Goal: Task Accomplishment & Management: Manage account settings

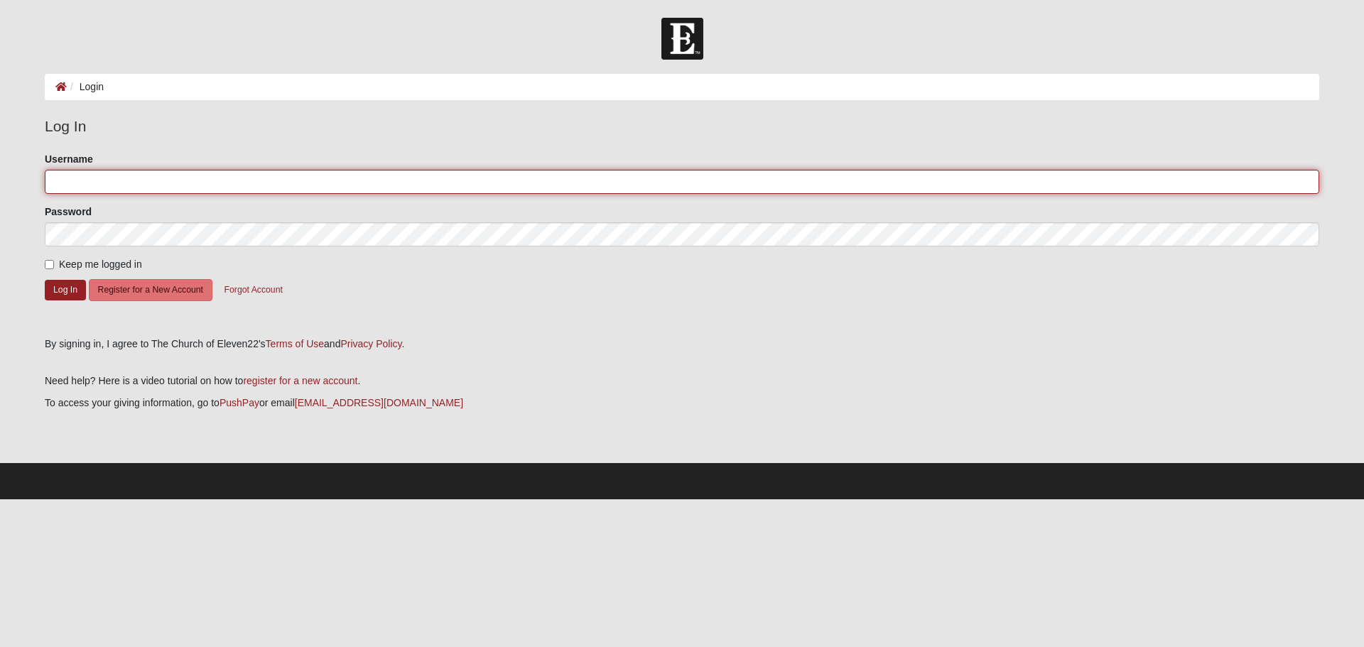
click at [114, 175] on input "Username" at bounding box center [682, 182] width 1274 height 24
click at [85, 171] on input "Username" at bounding box center [682, 182] width 1274 height 24
click at [135, 180] on input "Username" at bounding box center [682, 182] width 1274 height 24
type input "craigdoerr@icloud.com"
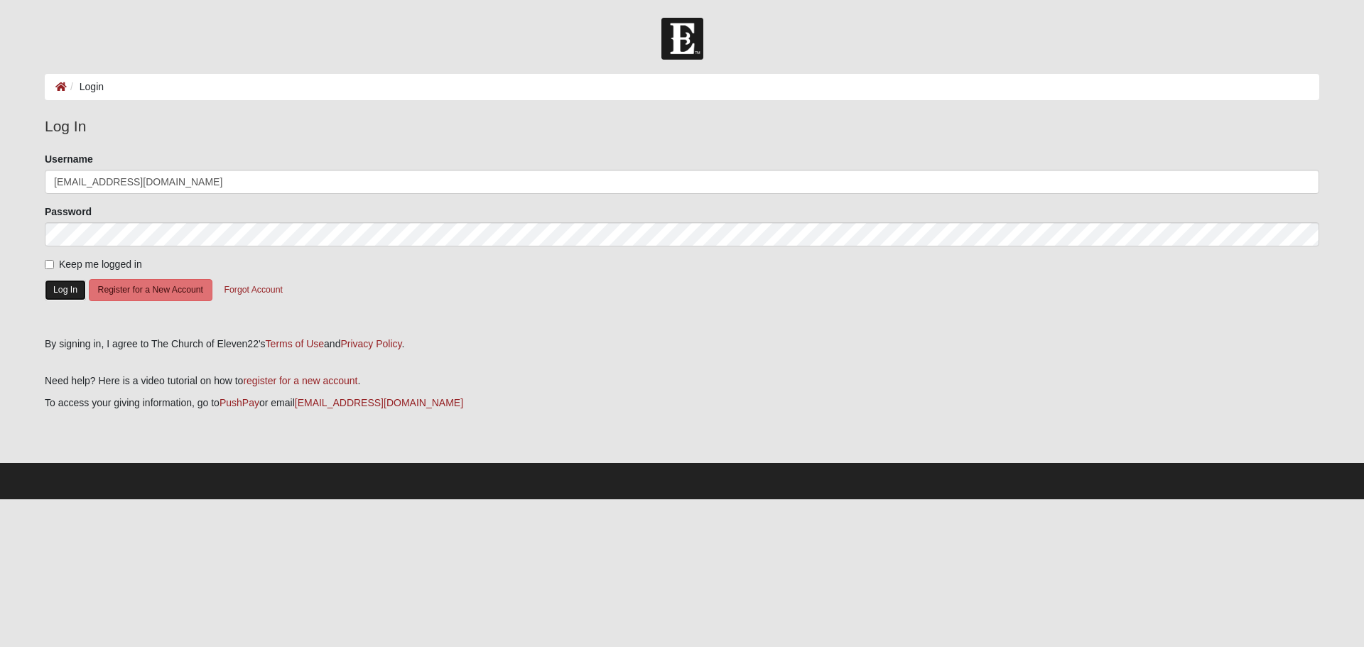
click at [69, 290] on button "Log In" at bounding box center [65, 290] width 41 height 21
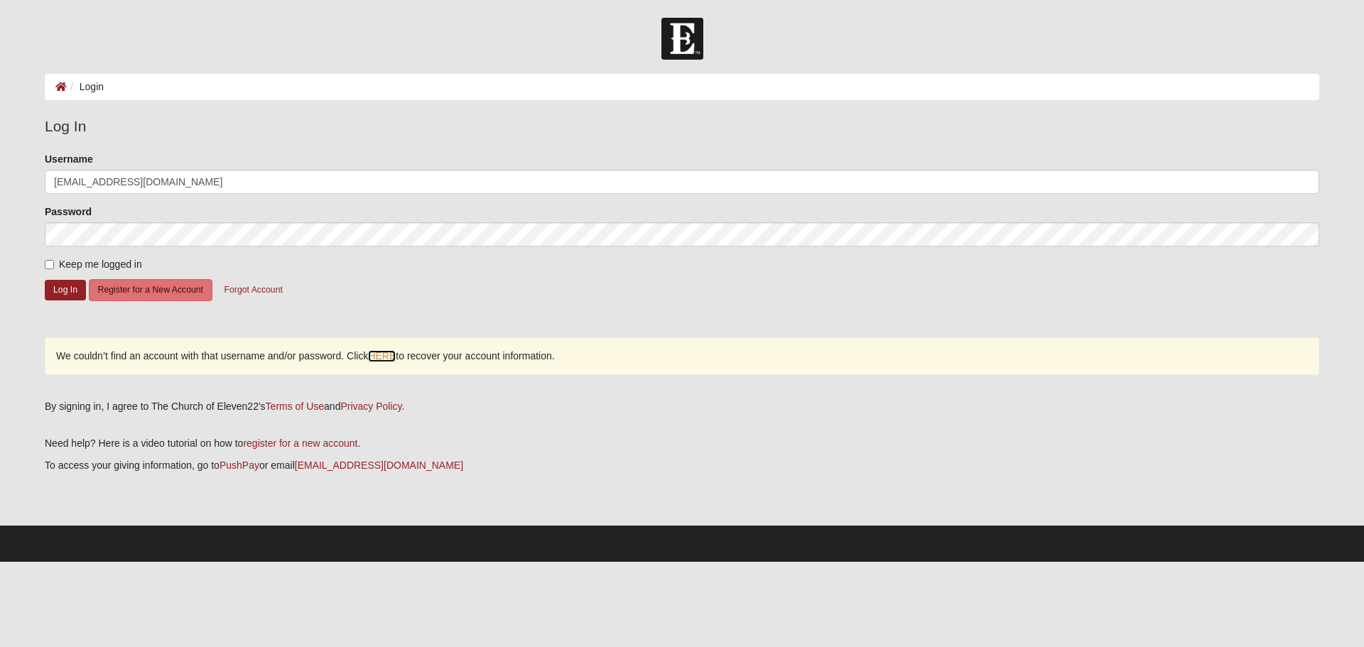
click at [375, 355] on link "HERE" at bounding box center [382, 356] width 28 height 12
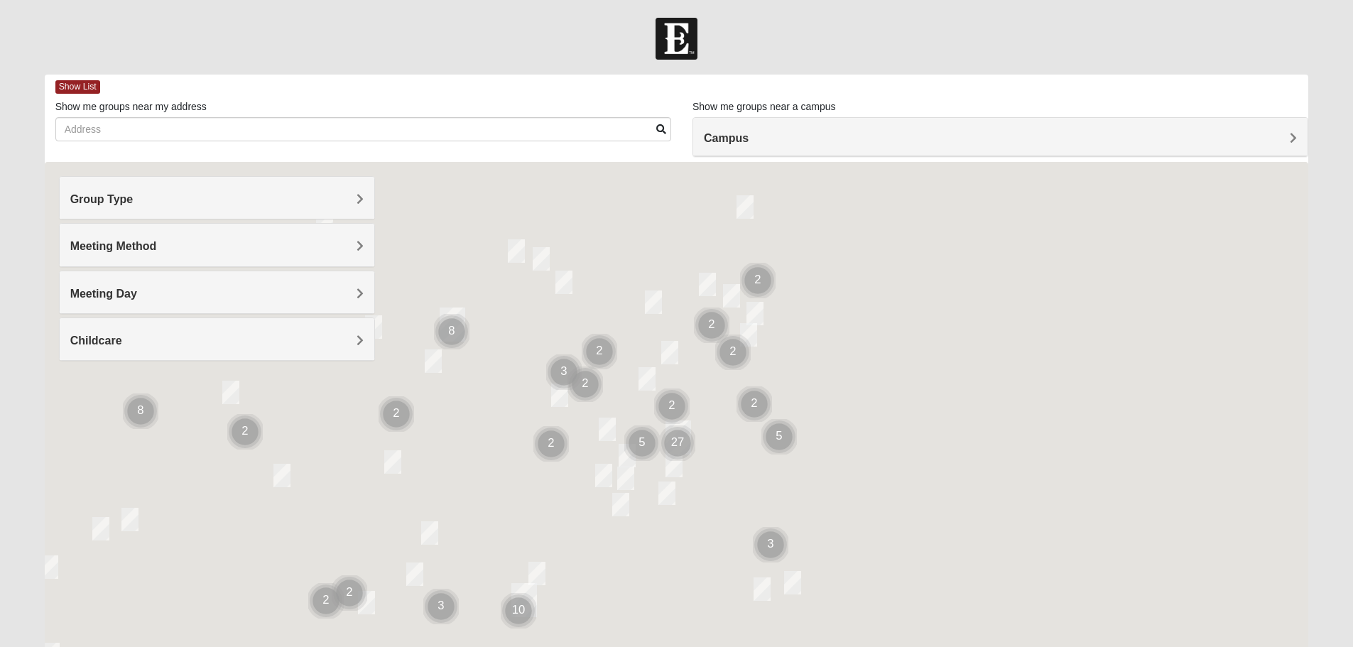
click at [190, 193] on h4 "Group Type" at bounding box center [216, 198] width 293 height 13
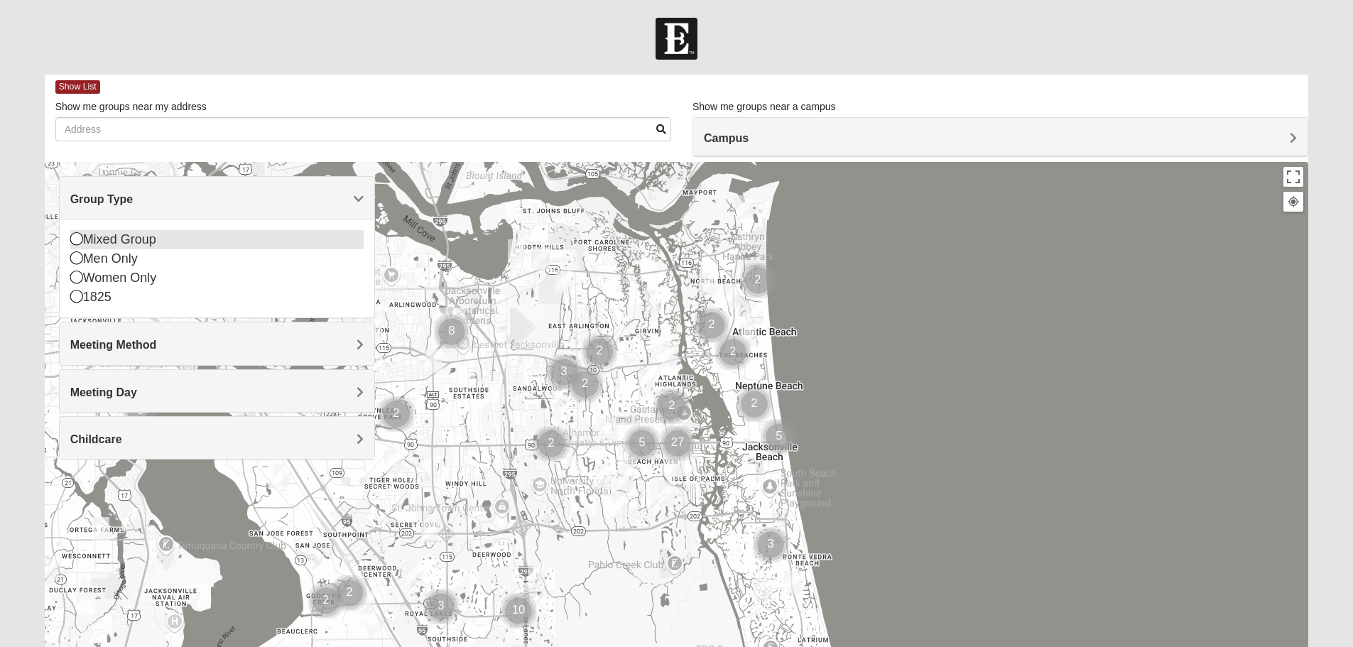
click at [82, 240] on icon at bounding box center [76, 238] width 13 height 13
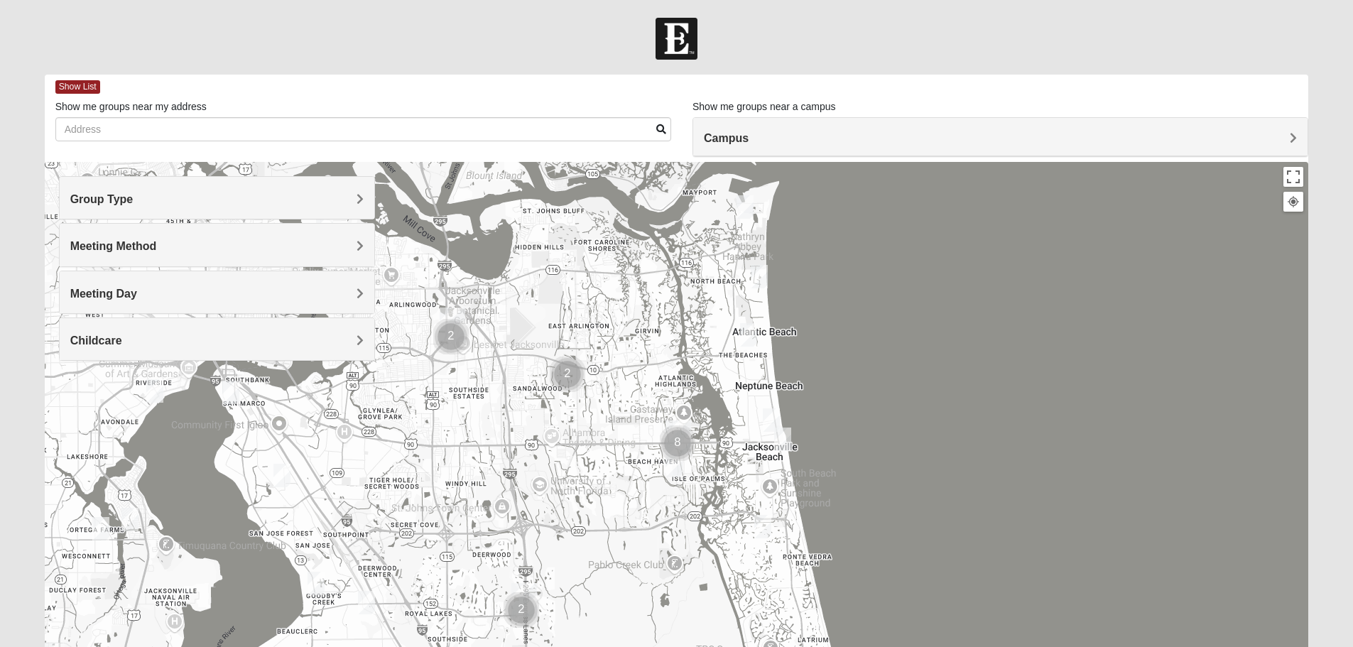
click at [110, 246] on span "Meeting Method" at bounding box center [113, 246] width 87 height 12
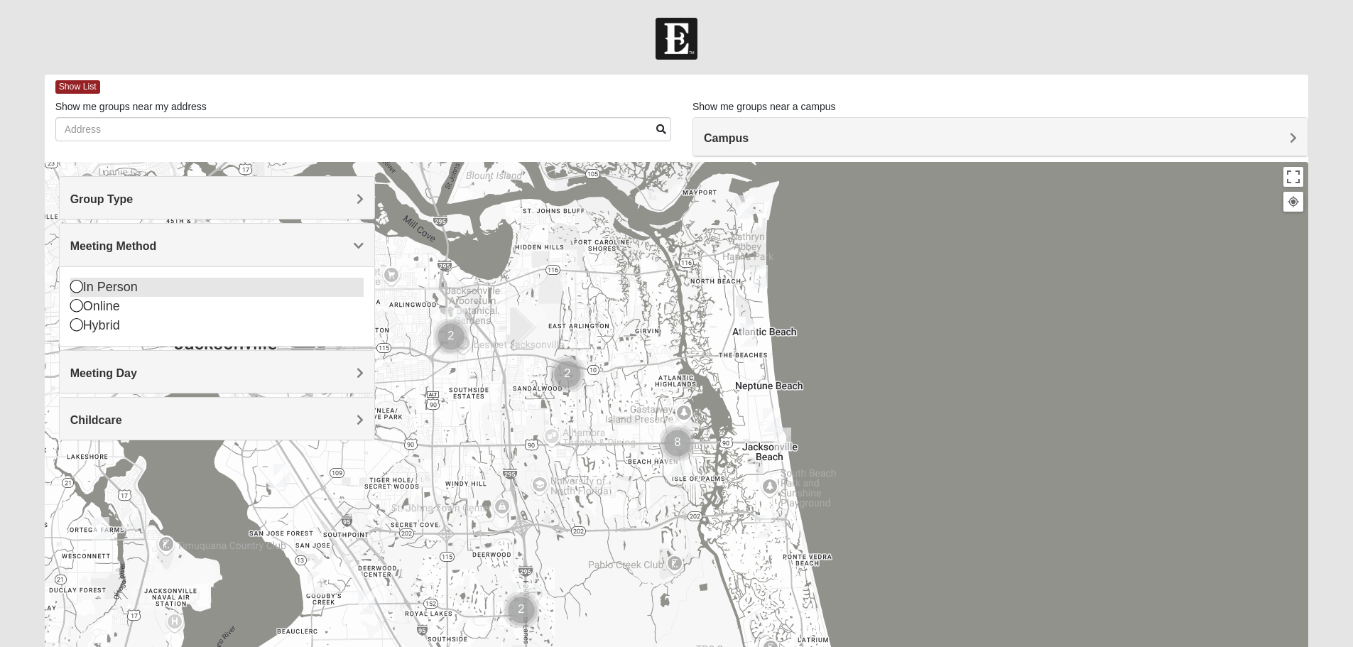
click at [75, 286] on icon at bounding box center [76, 286] width 13 height 13
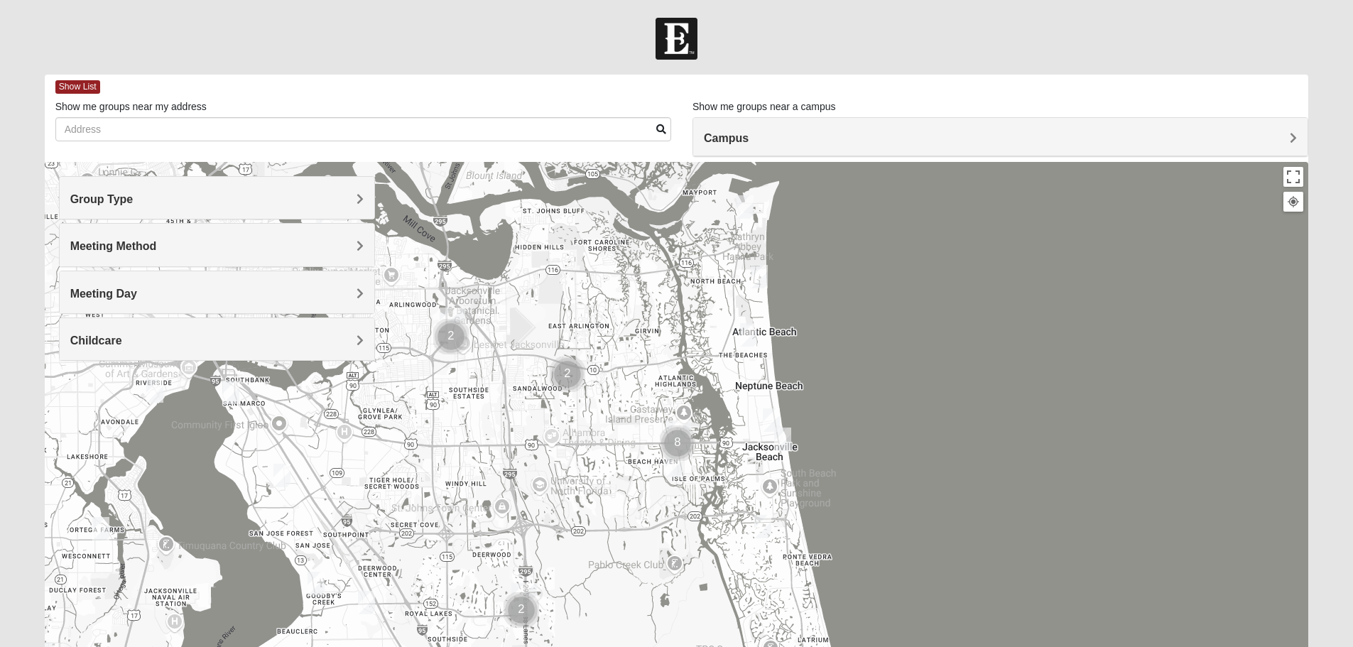
click at [145, 290] on h4 "Meeting Day" at bounding box center [216, 293] width 293 height 13
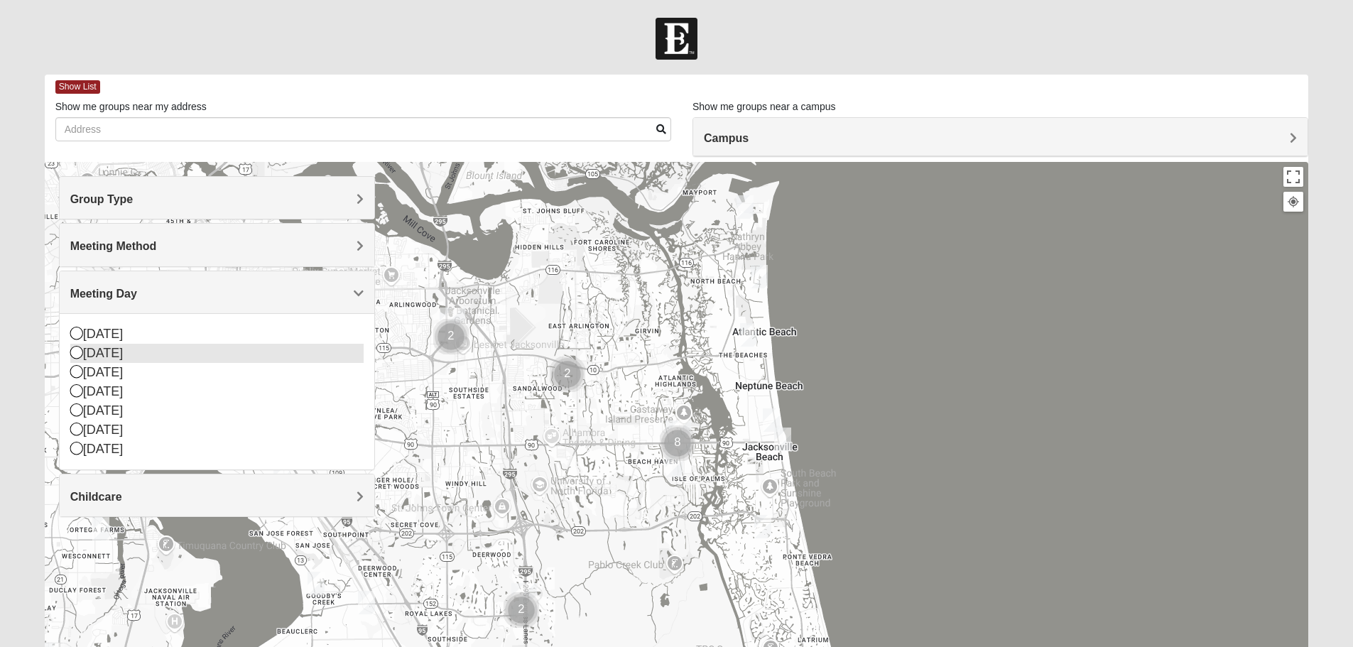
click at [80, 354] on icon at bounding box center [76, 352] width 13 height 13
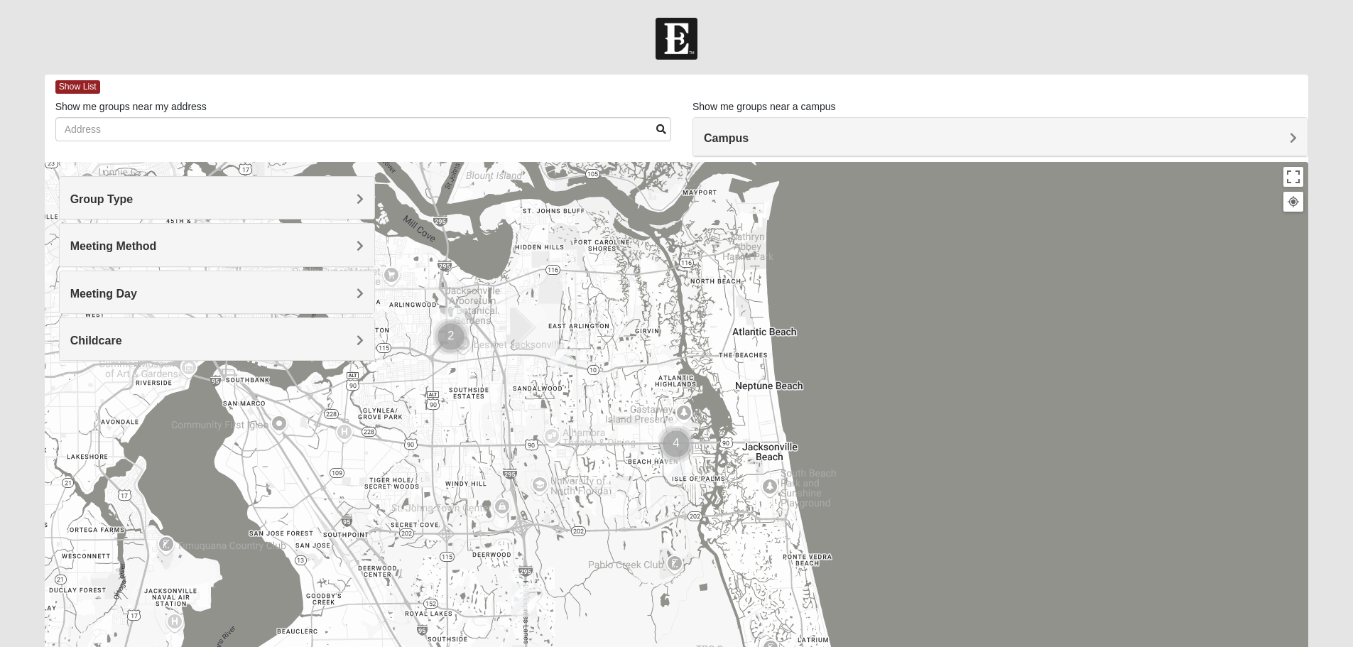
click at [91, 344] on span "Childcare" at bounding box center [96, 340] width 52 height 12
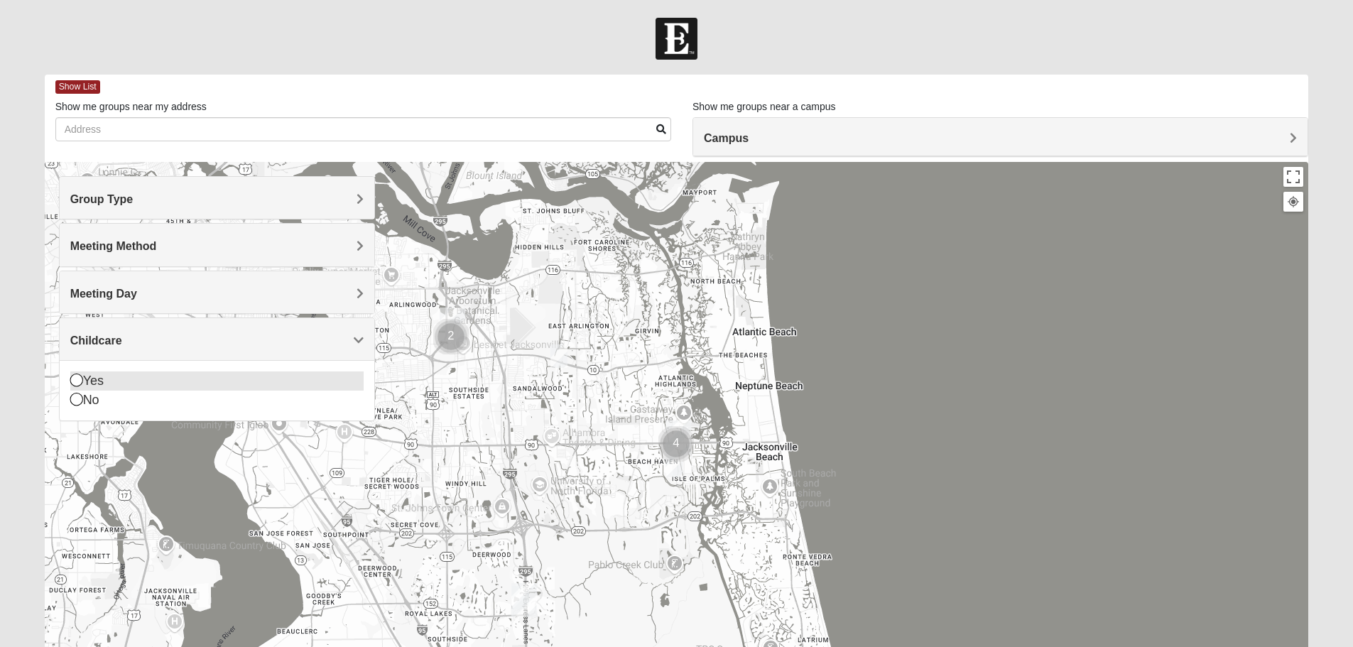
click at [75, 377] on icon at bounding box center [76, 380] width 13 height 13
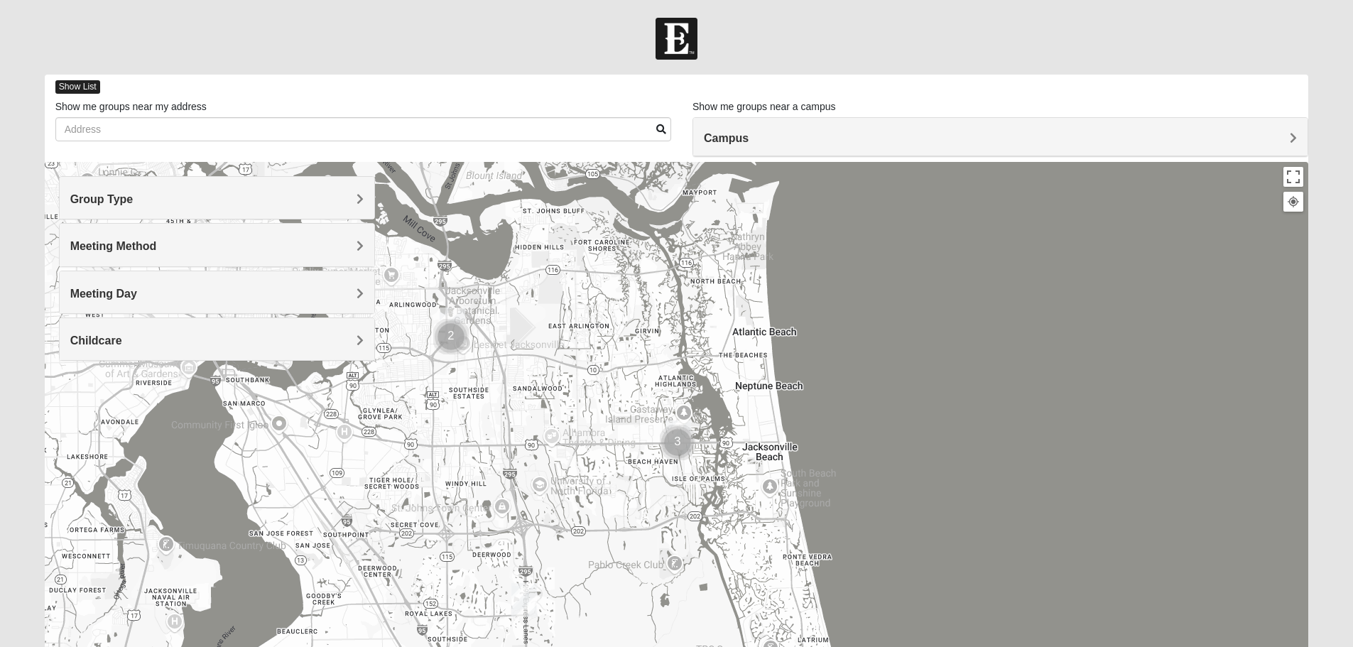
click at [83, 89] on span "Show List" at bounding box center [77, 86] width 45 height 13
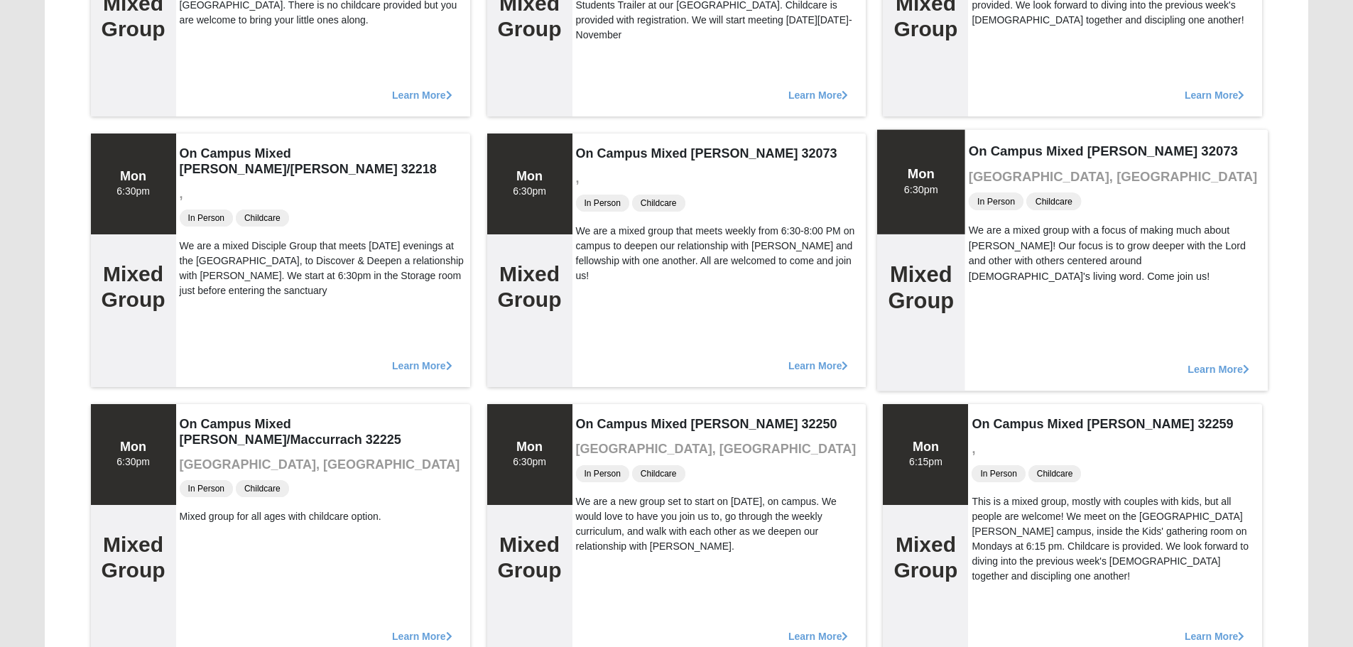
scroll to position [426, 0]
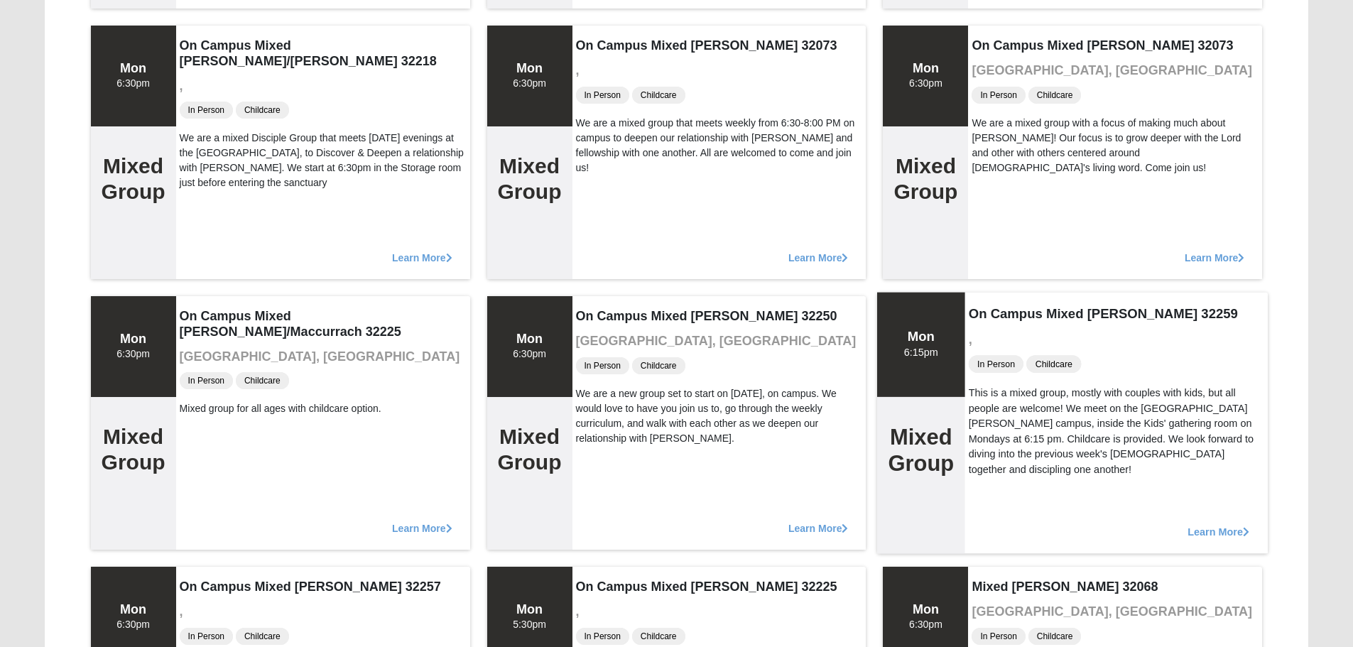
click at [1219, 524] on span "Learn More" at bounding box center [1219, 524] width 62 height 0
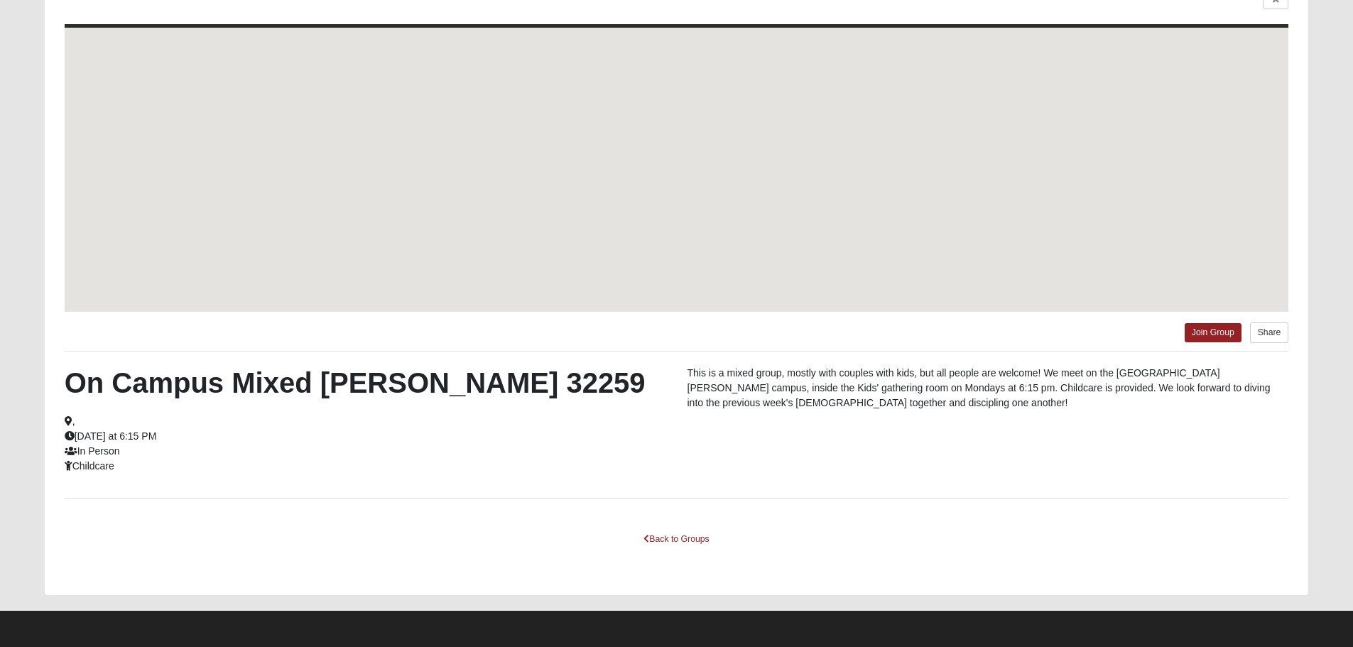
scroll to position [128, 0]
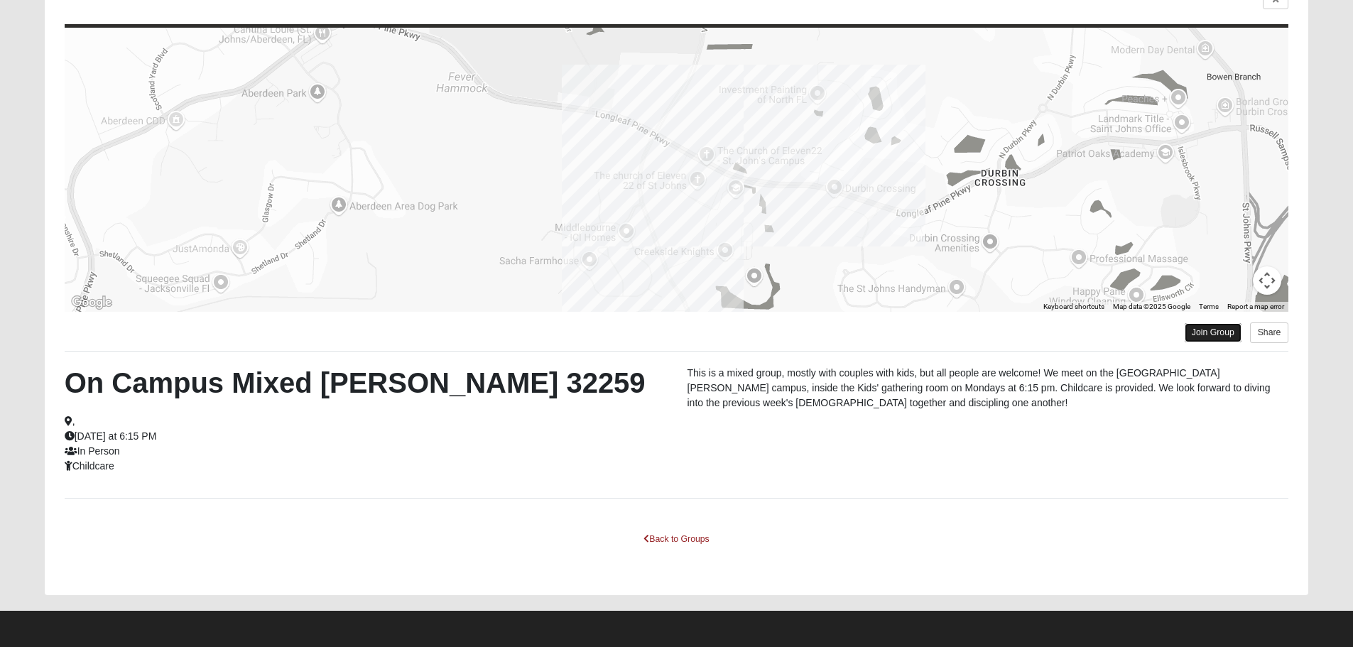
click at [1213, 334] on link "Join Group" at bounding box center [1213, 332] width 57 height 19
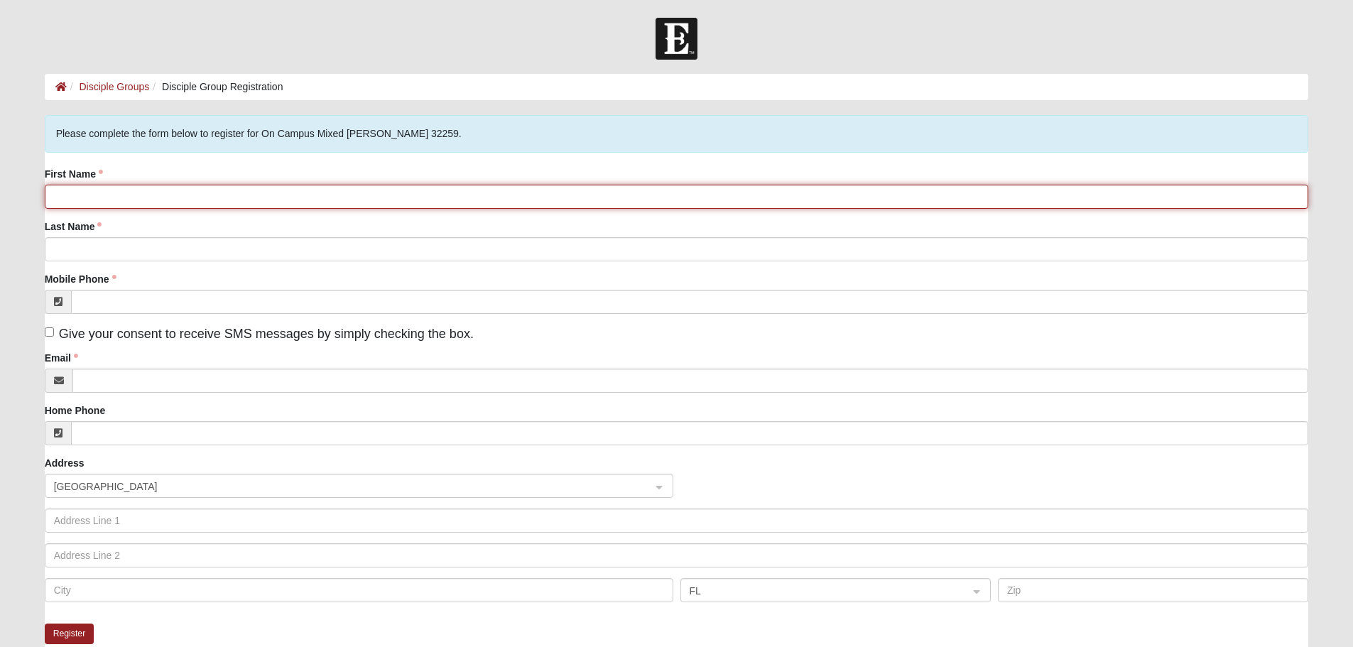
click at [122, 195] on input "First Name" at bounding box center [677, 197] width 1264 height 24
type input "Jennifer"
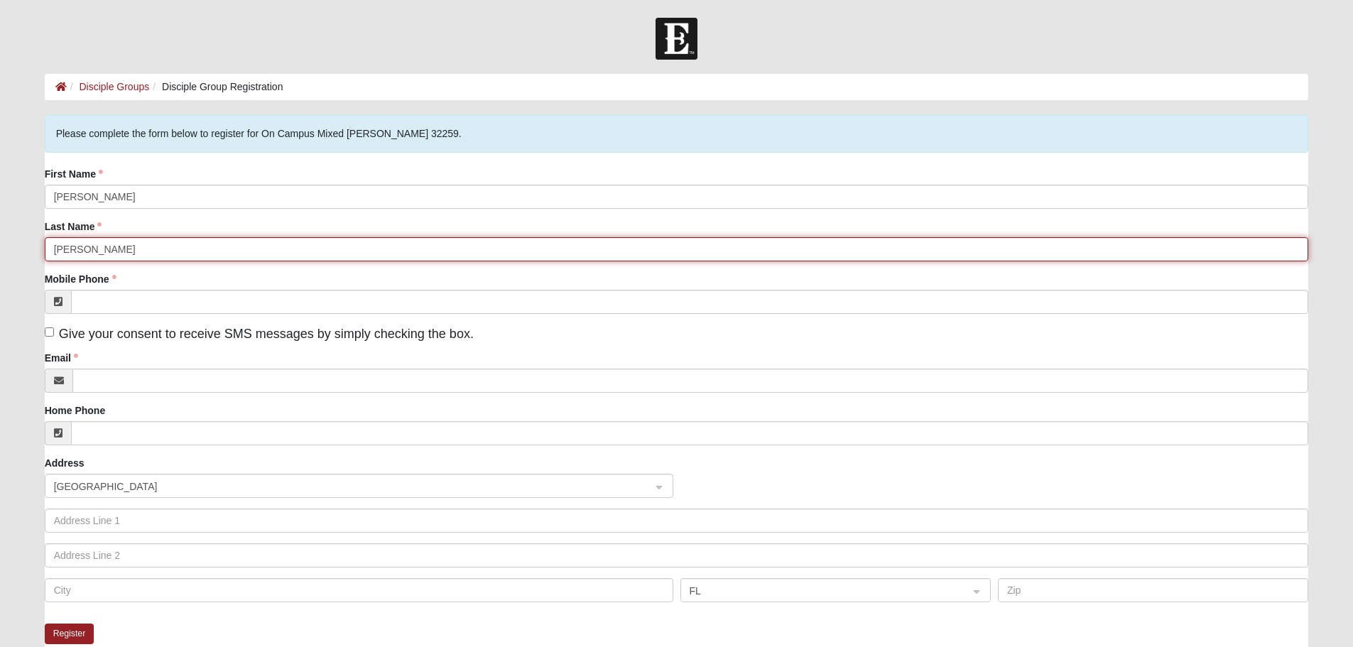
type input "Riccitelli"
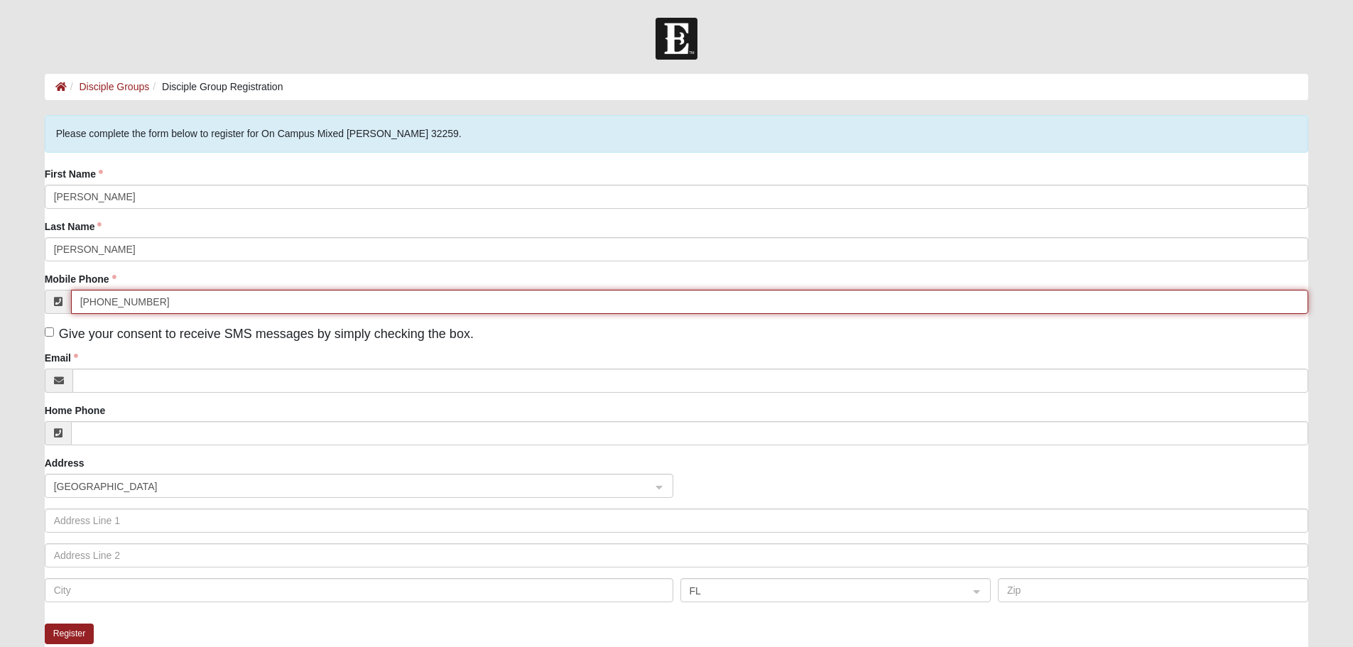
type input "(267) 250-6490"
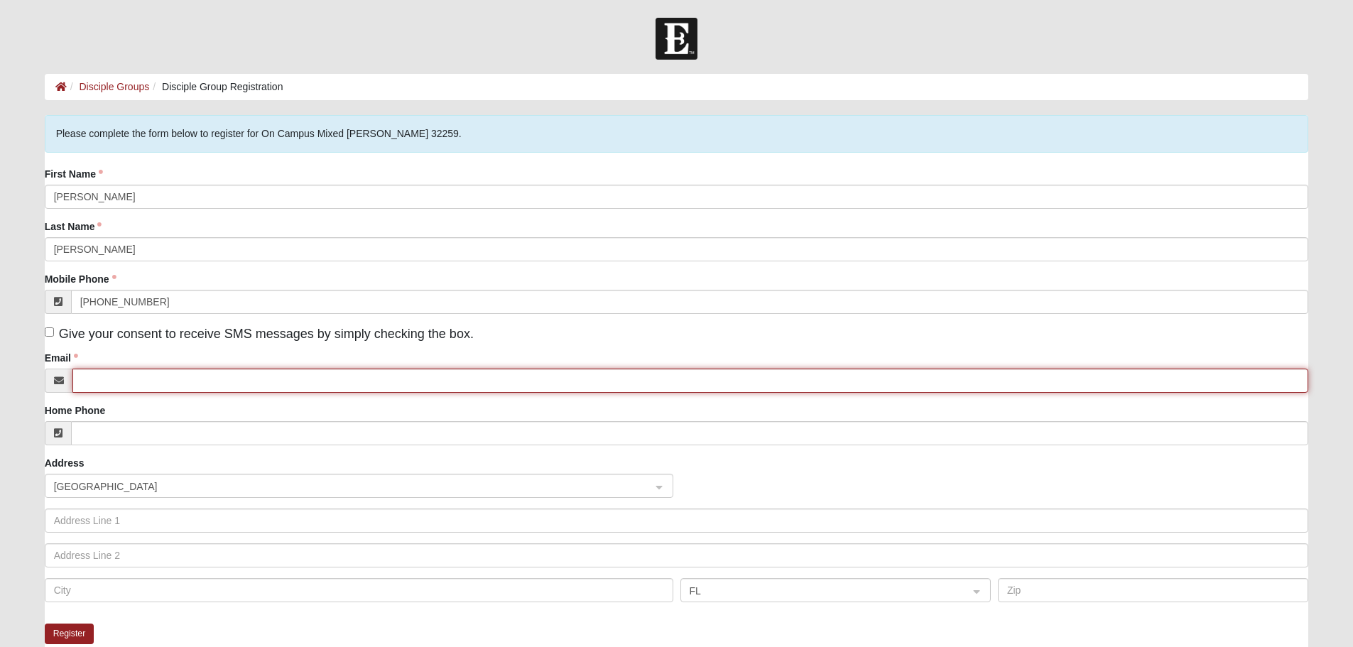
click at [120, 381] on input "Email" at bounding box center [690, 381] width 1236 height 24
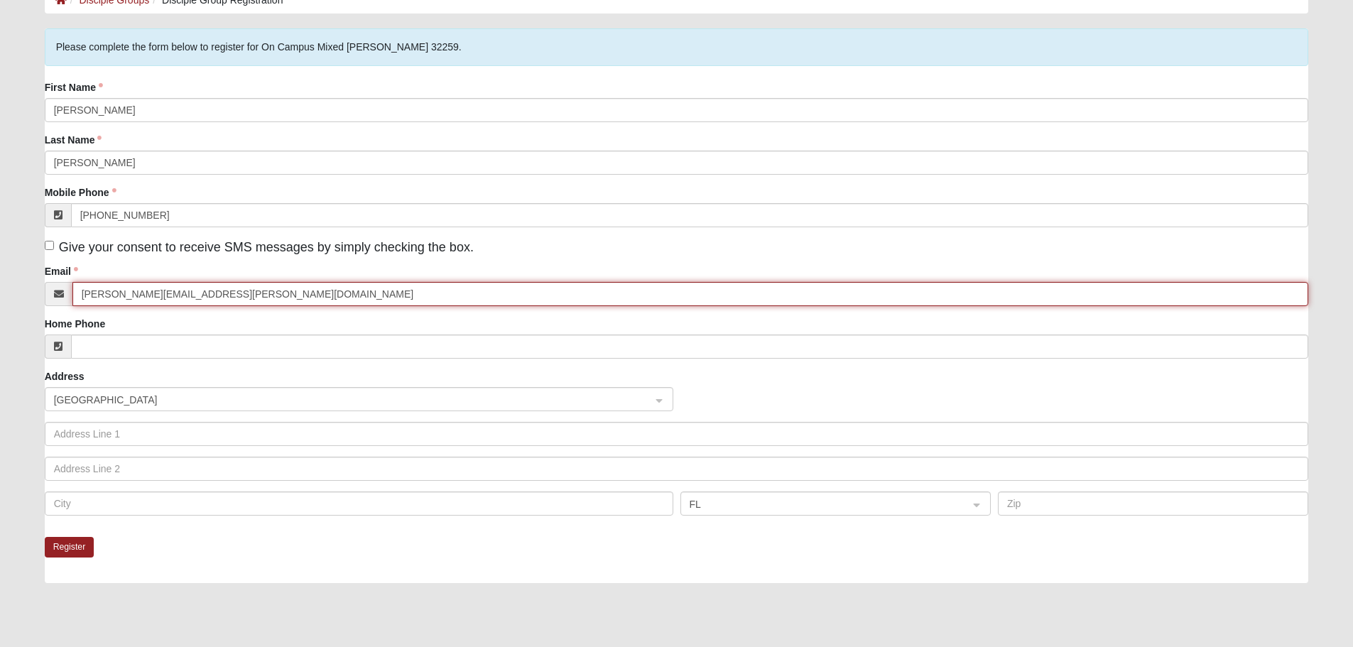
scroll to position [142, 0]
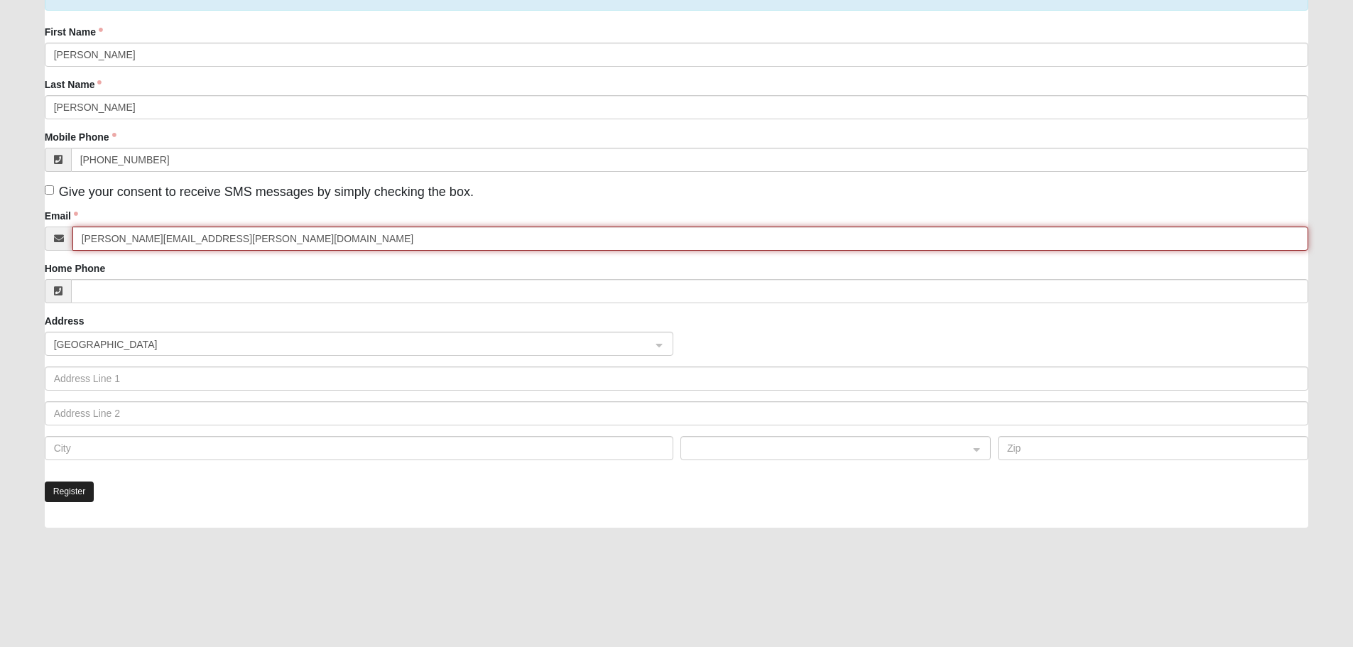
type input "jennifer.riccitelli@hotmail.com"
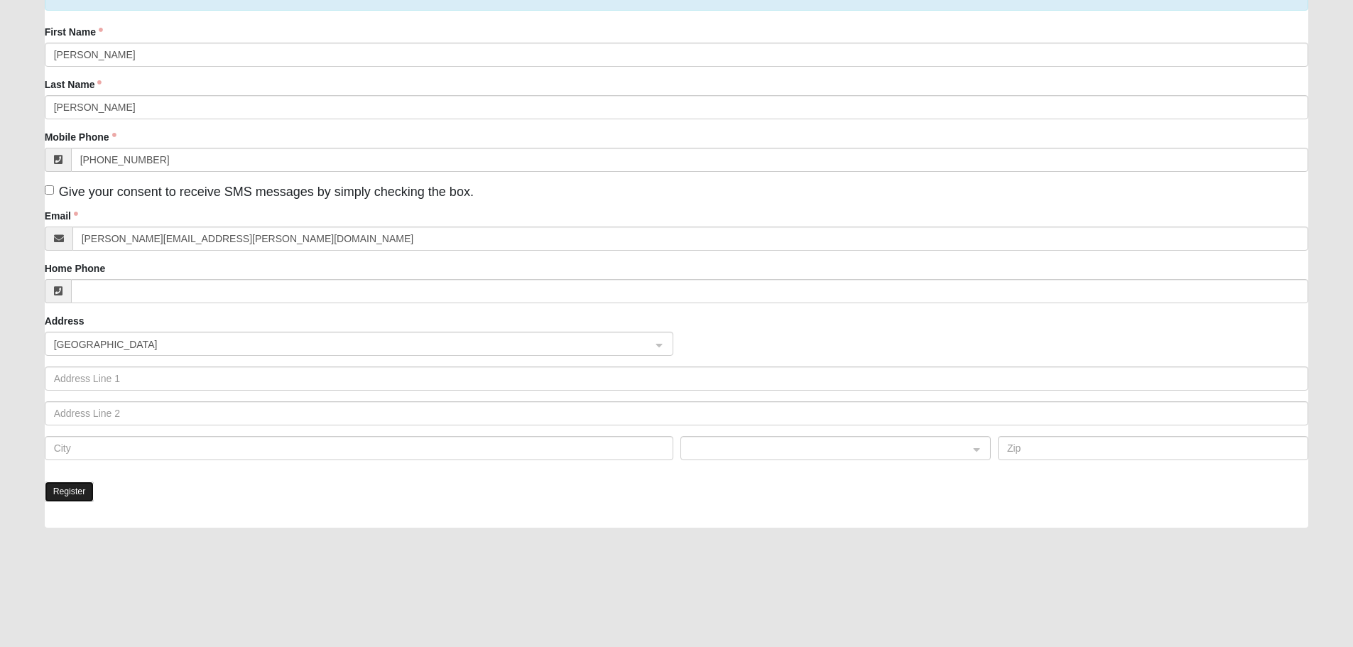
click at [75, 490] on button "Register" at bounding box center [70, 491] width 50 height 21
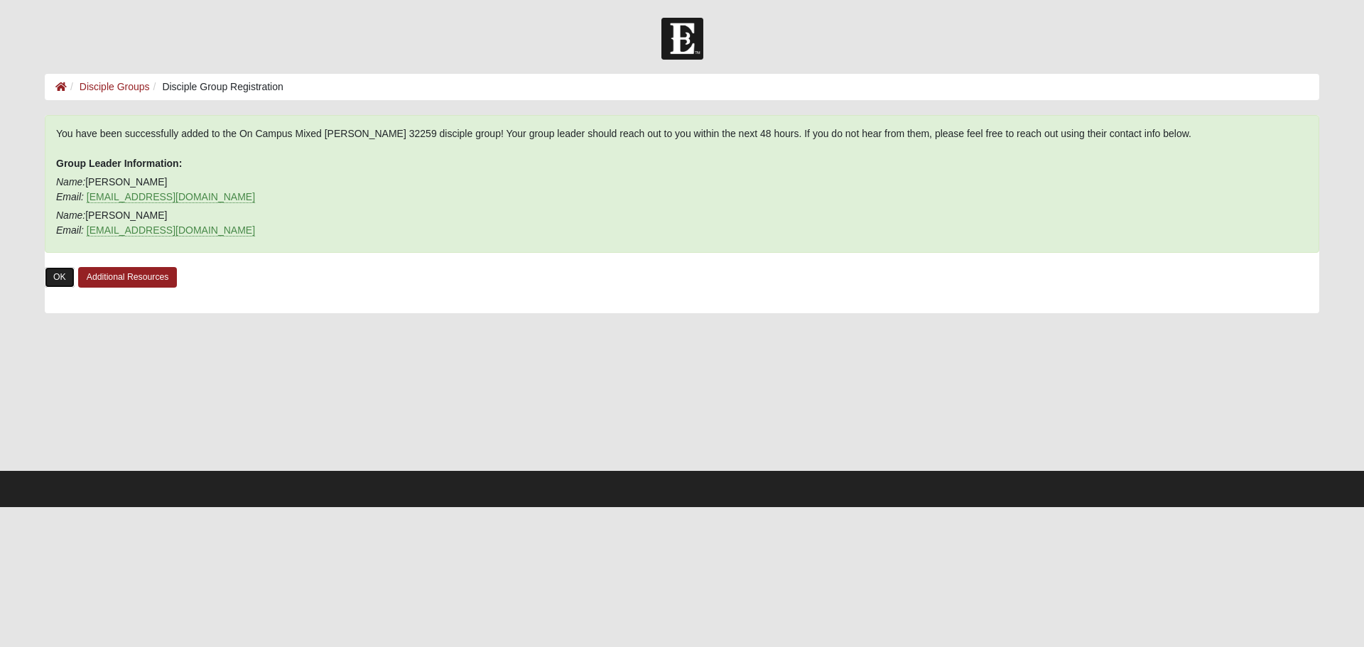
click at [59, 280] on link "OK" at bounding box center [60, 277] width 30 height 21
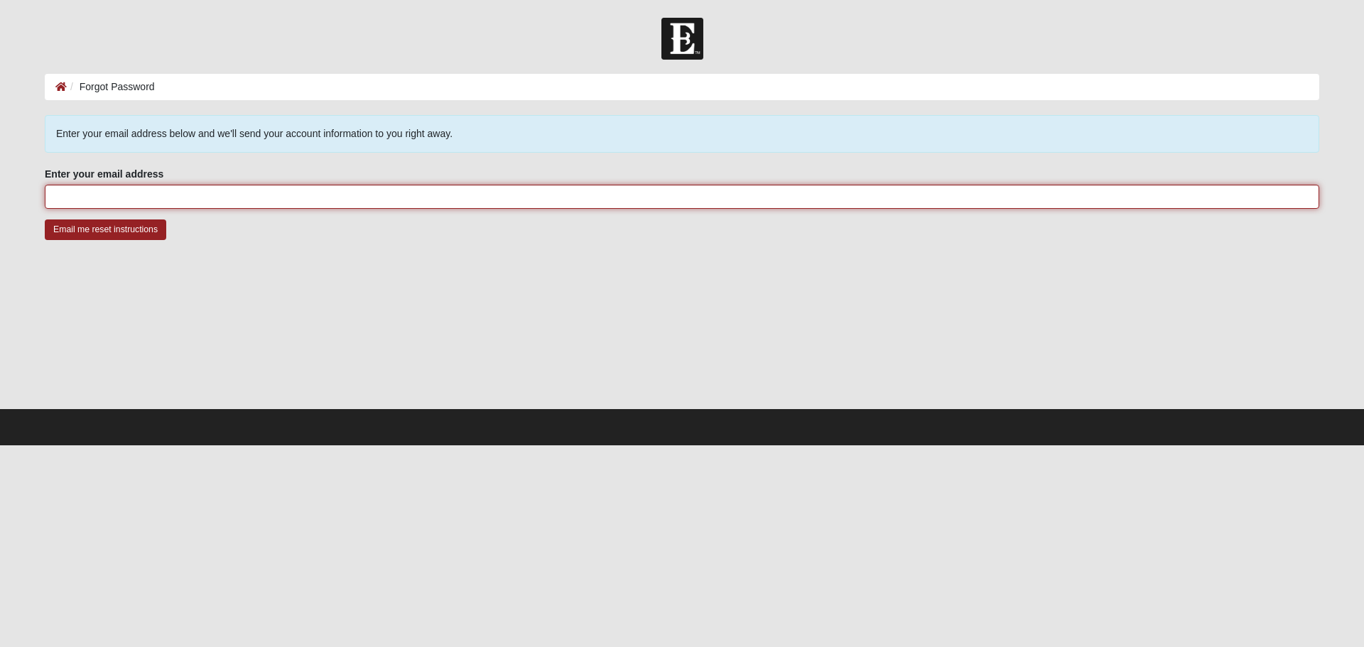
click at [207, 193] on input "Enter your email address" at bounding box center [682, 197] width 1274 height 24
type input "[EMAIL_ADDRESS][DOMAIN_NAME]"
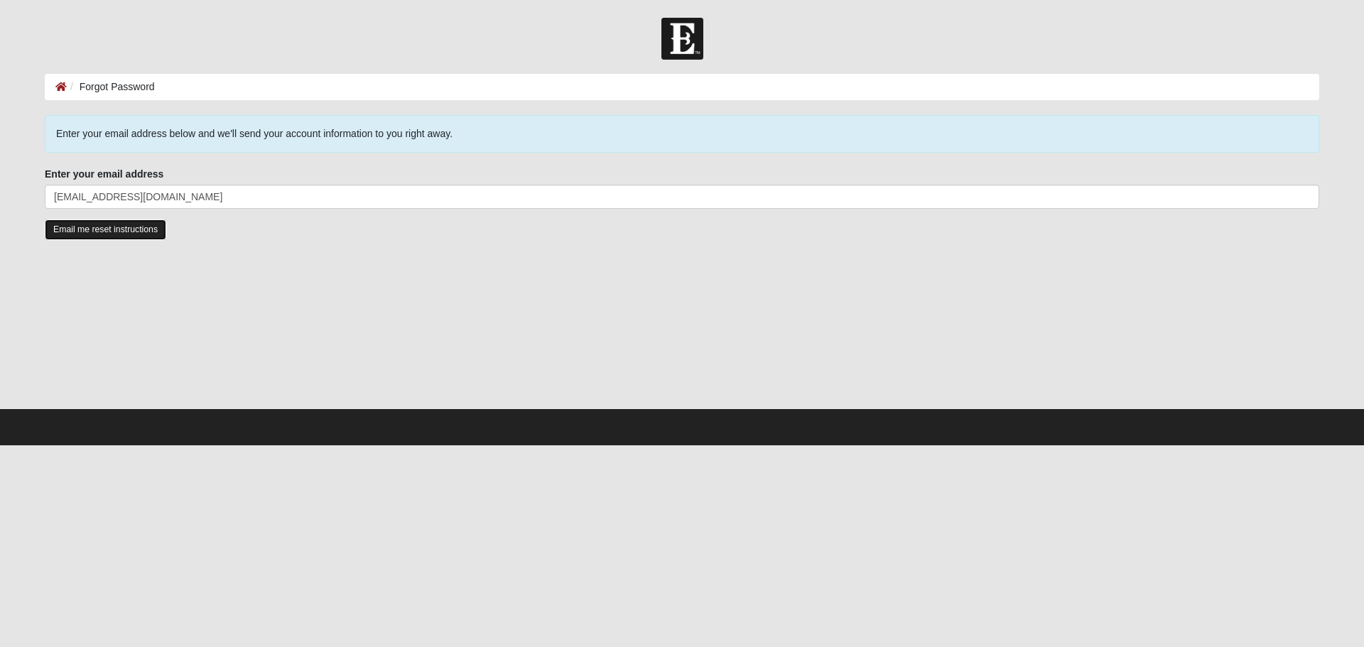
click at [89, 226] on input "Email me reset instructions" at bounding box center [105, 229] width 121 height 21
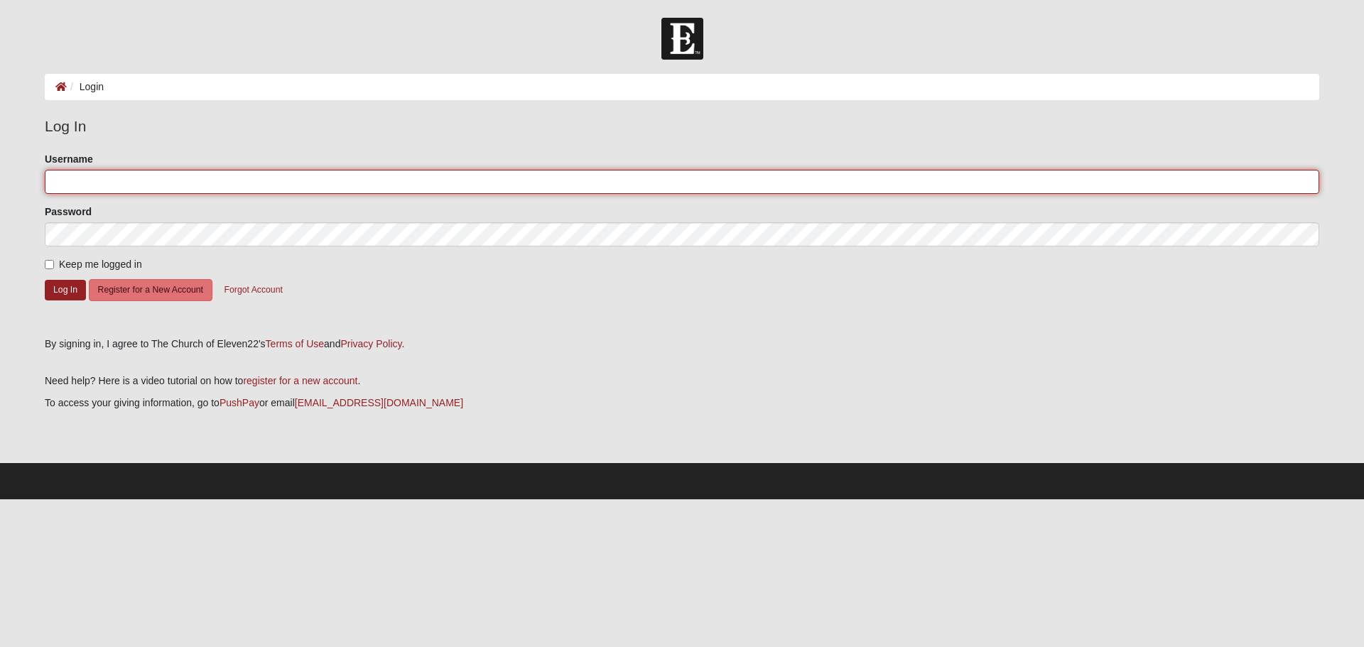
click at [134, 179] on input "Username" at bounding box center [682, 182] width 1274 height 24
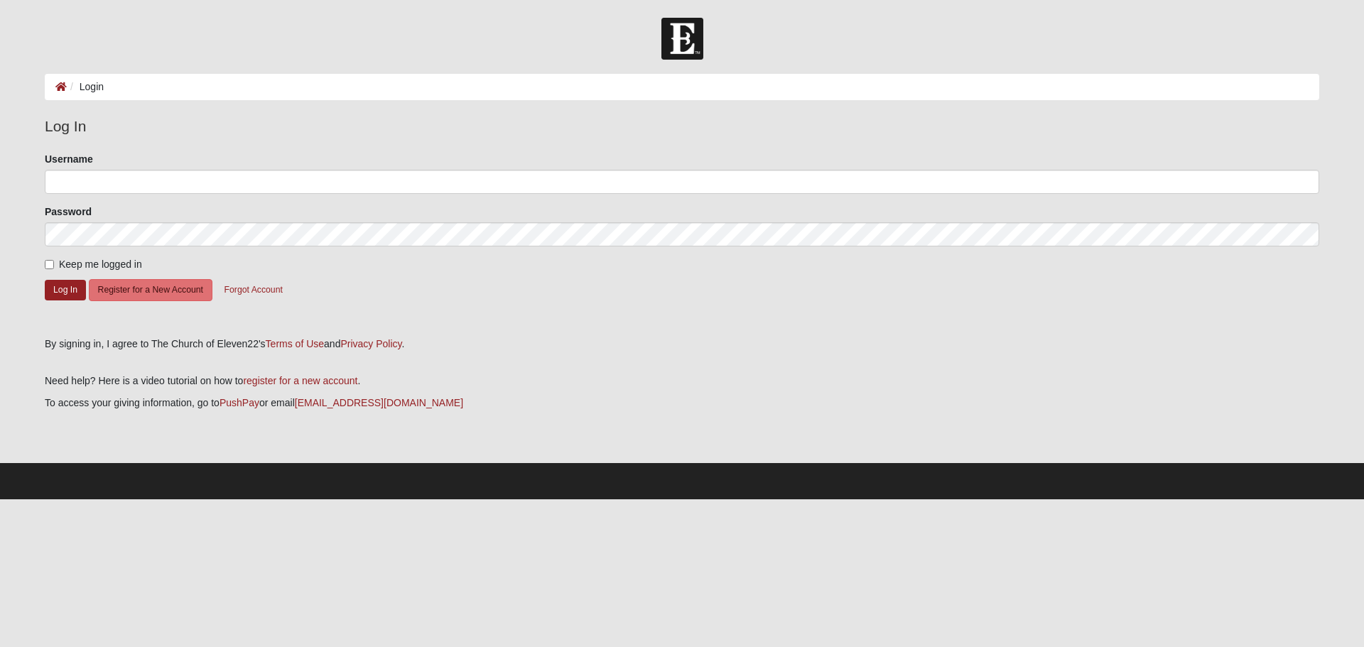
click at [48, 259] on label "Keep me logged in" at bounding box center [93, 264] width 97 height 15
click at [48, 260] on input "Keep me logged in" at bounding box center [49, 264] width 9 height 9
checkbox input "true"
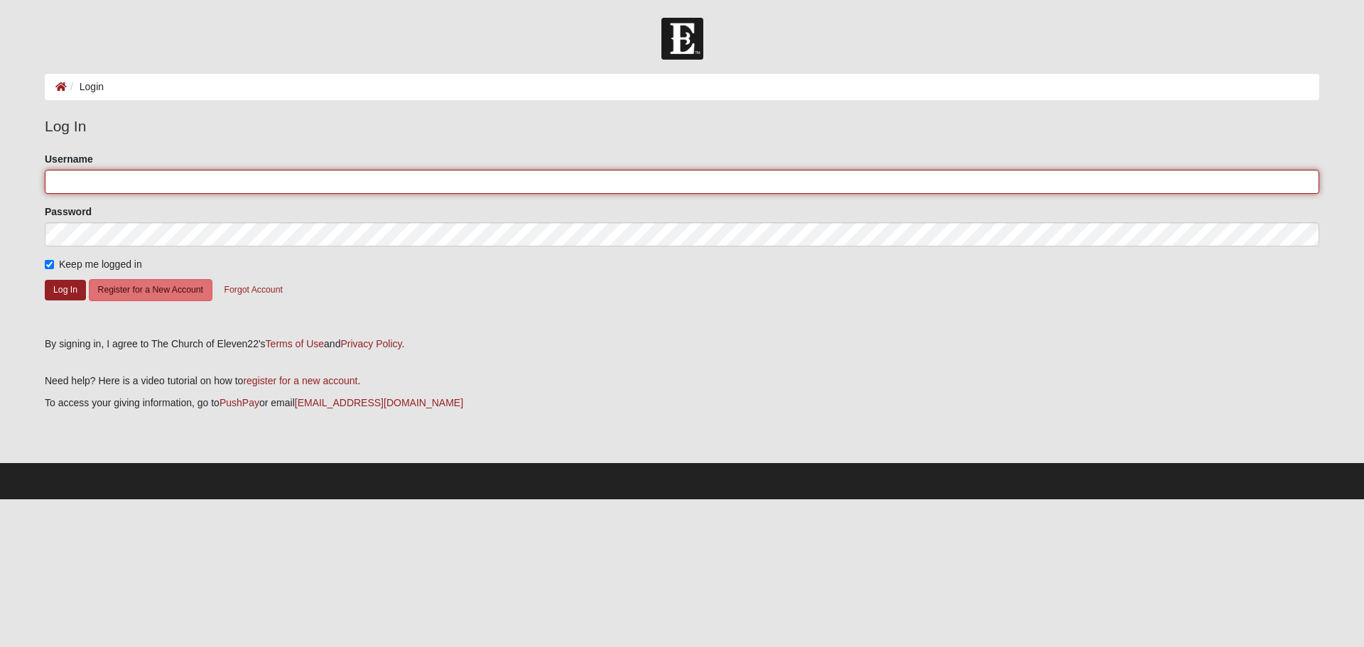
click at [104, 173] on input "Username" at bounding box center [682, 182] width 1274 height 24
type input "[EMAIL_ADDRESS][DOMAIN_NAME]"
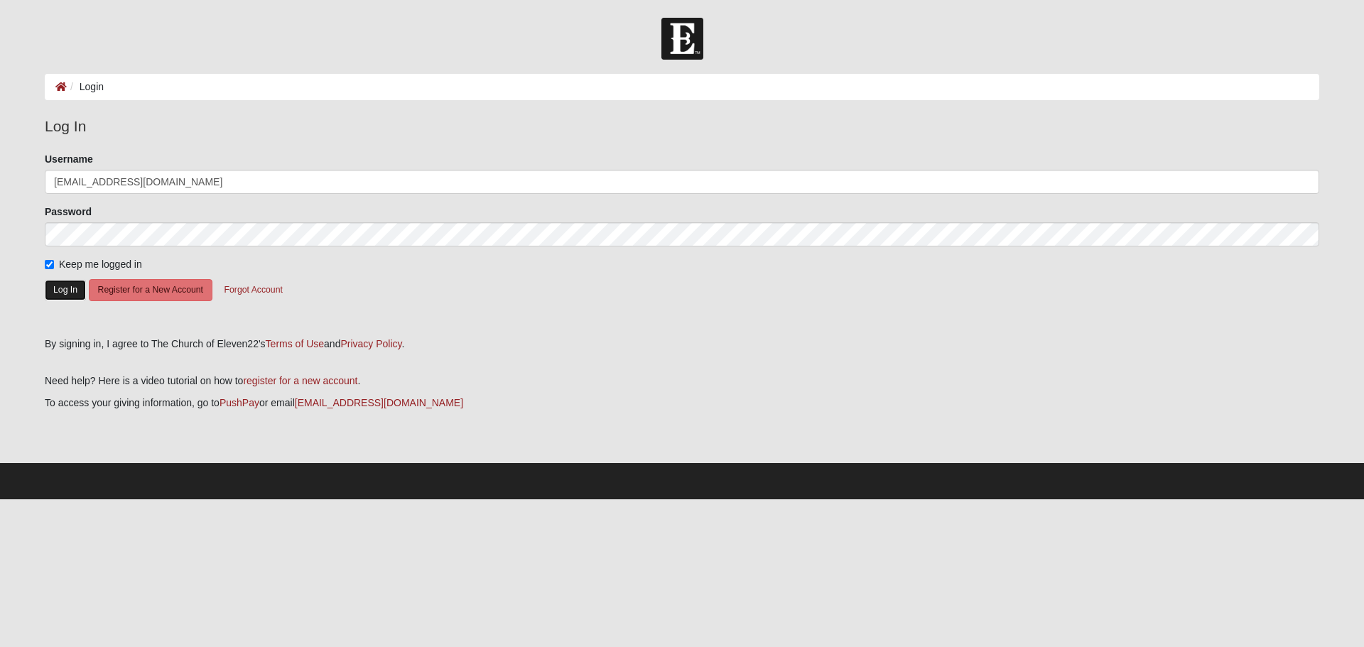
click at [57, 290] on button "Log In" at bounding box center [65, 290] width 41 height 21
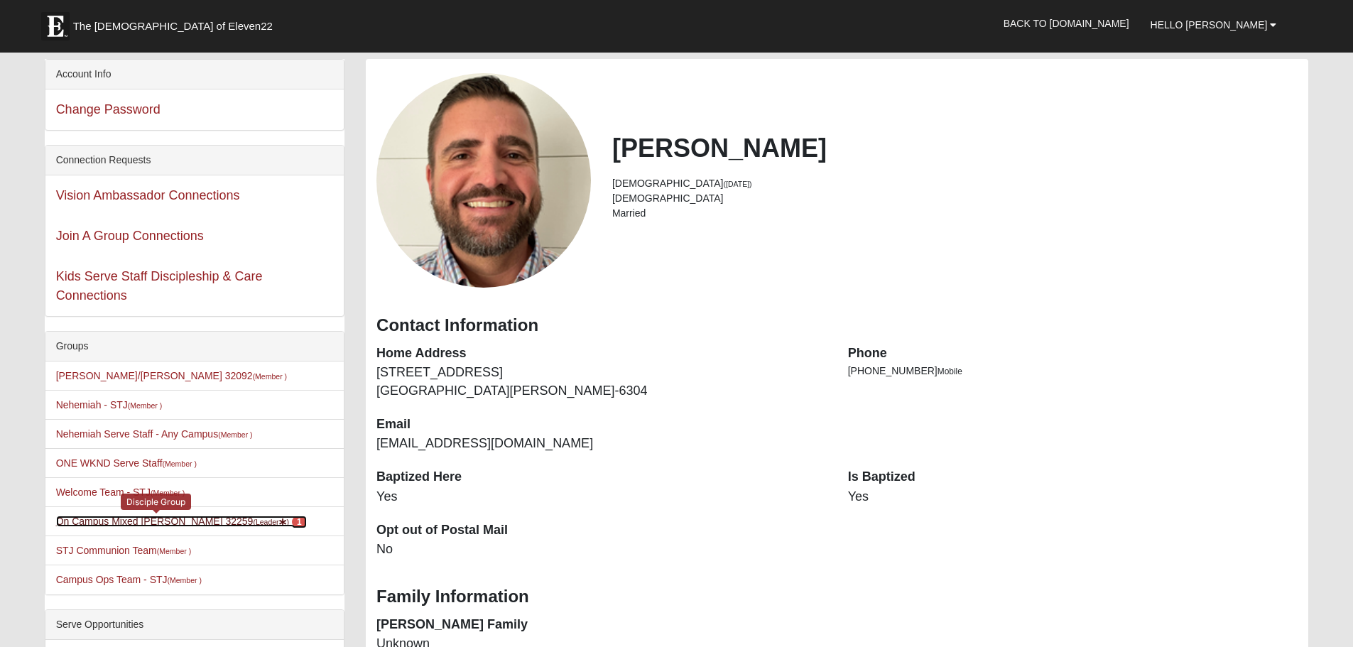
click at [99, 524] on link "On Campus Mixed Doerr 32259 (Leader ) 1" at bounding box center [181, 521] width 251 height 11
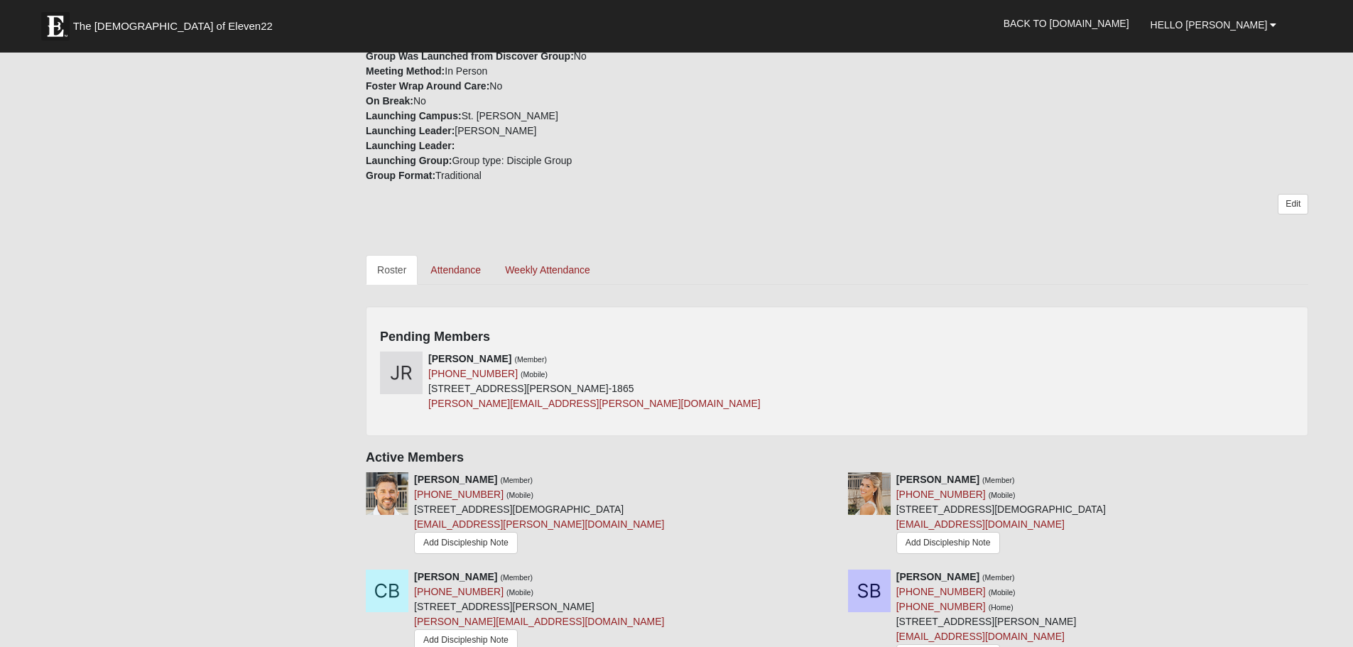
scroll to position [426, 0]
click at [833, 354] on icon at bounding box center [832, 357] width 10 height 10
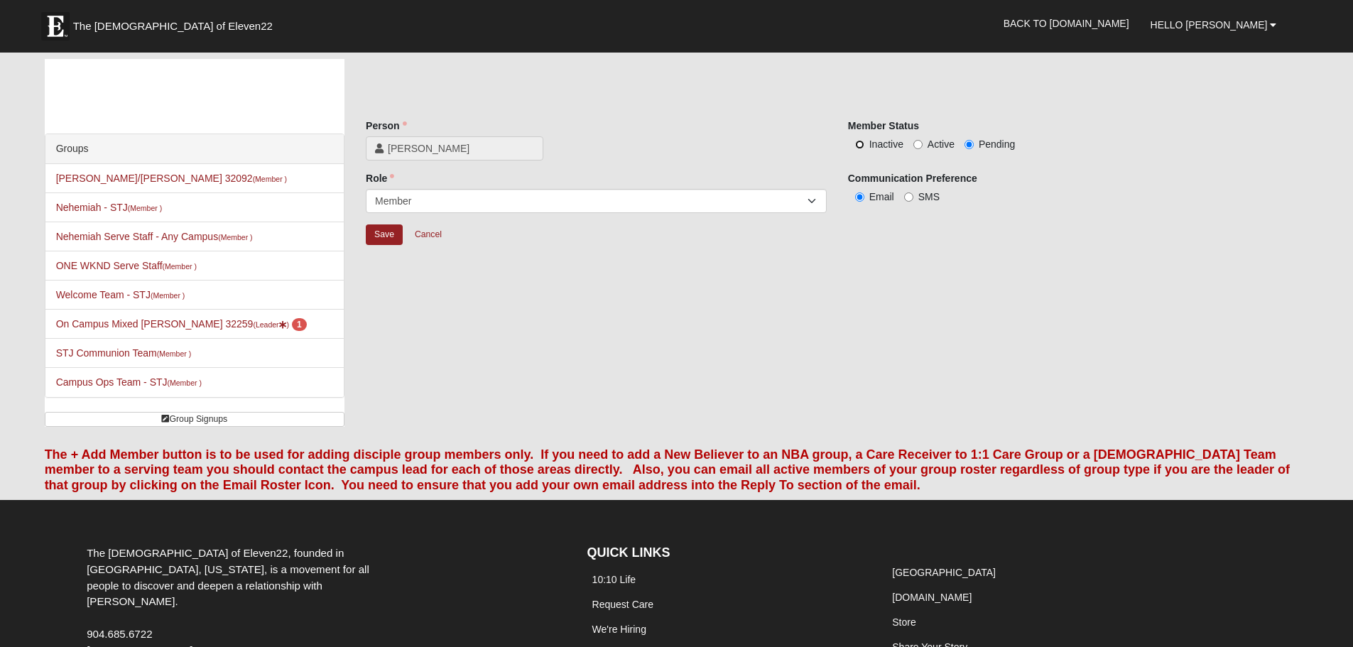
click at [859, 144] on input "Inactive" at bounding box center [859, 144] width 9 height 9
radio input "true"
click at [382, 239] on input "Save" at bounding box center [384, 234] width 37 height 21
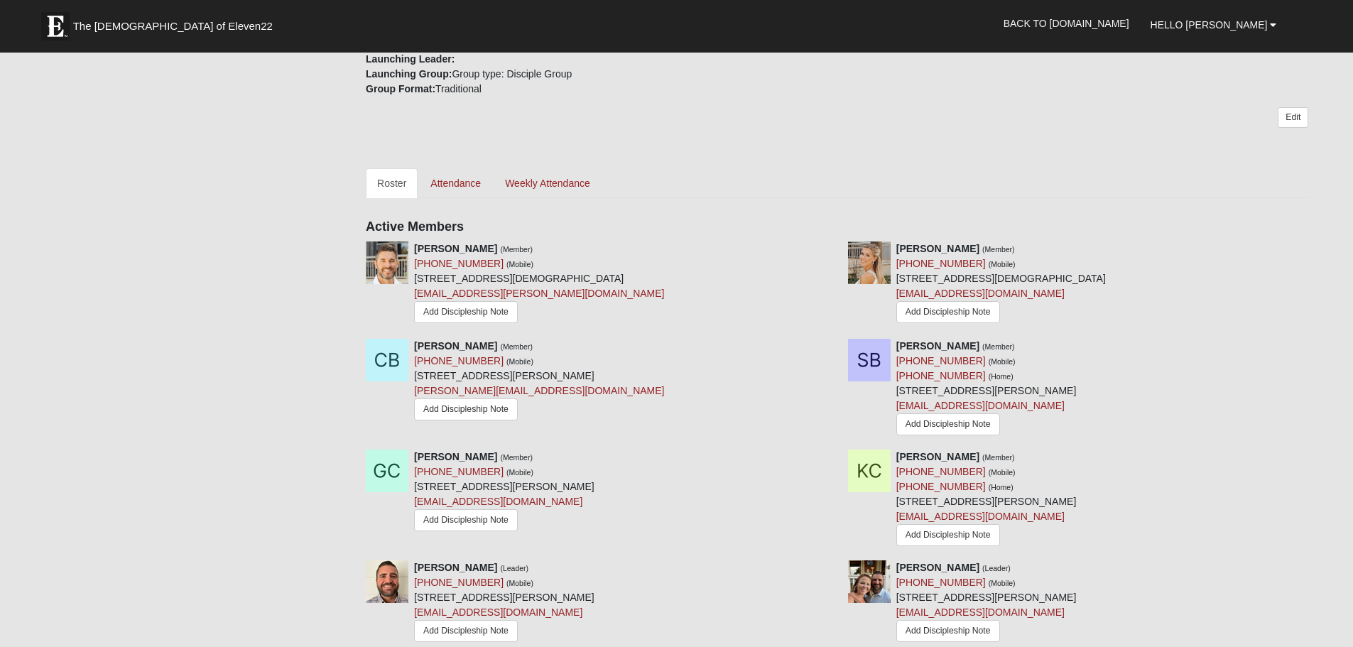
scroll to position [568, 0]
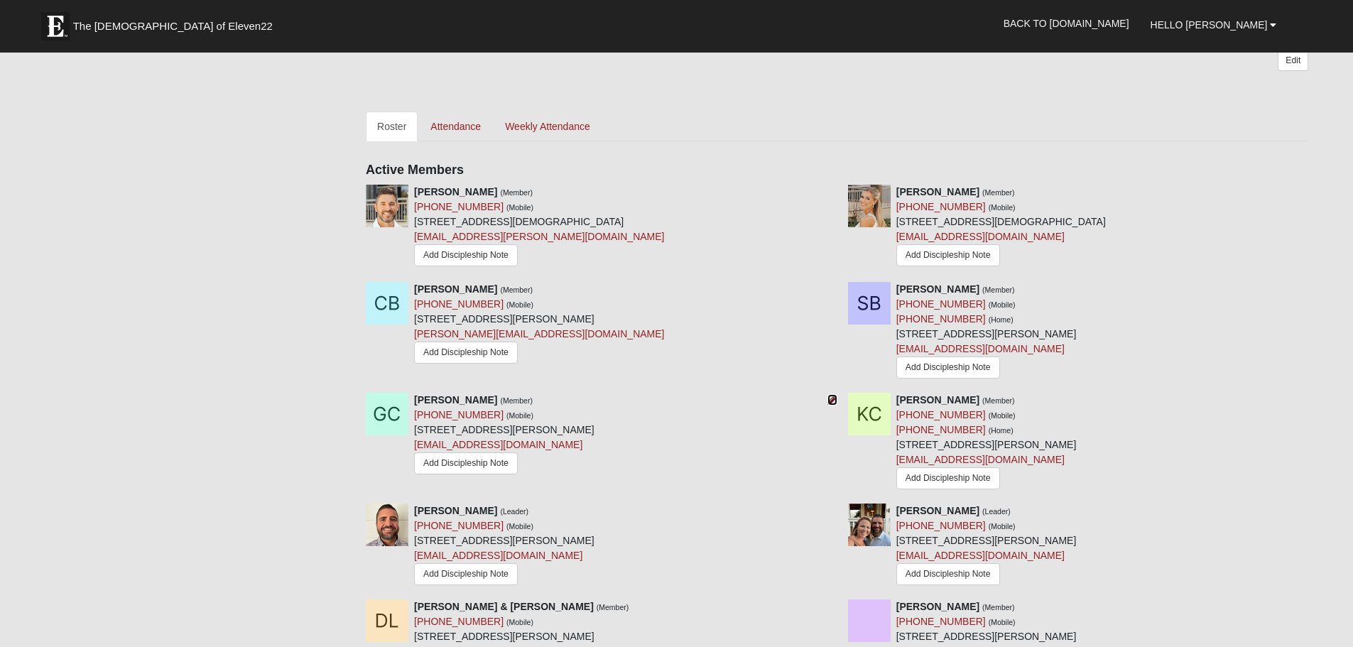
click at [829, 396] on icon at bounding box center [832, 400] width 10 height 10
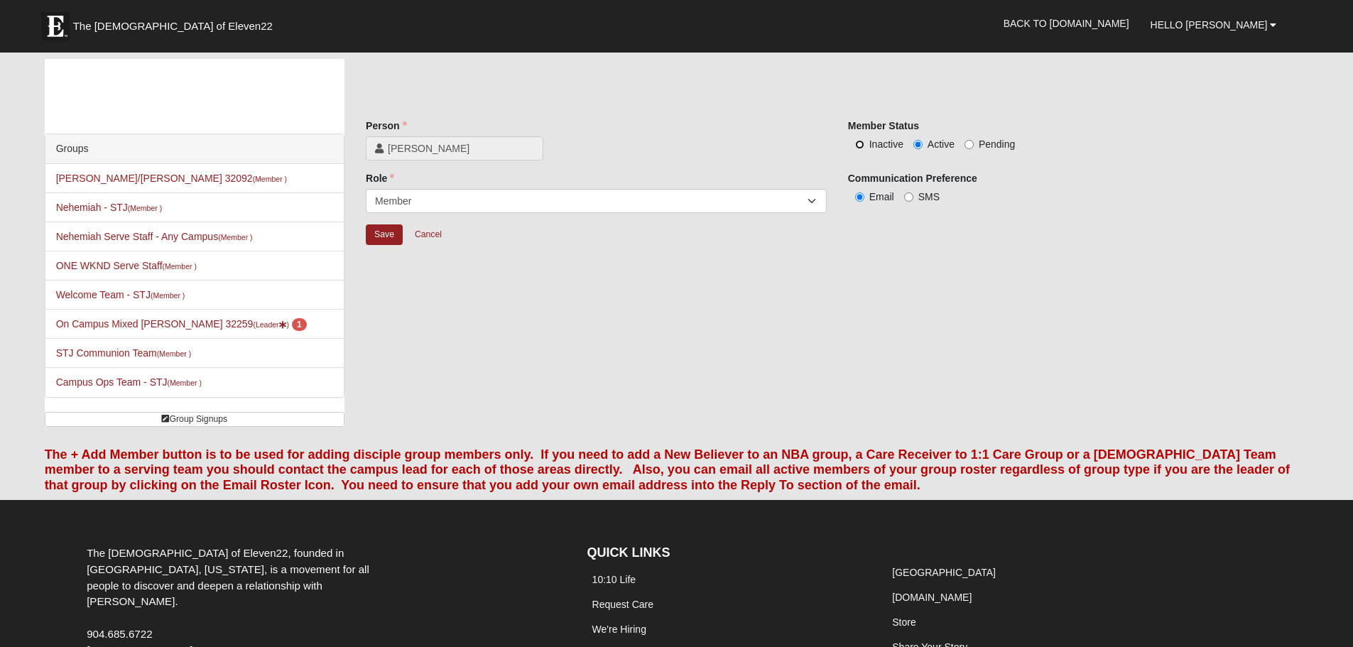
click at [861, 143] on input "Inactive" at bounding box center [859, 144] width 9 height 9
radio input "true"
click at [381, 234] on input "Save" at bounding box center [384, 234] width 37 height 21
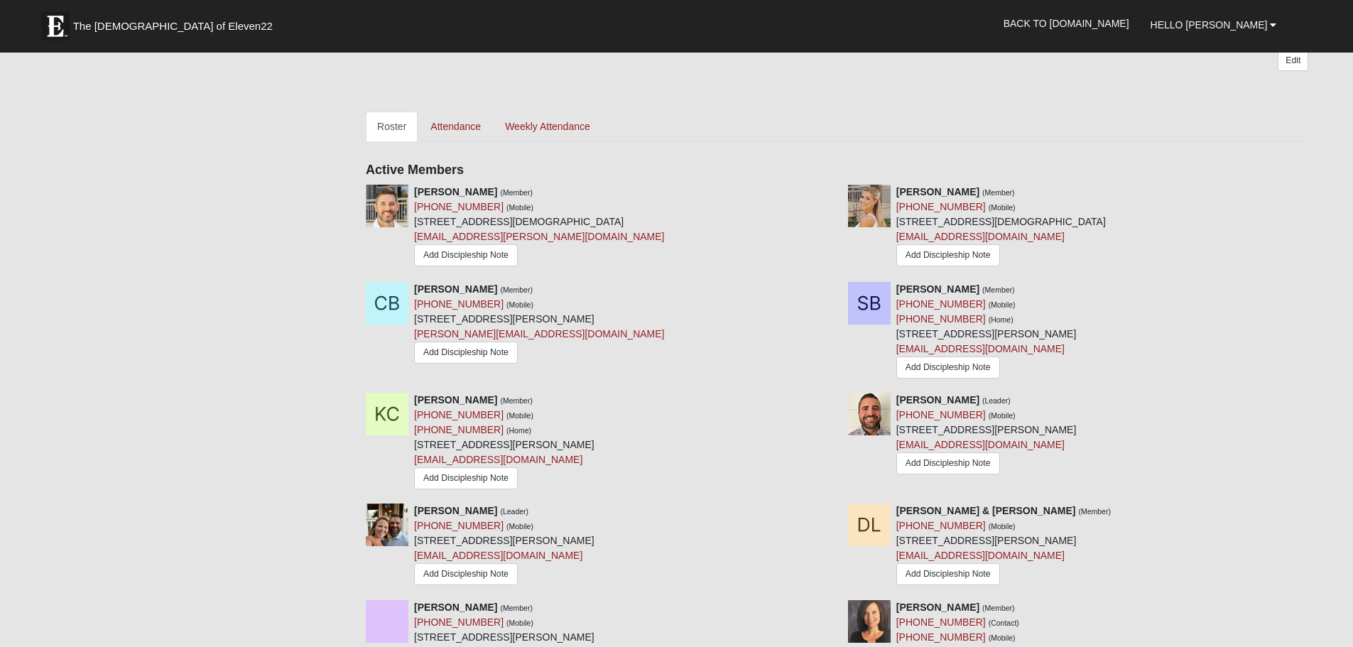
scroll to position [355, 0]
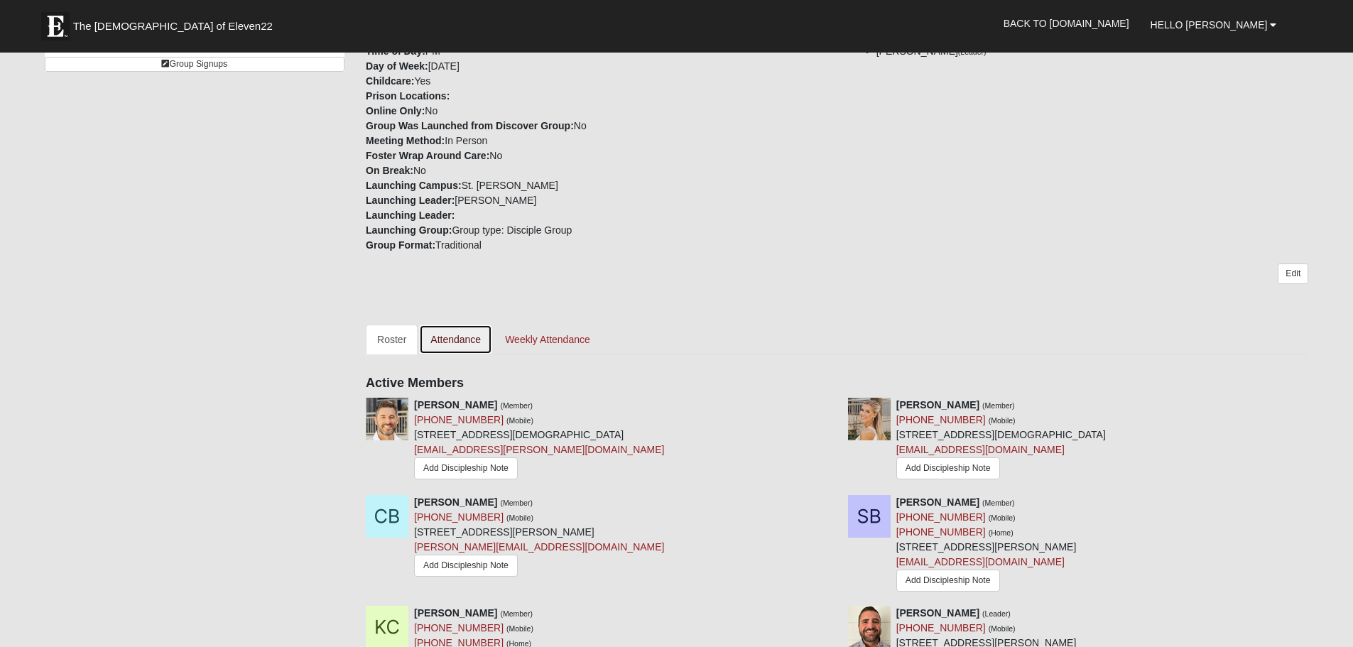
click at [457, 337] on link "Attendance" at bounding box center [455, 340] width 73 height 30
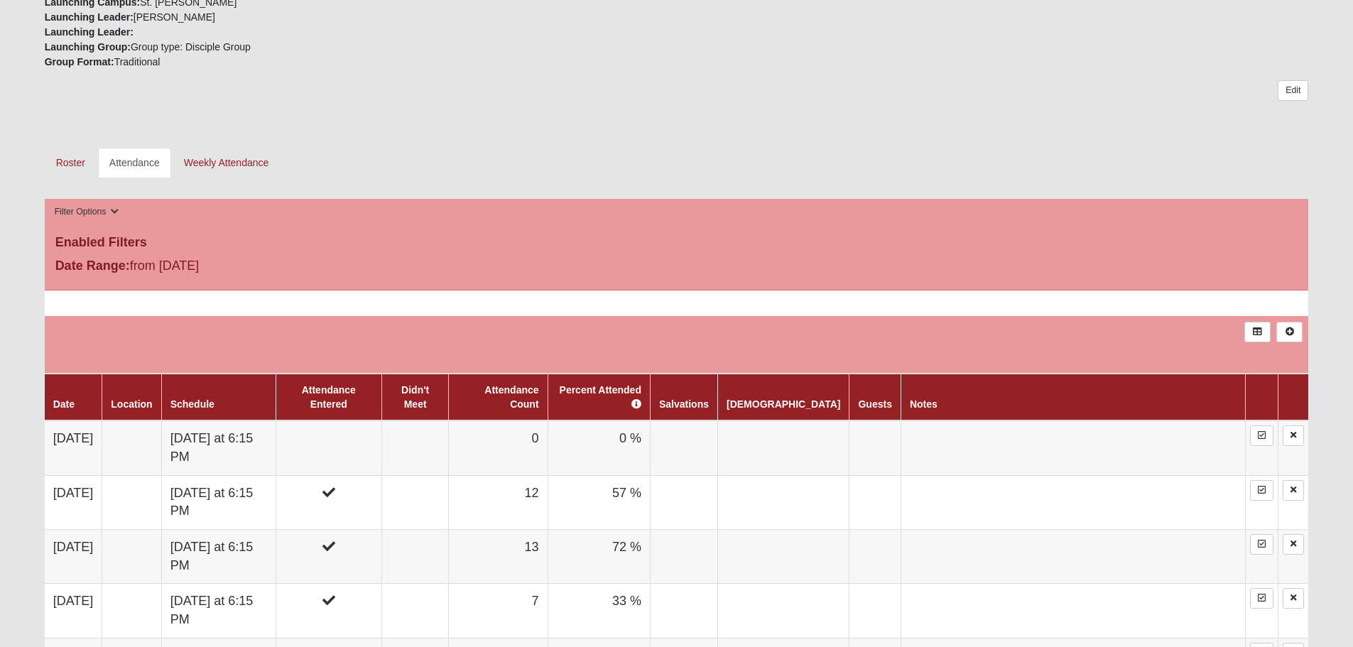
scroll to position [568, 0]
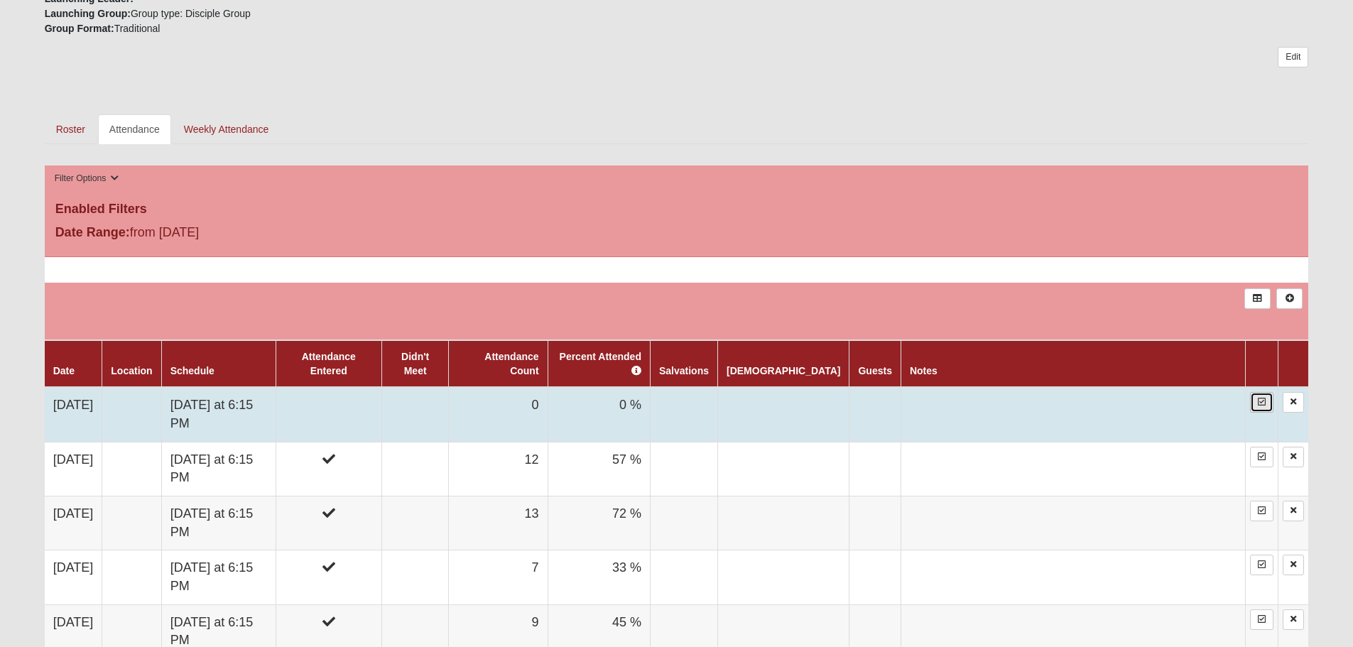
click at [1261, 401] on icon at bounding box center [1262, 402] width 8 height 9
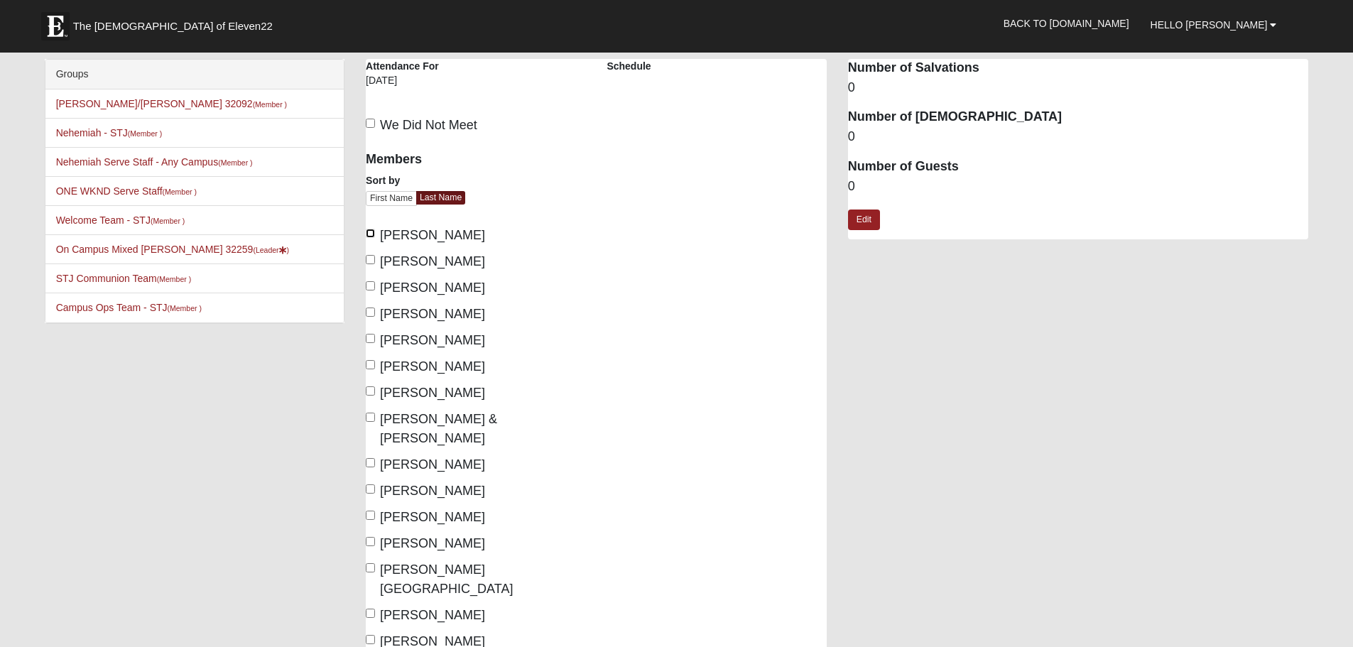
click at [371, 235] on input "[PERSON_NAME]" at bounding box center [370, 233] width 9 height 9
checkbox input "true"
click at [370, 260] on input "Achenbach, Nikki" at bounding box center [370, 259] width 9 height 9
checkbox input "true"
click at [371, 364] on input "Doerr, Craig" at bounding box center [370, 364] width 9 height 9
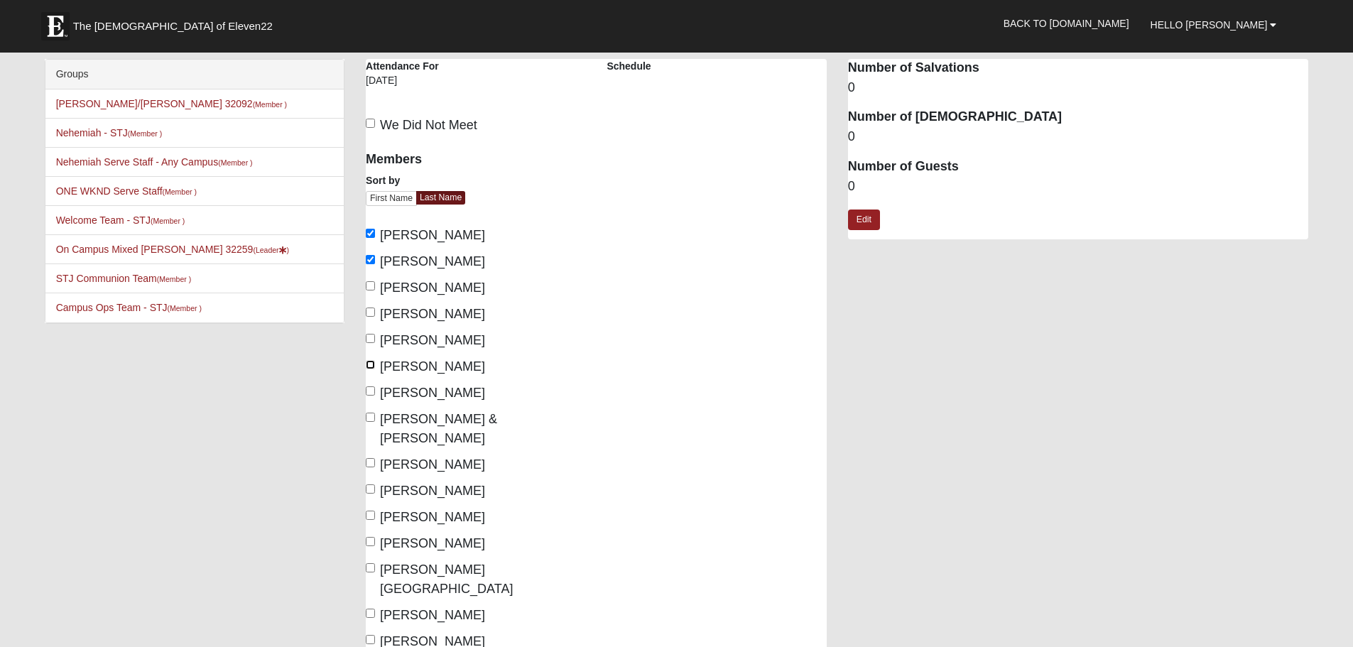
checkbox input "true"
click at [371, 386] on input "Doerr, Emily" at bounding box center [370, 390] width 9 height 9
checkbox input "true"
click at [371, 418] on input "Langro, Denise & Don" at bounding box center [370, 417] width 9 height 9
checkbox input "true"
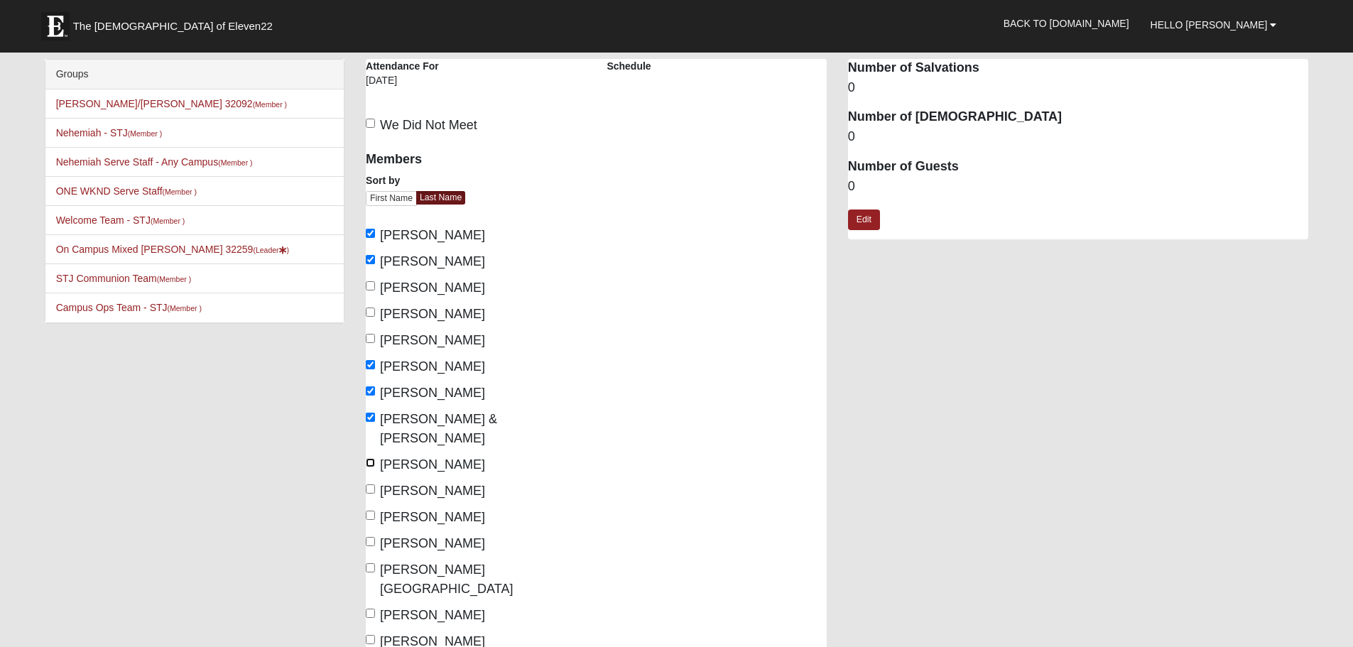
click at [371, 458] on input "Langro, Don" at bounding box center [370, 462] width 9 height 9
checkbox input "true"
click at [367, 484] on input "[PERSON_NAME]" at bounding box center [370, 488] width 9 height 9
checkbox input "true"
click at [369, 511] on input "[PERSON_NAME]" at bounding box center [370, 515] width 9 height 9
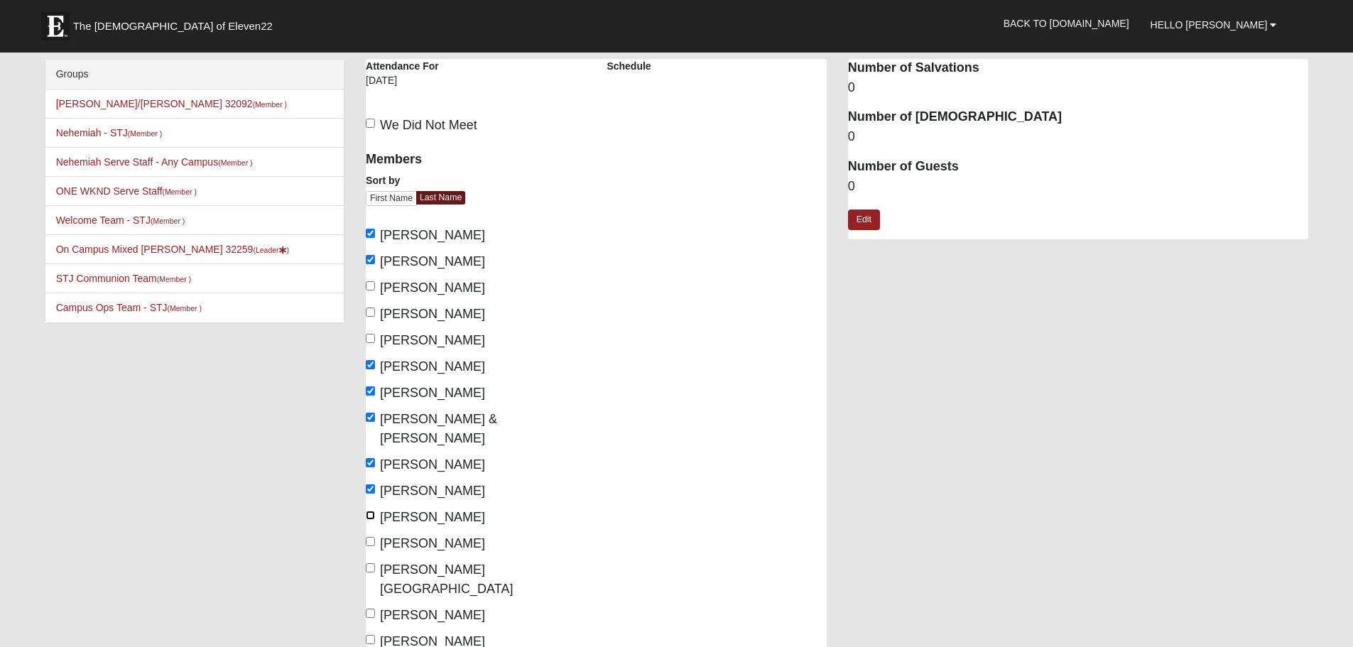
checkbox input "true"
click at [372, 537] on input "Malmgren, Kevin" at bounding box center [370, 541] width 9 height 9
checkbox input "true"
click at [372, 563] on input "Malmgren, Tessa" at bounding box center [370, 567] width 9 height 9
checkbox input "true"
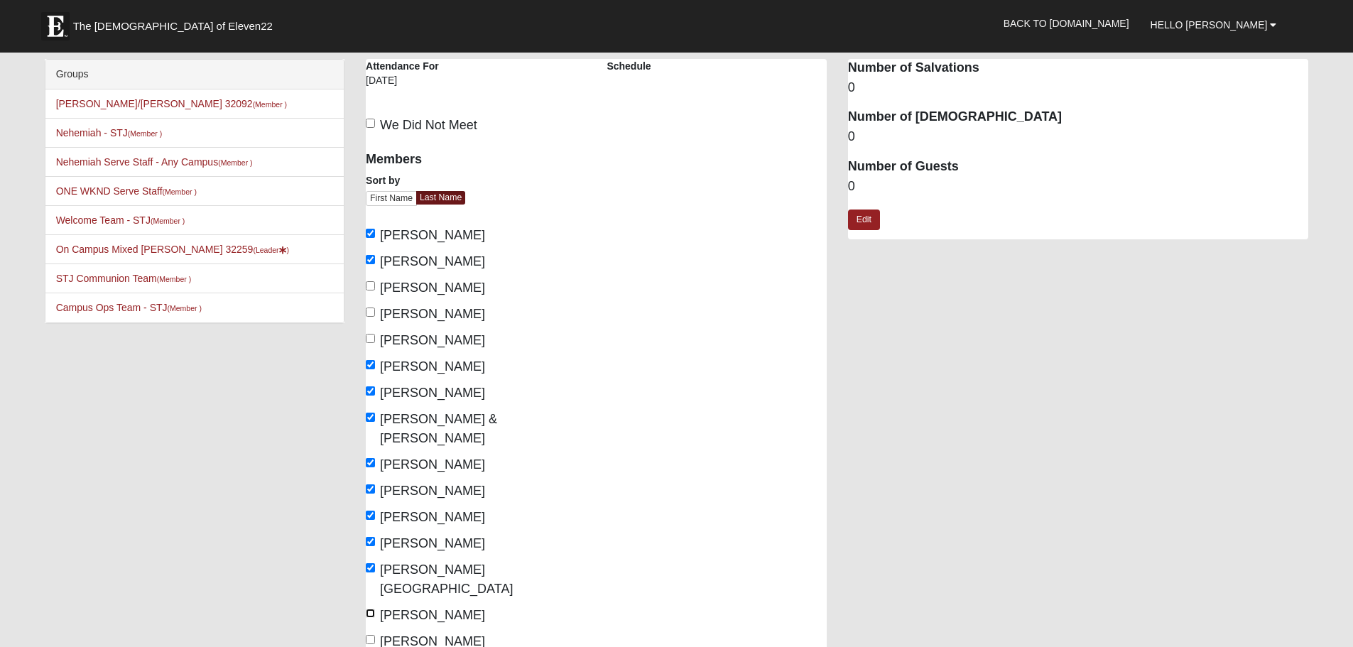
click at [369, 609] on input "Neeley, Allie" at bounding box center [370, 613] width 9 height 9
checkbox input "true"
click at [370, 635] on input "Neeley, Scott" at bounding box center [370, 639] width 9 height 9
checkbox input "true"
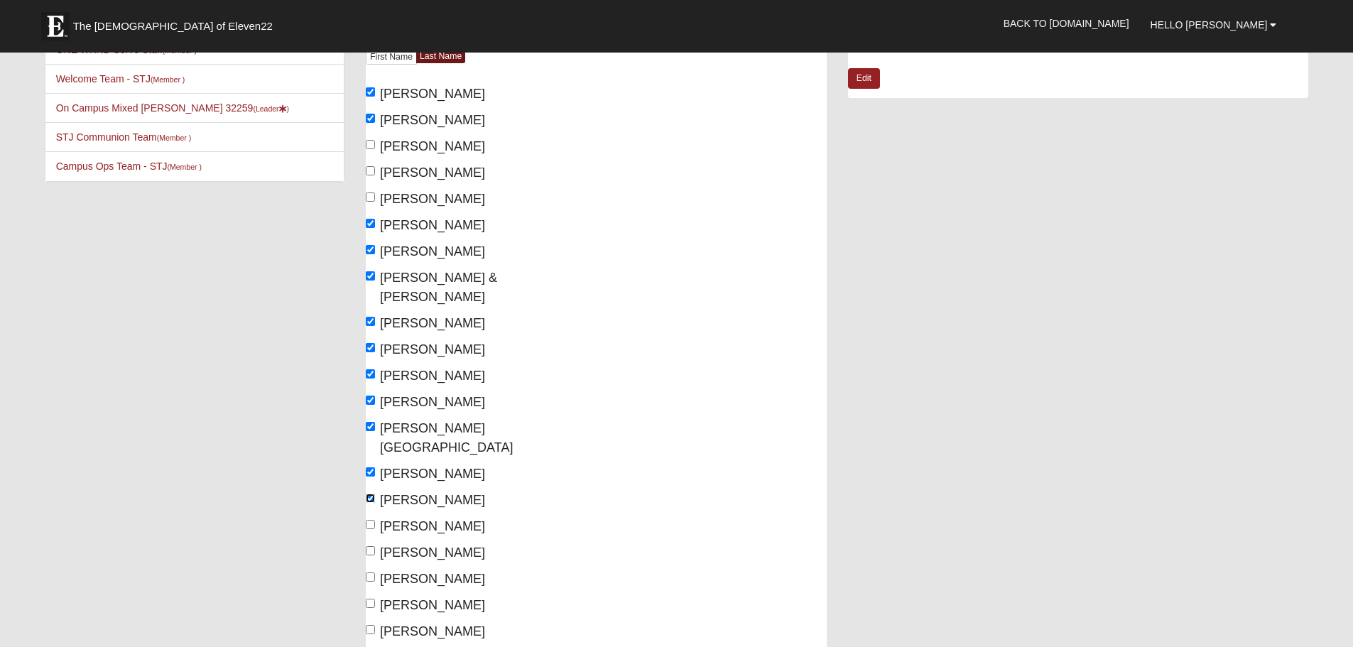
scroll to position [142, 0]
click at [370, 598] on input "Settle, Kristin" at bounding box center [370, 602] width 9 height 9
checkbox input "true"
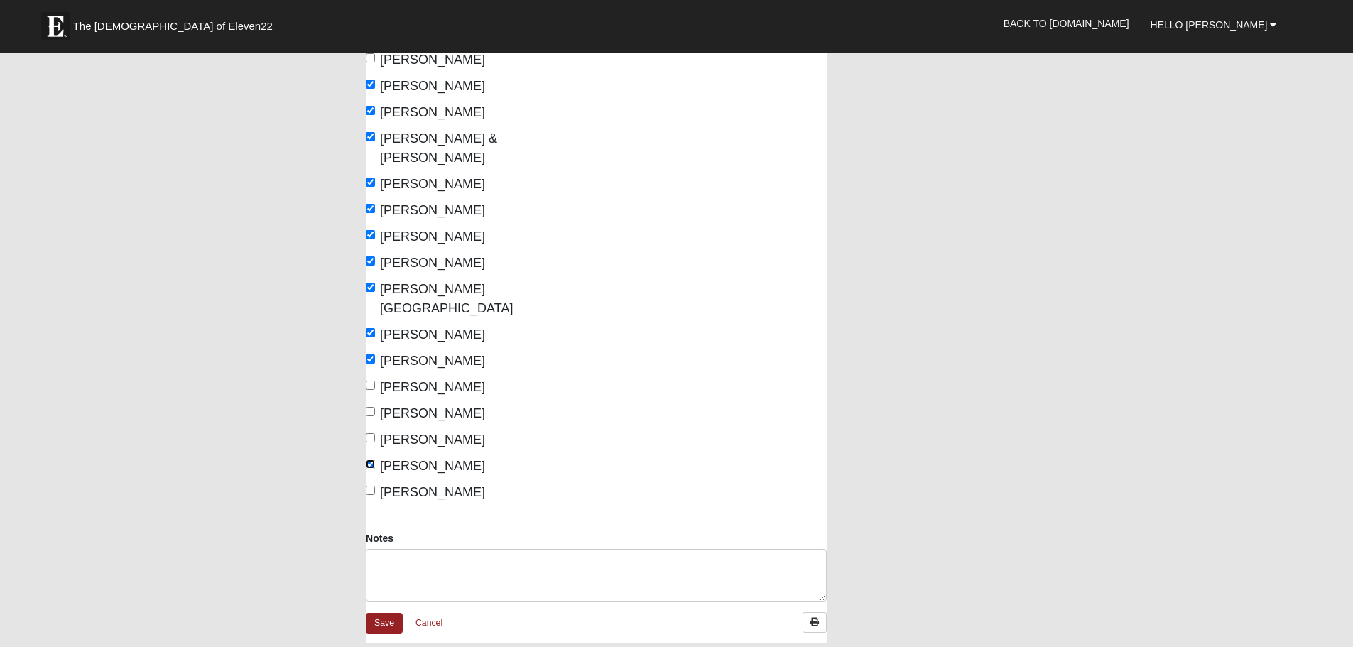
scroll to position [284, 0]
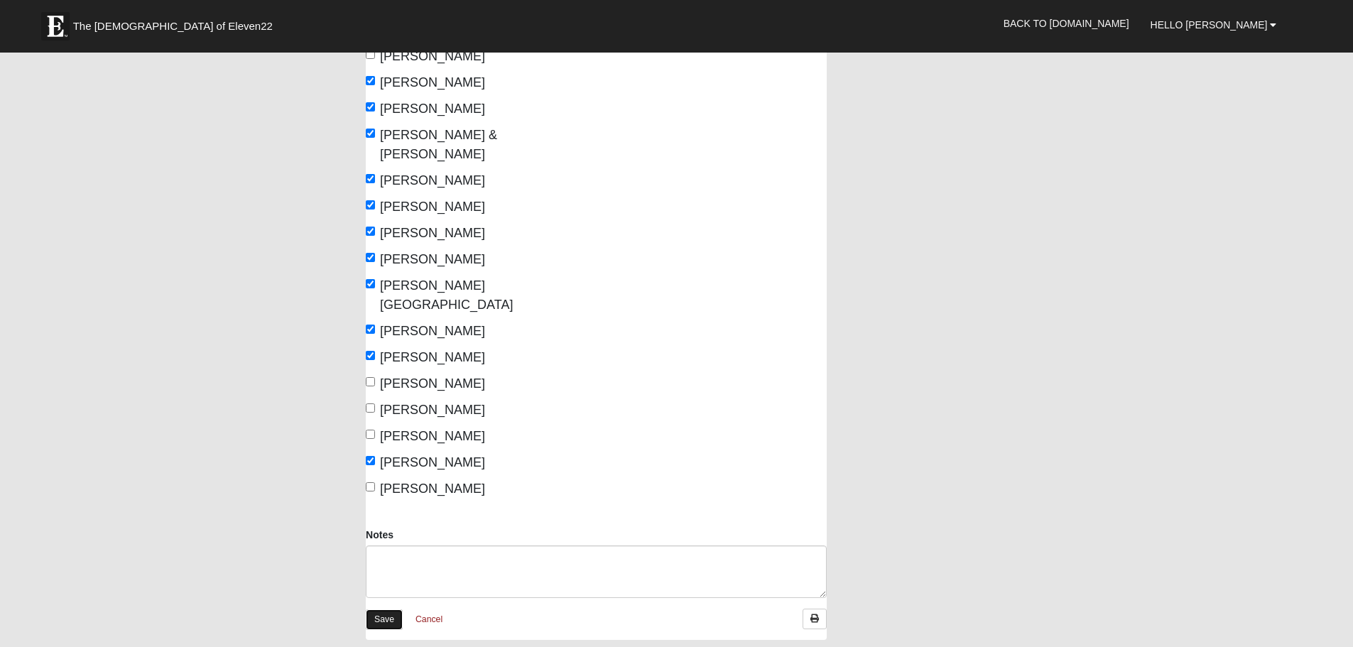
click at [385, 609] on link "Save" at bounding box center [384, 619] width 37 height 21
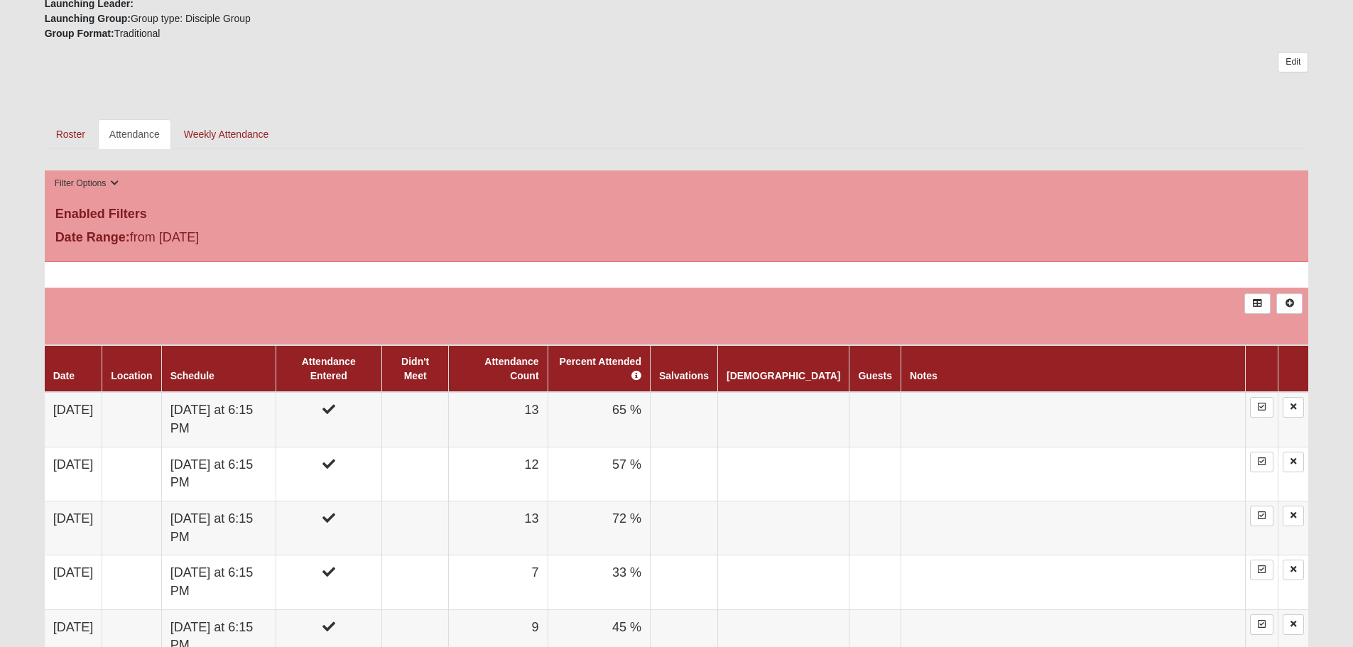
scroll to position [568, 0]
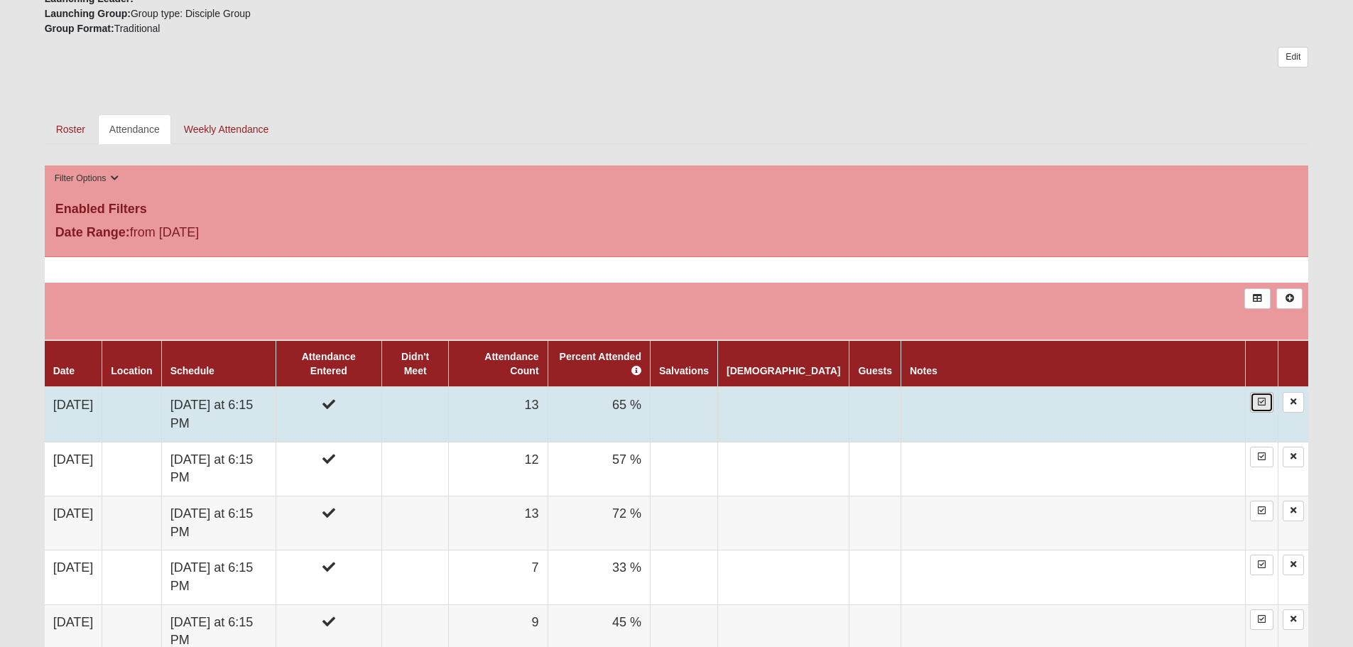
click at [1261, 402] on icon at bounding box center [1262, 402] width 8 height 9
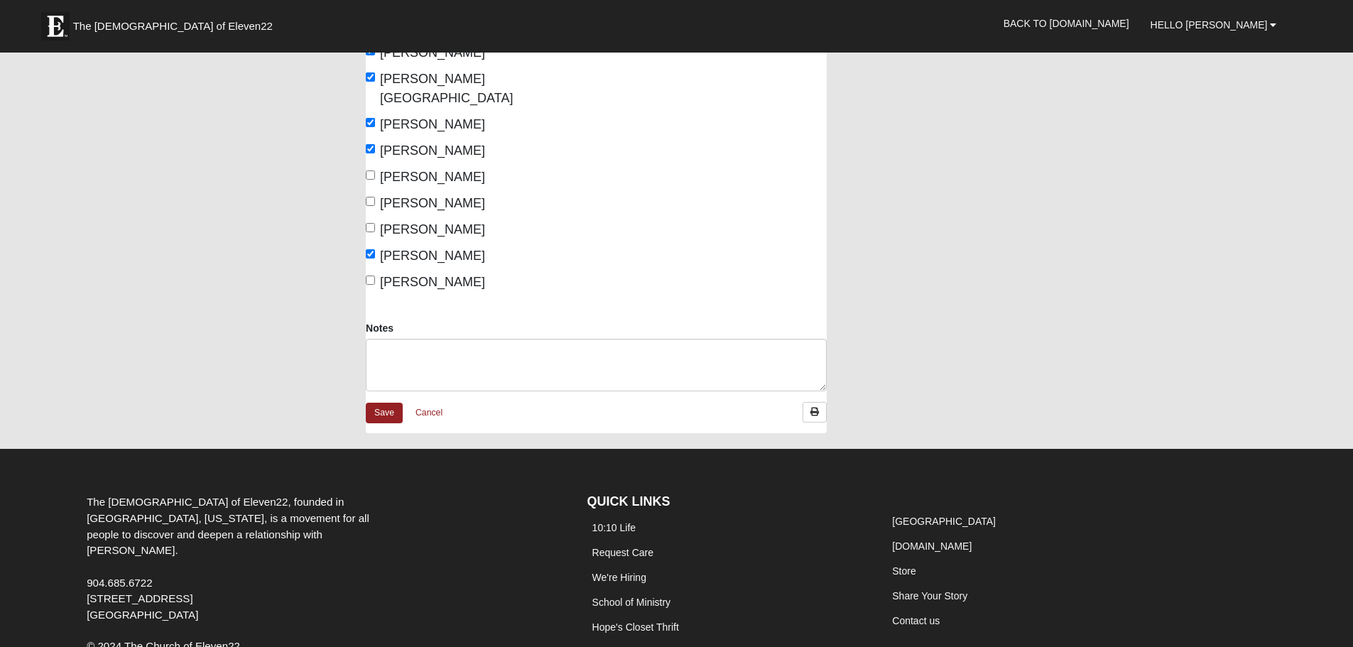
scroll to position [497, 0]
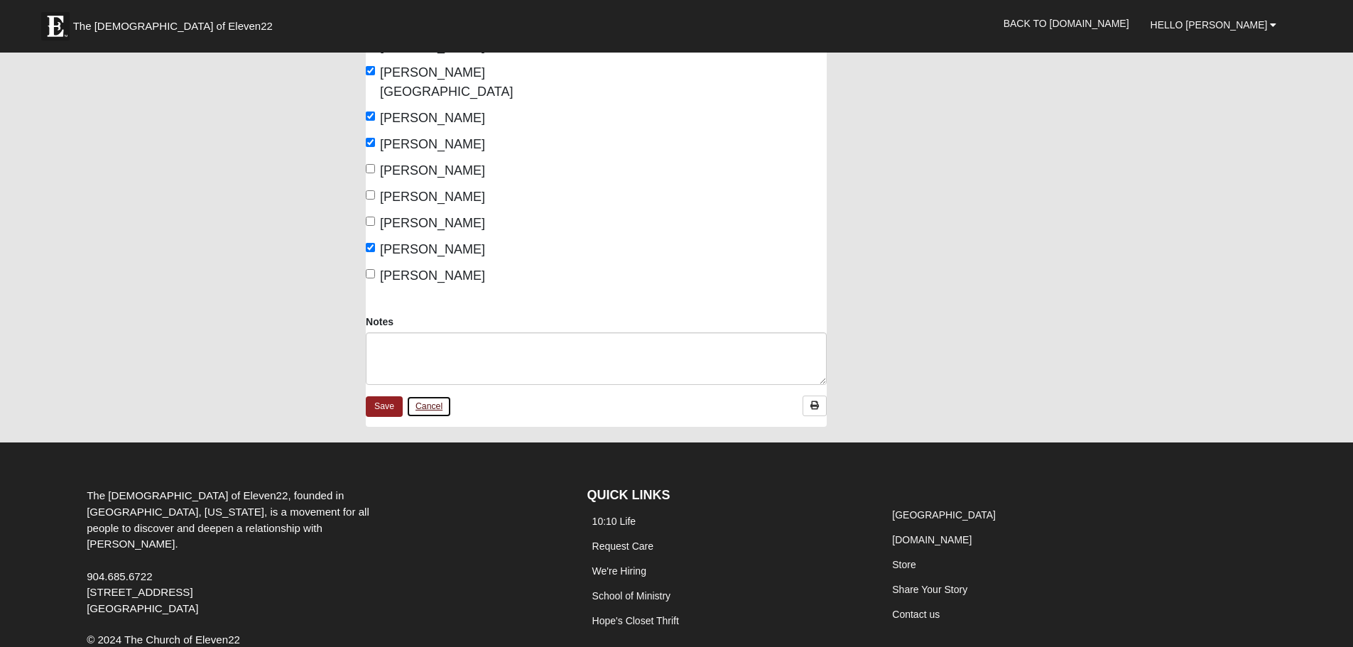
click at [428, 396] on link "Cancel" at bounding box center [428, 407] width 45 height 22
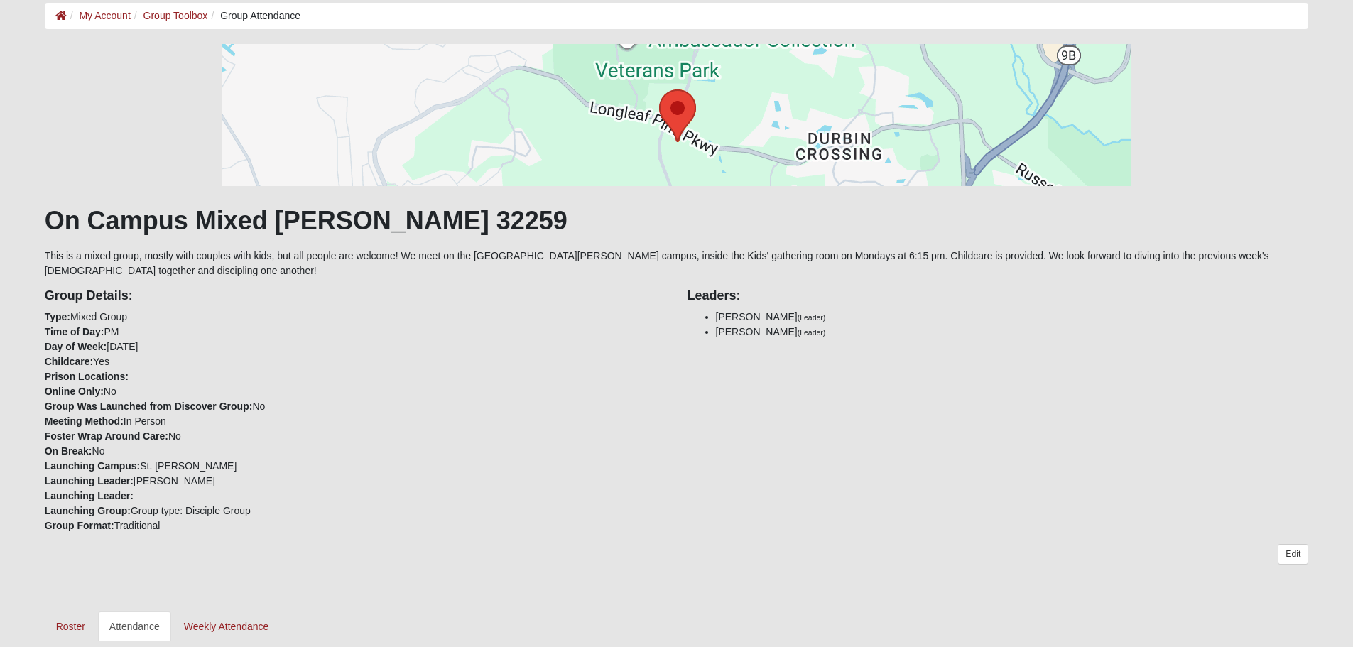
scroll to position [213, 0]
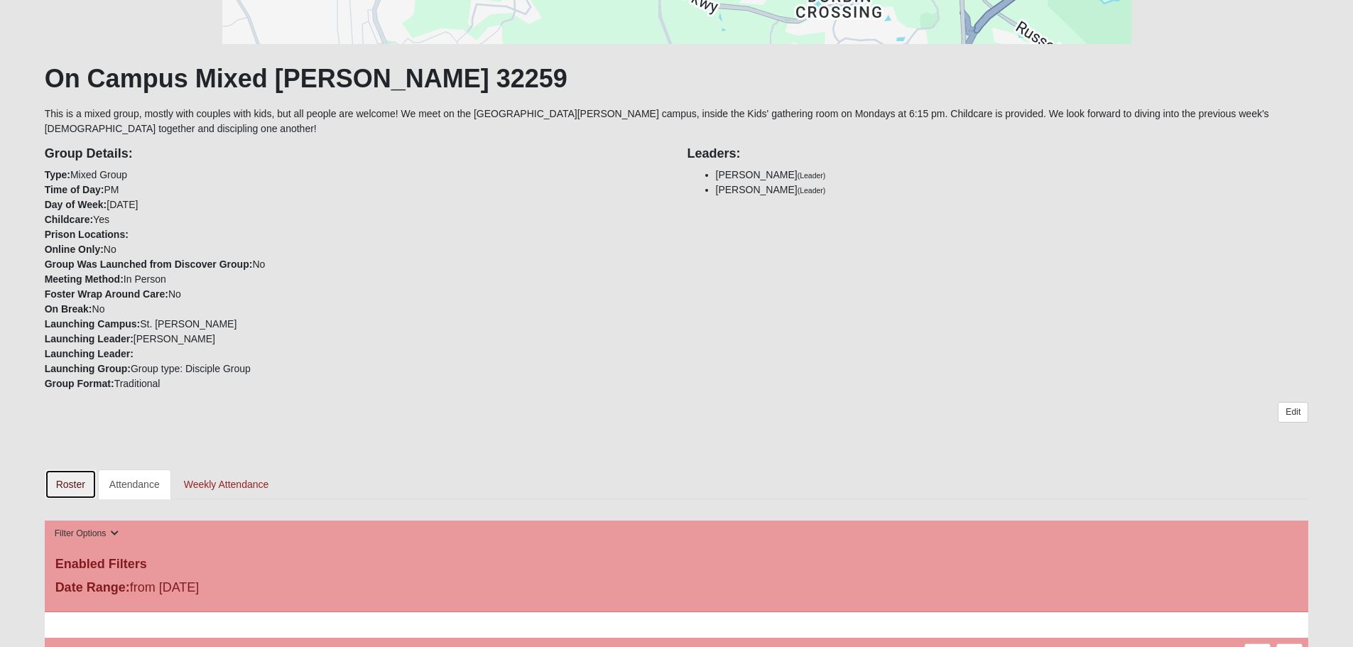
click at [61, 483] on link "Roster" at bounding box center [71, 484] width 52 height 30
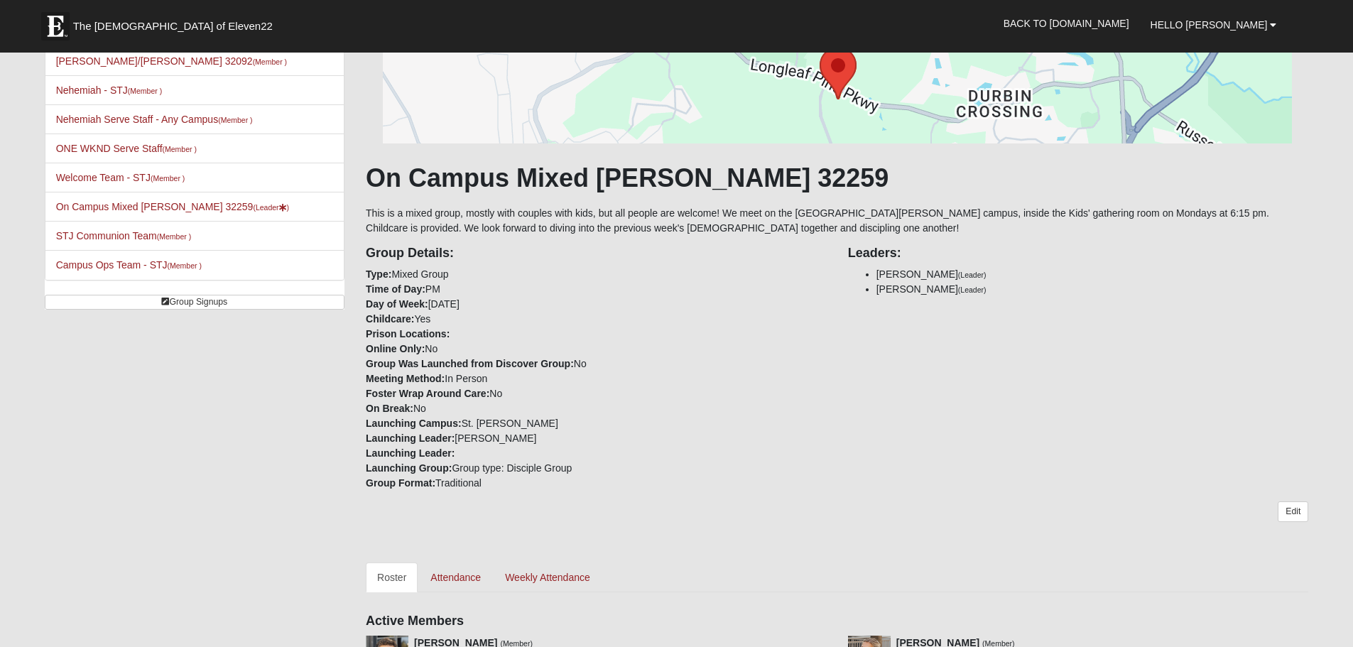
scroll to position [355, 0]
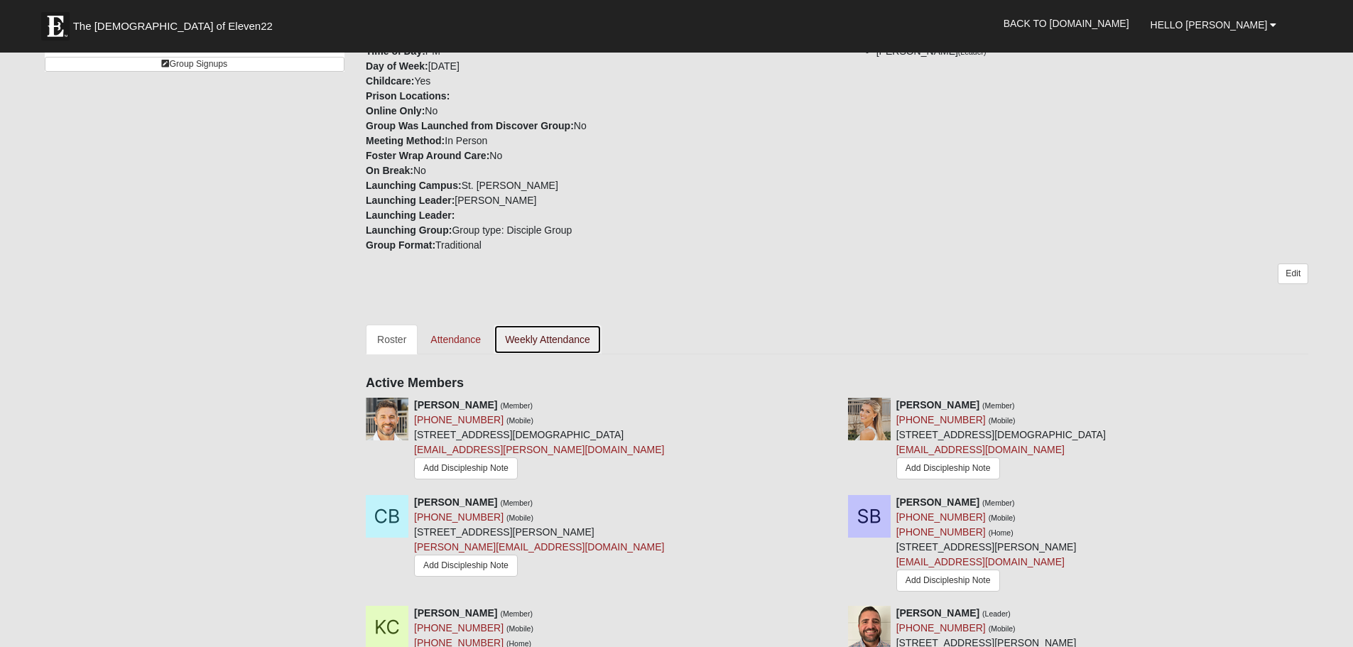
click at [512, 336] on link "Weekly Attendance" at bounding box center [548, 340] width 108 height 30
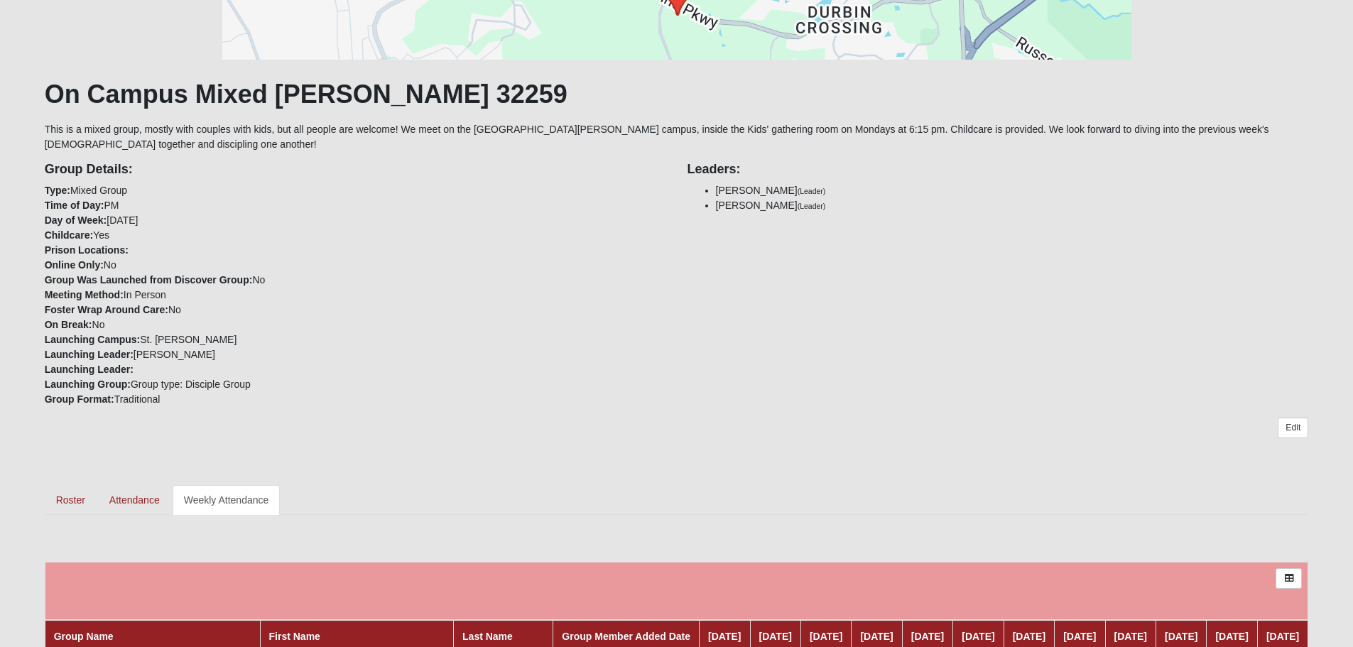
scroll to position [223, 0]
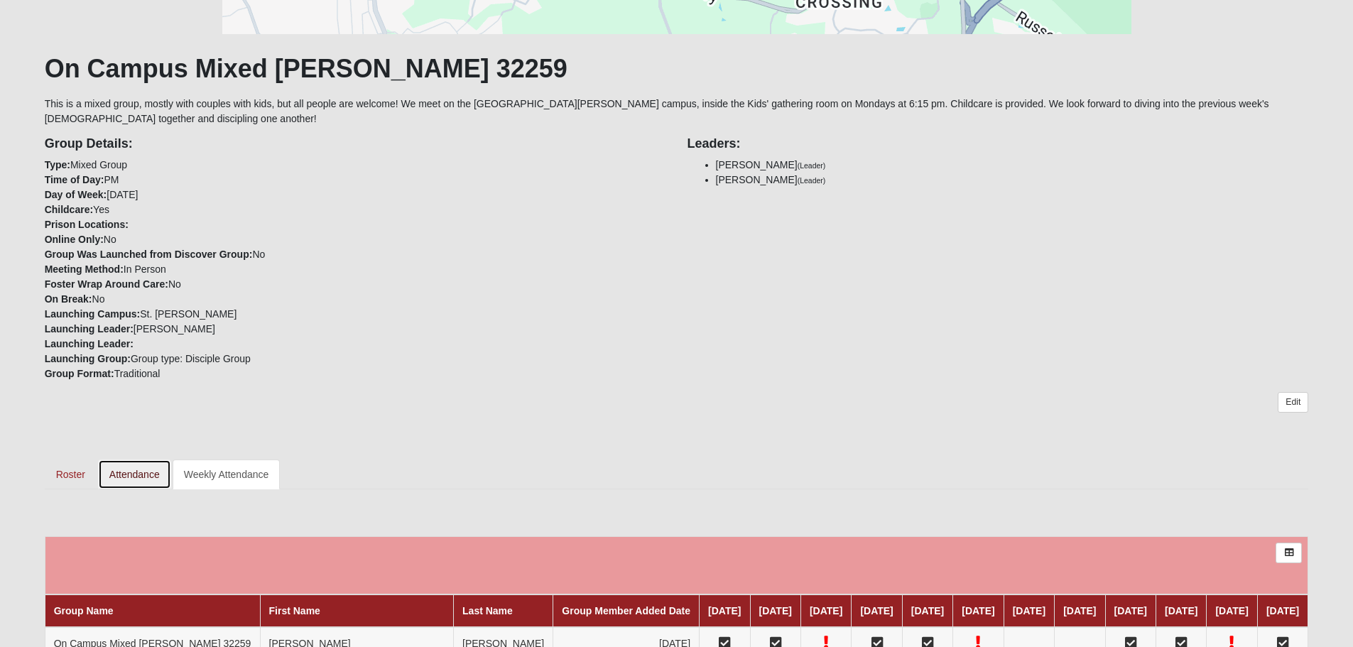
click at [141, 472] on link "Attendance" at bounding box center [134, 474] width 73 height 30
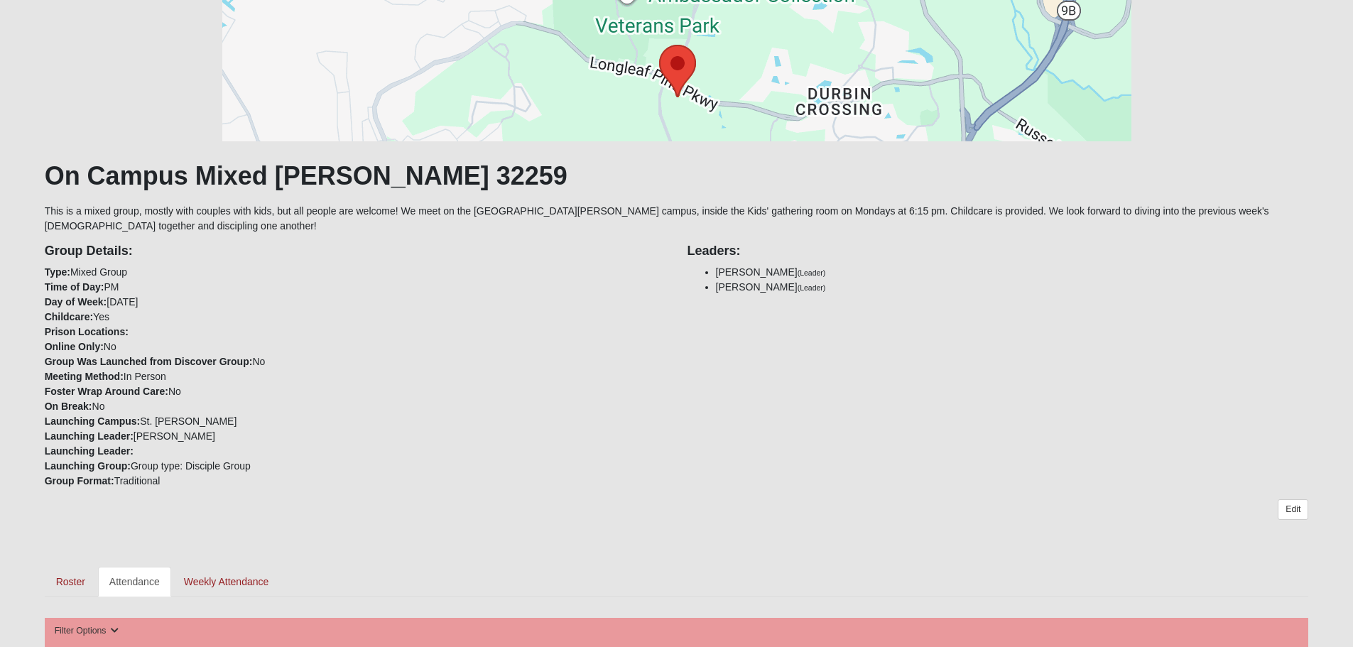
scroll to position [426, 0]
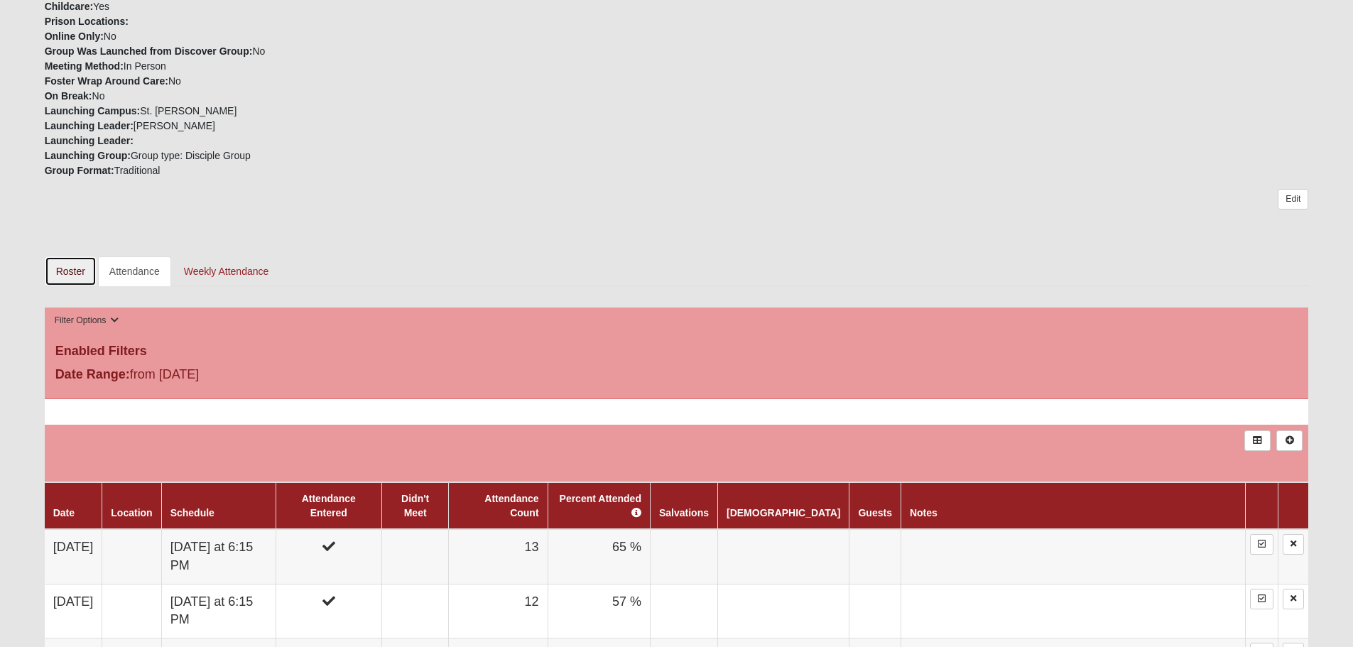
click at [76, 272] on link "Roster" at bounding box center [71, 271] width 52 height 30
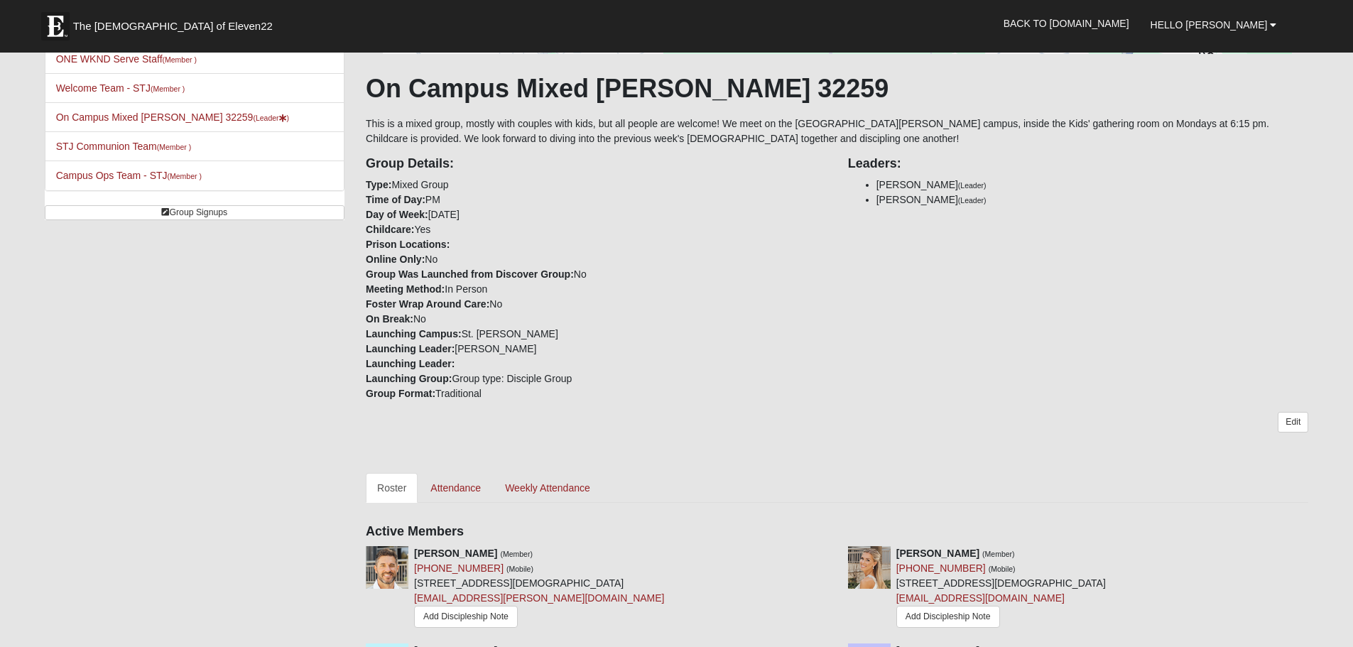
scroll to position [213, 0]
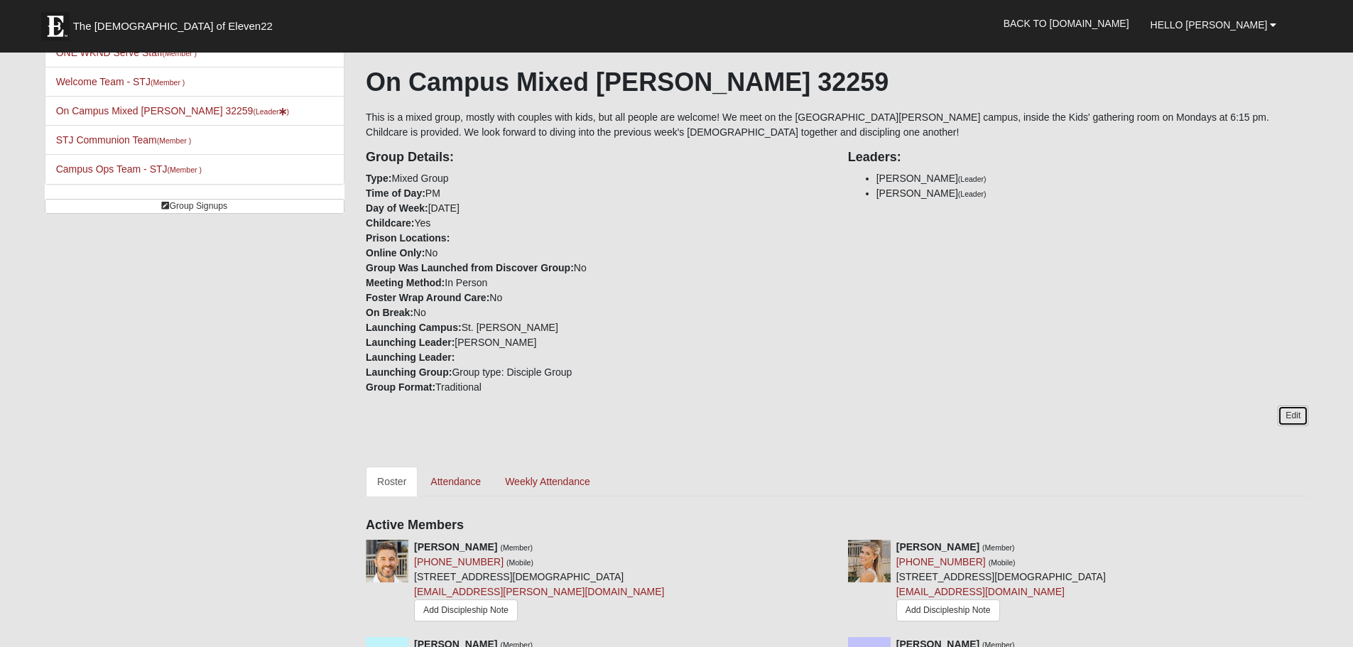
click at [1289, 410] on link "Edit" at bounding box center [1293, 416] width 31 height 21
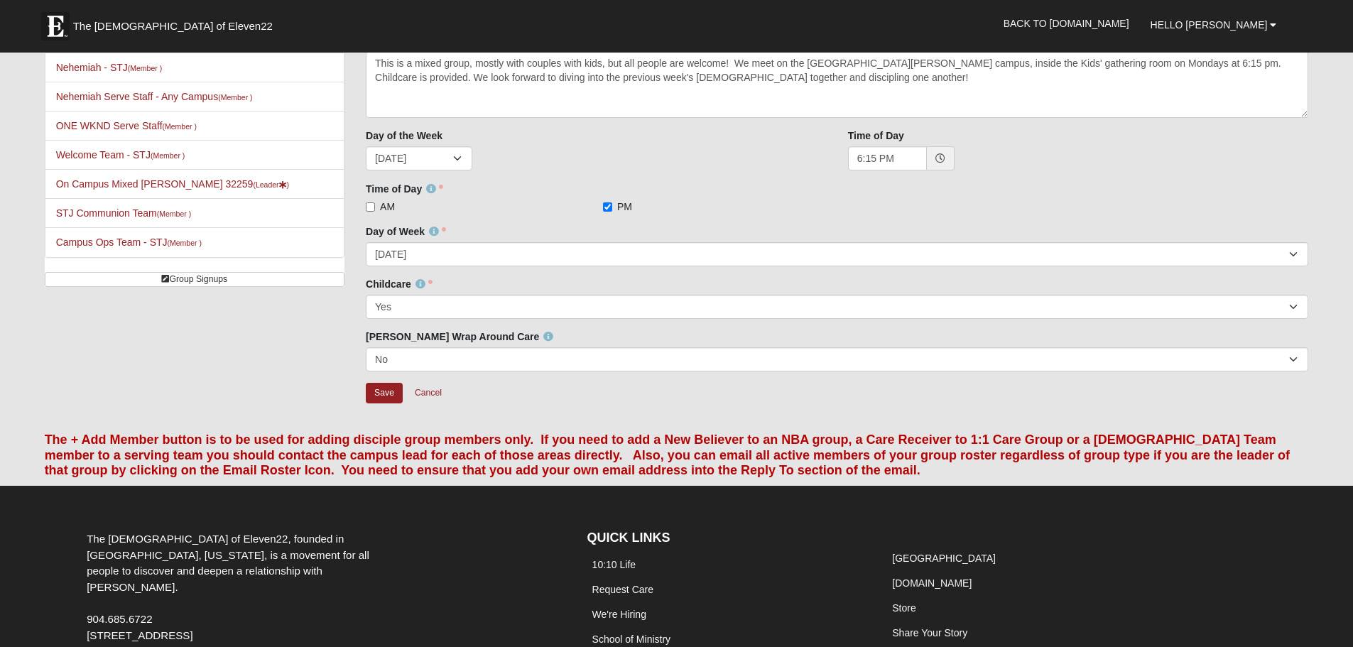
scroll to position [265, 0]
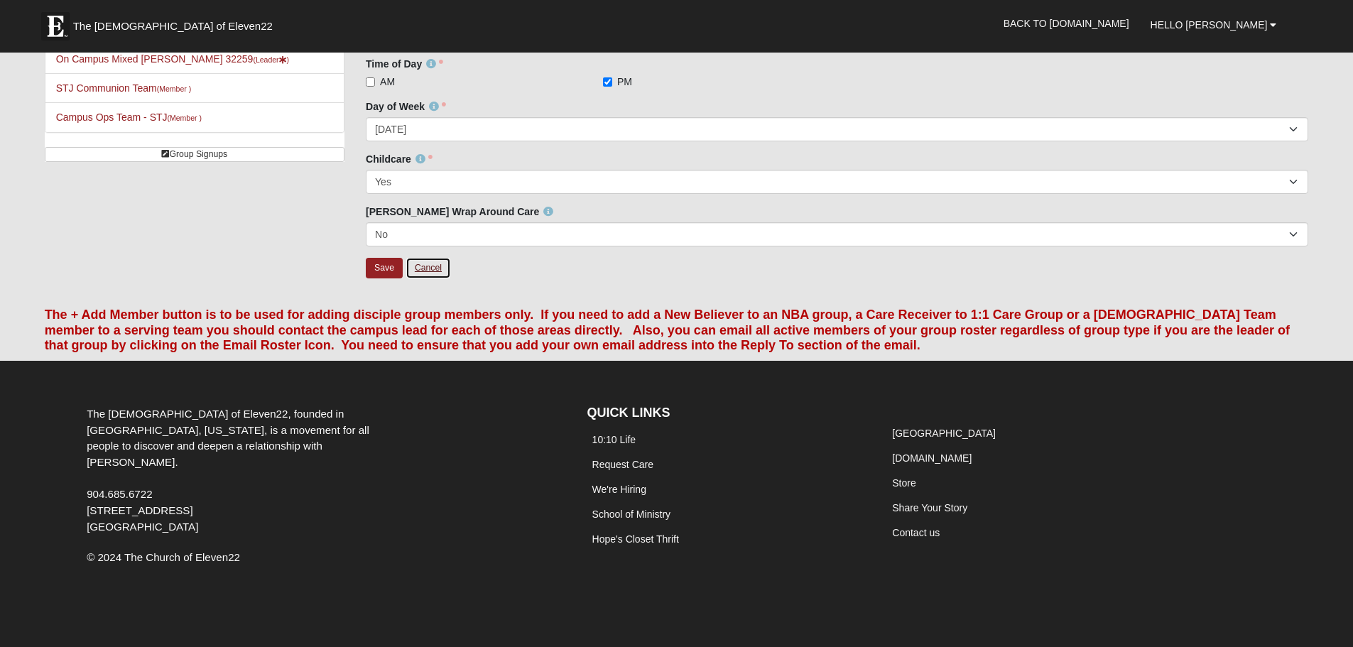
click at [437, 270] on link "Cancel" at bounding box center [428, 268] width 45 height 22
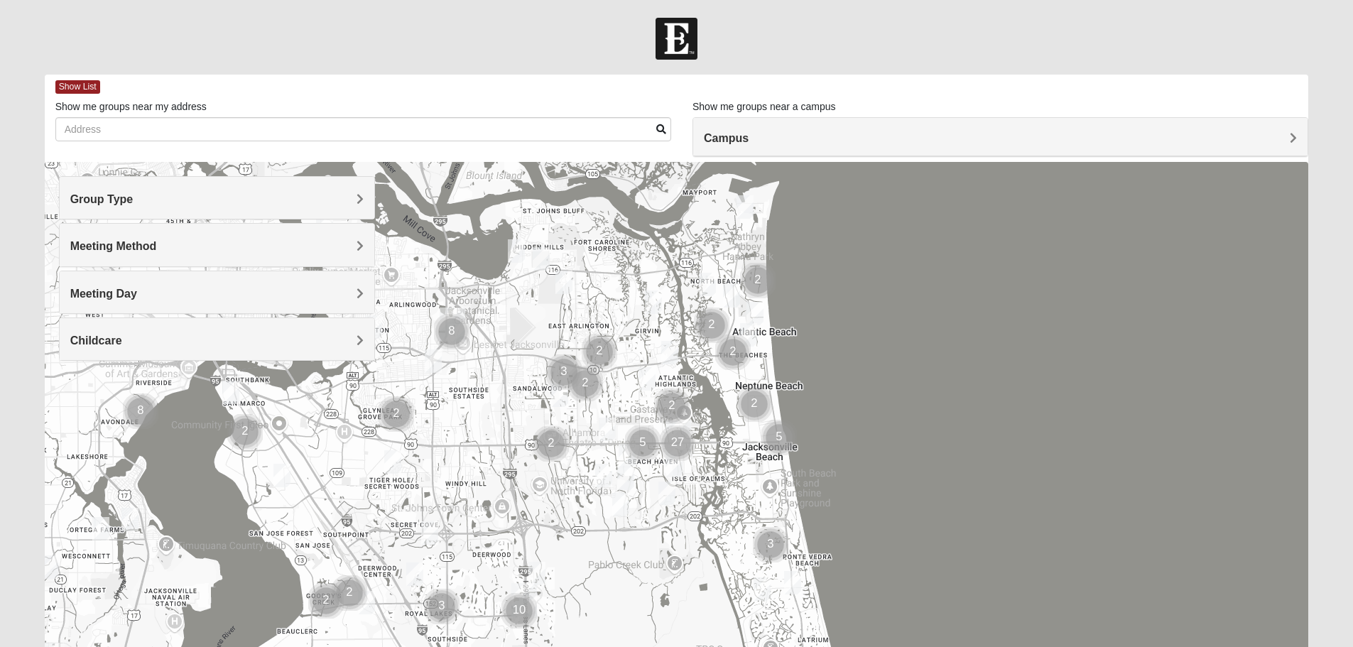
click at [161, 200] on h4 "Group Type" at bounding box center [216, 198] width 293 height 13
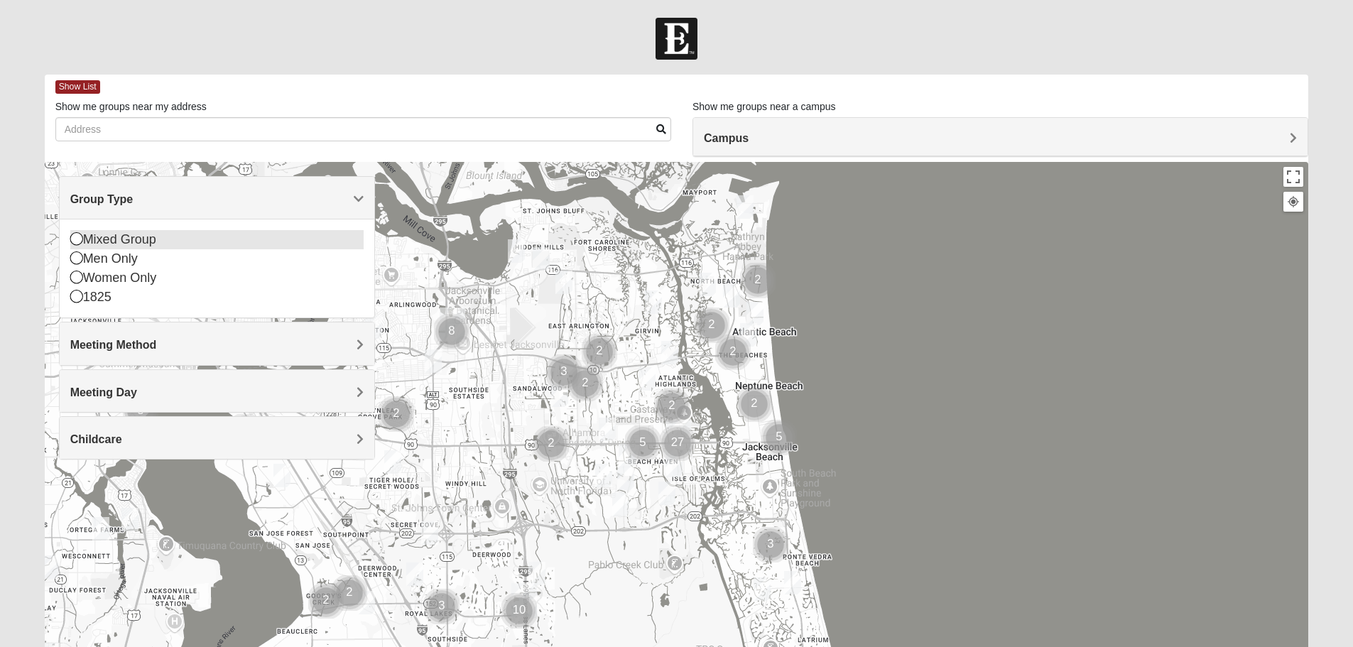
click at [79, 241] on icon at bounding box center [76, 238] width 13 height 13
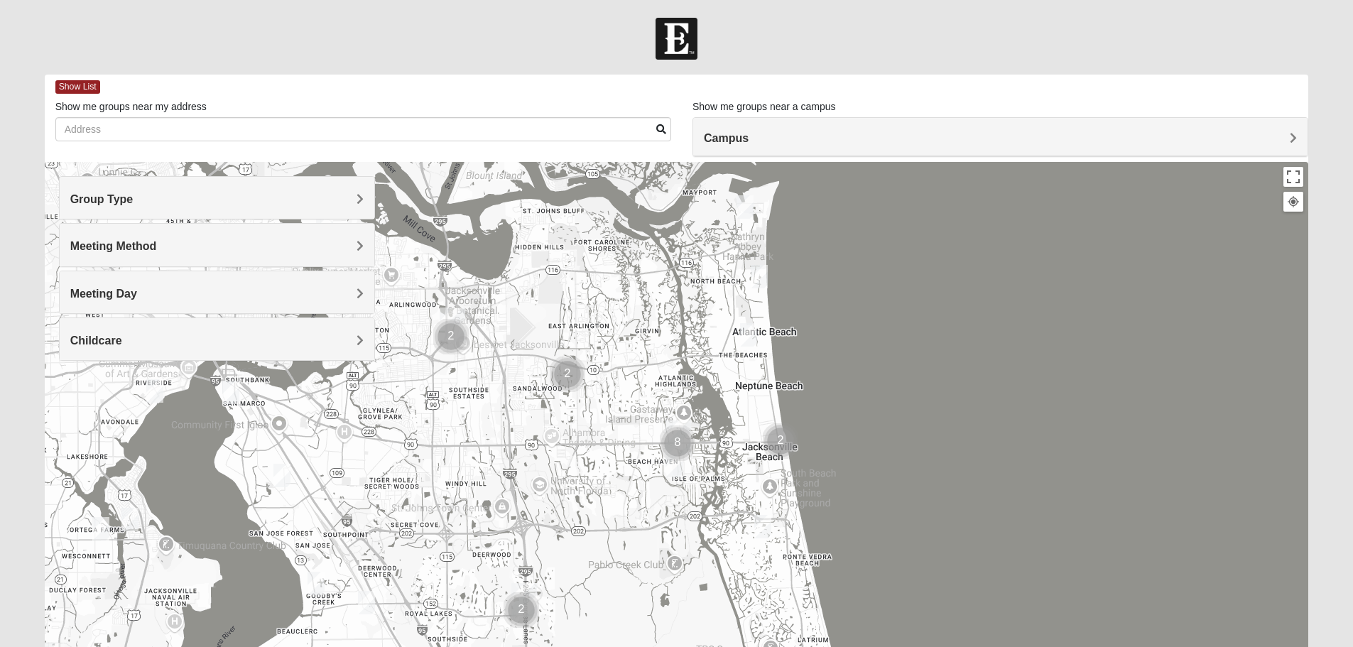
click at [101, 237] on div "Meeting Method" at bounding box center [217, 245] width 315 height 42
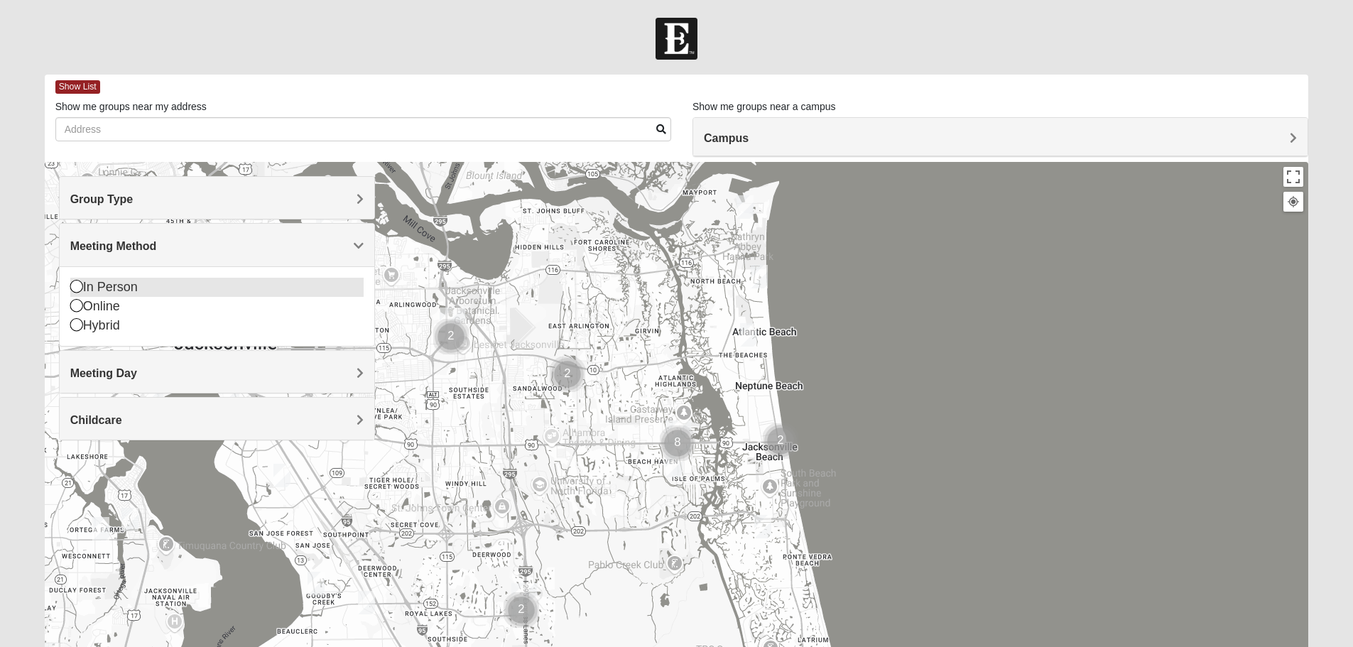
click at [74, 285] on icon at bounding box center [76, 286] width 13 height 13
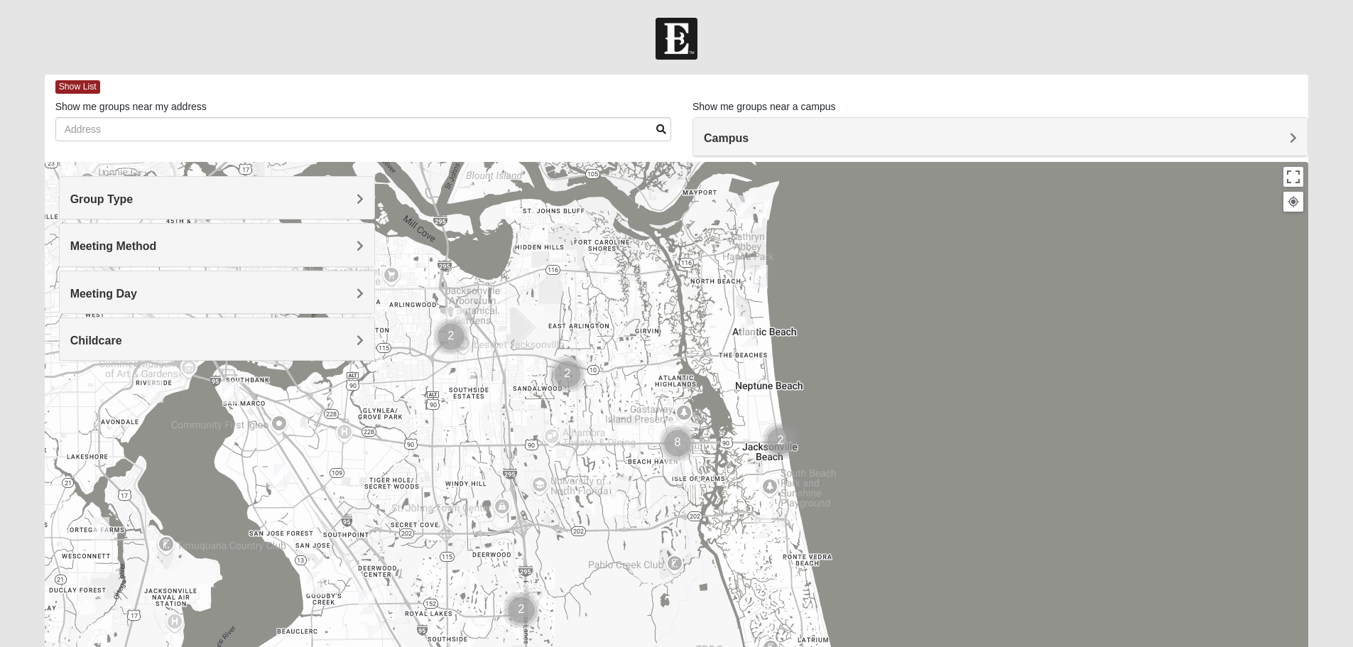
click at [119, 298] on span "Meeting Day" at bounding box center [103, 294] width 67 height 12
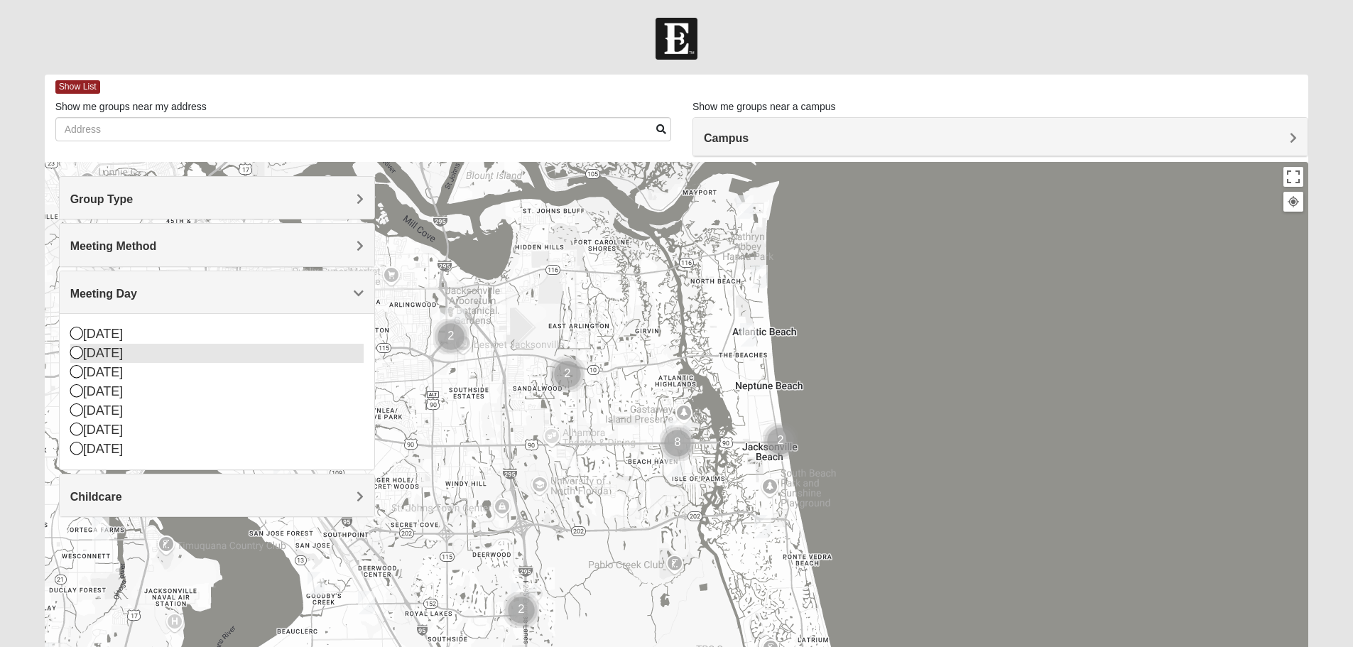
click at [77, 354] on icon at bounding box center [76, 352] width 13 height 13
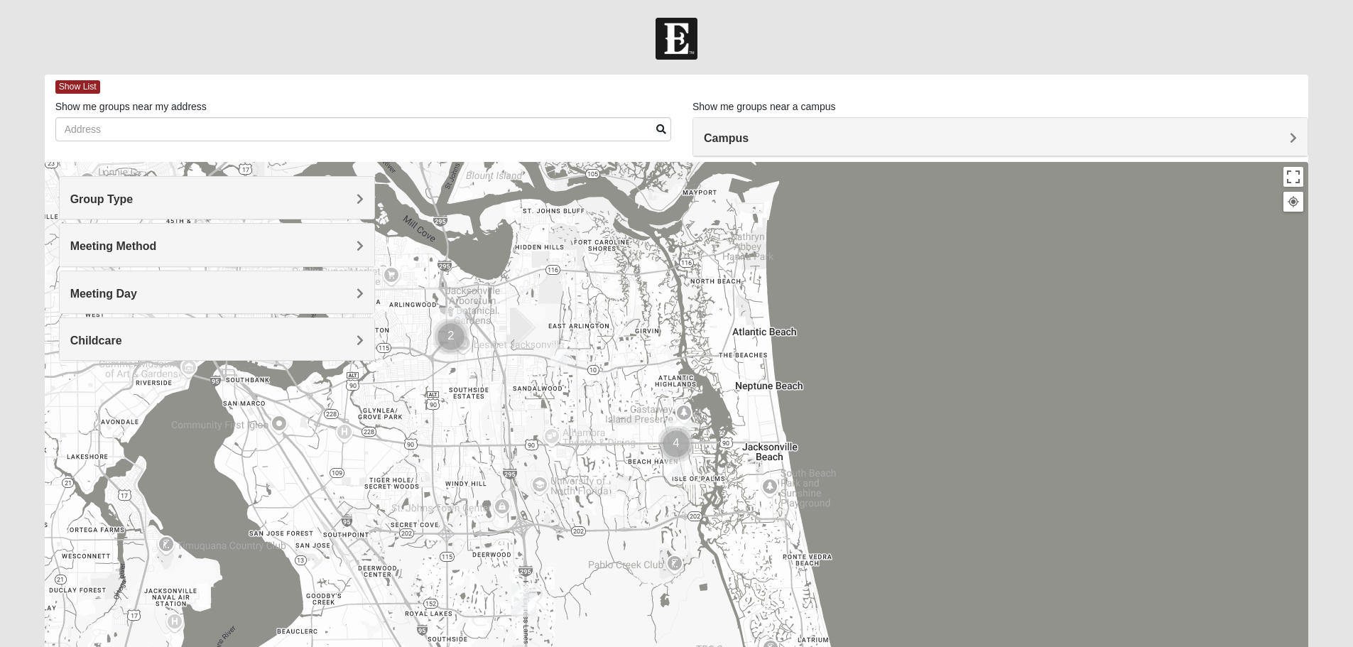
click at [116, 339] on span "Childcare" at bounding box center [96, 340] width 52 height 12
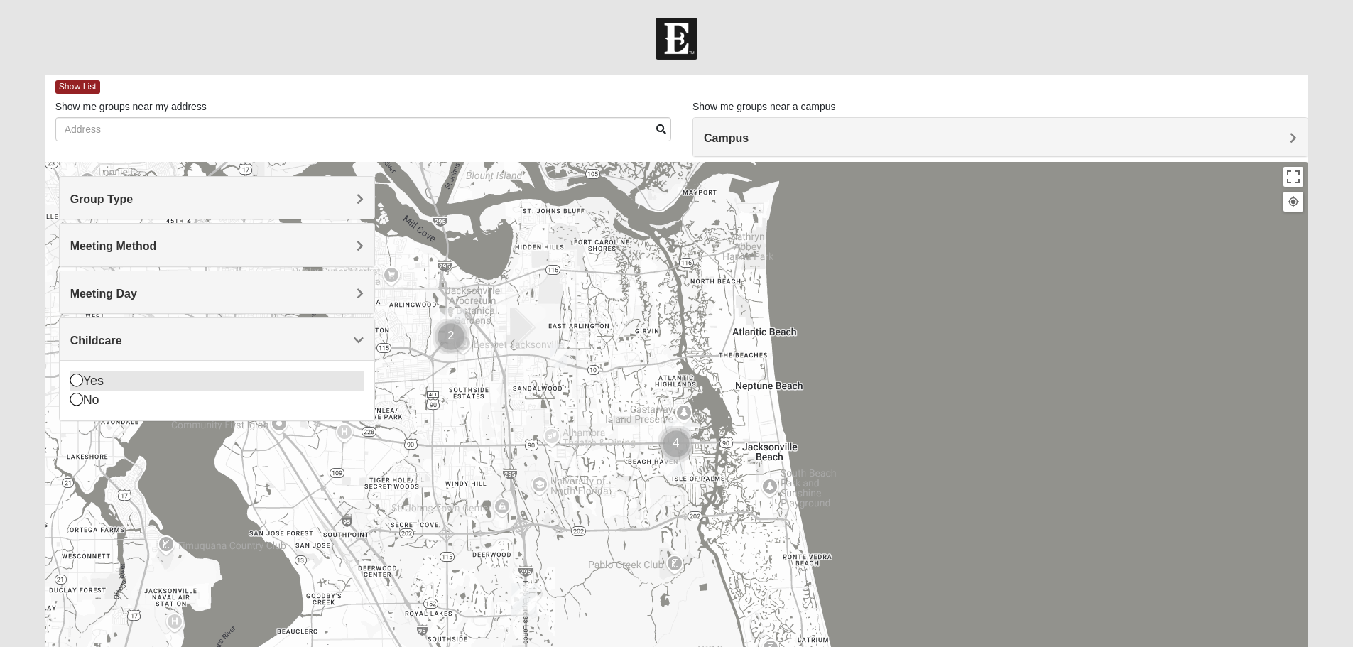
click at [76, 379] on icon at bounding box center [76, 380] width 13 height 13
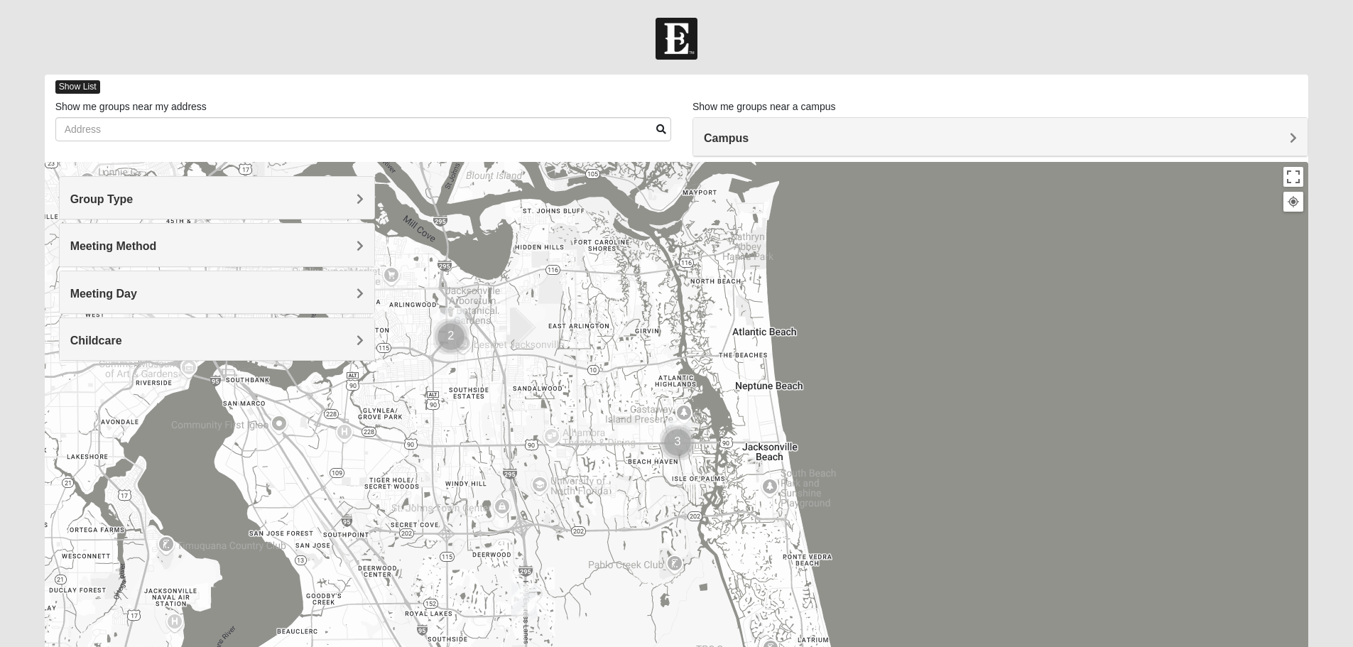
click at [82, 88] on span "Show List" at bounding box center [77, 86] width 45 height 13
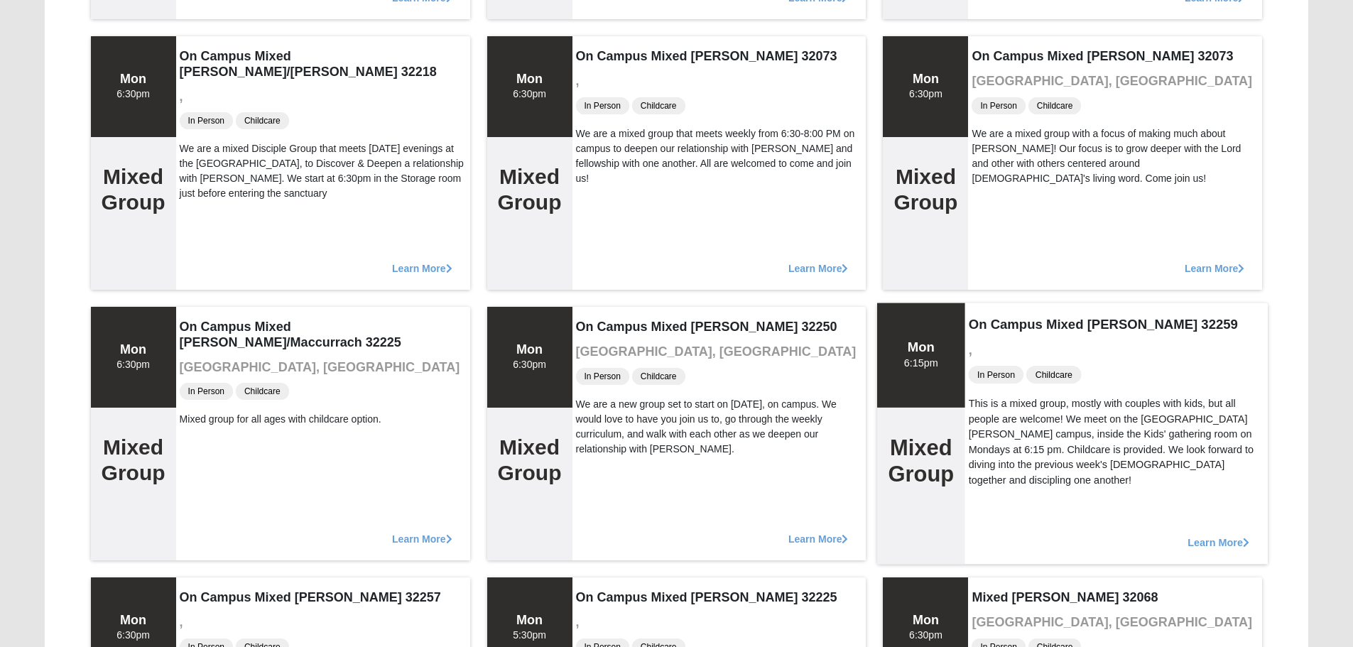
scroll to position [497, 0]
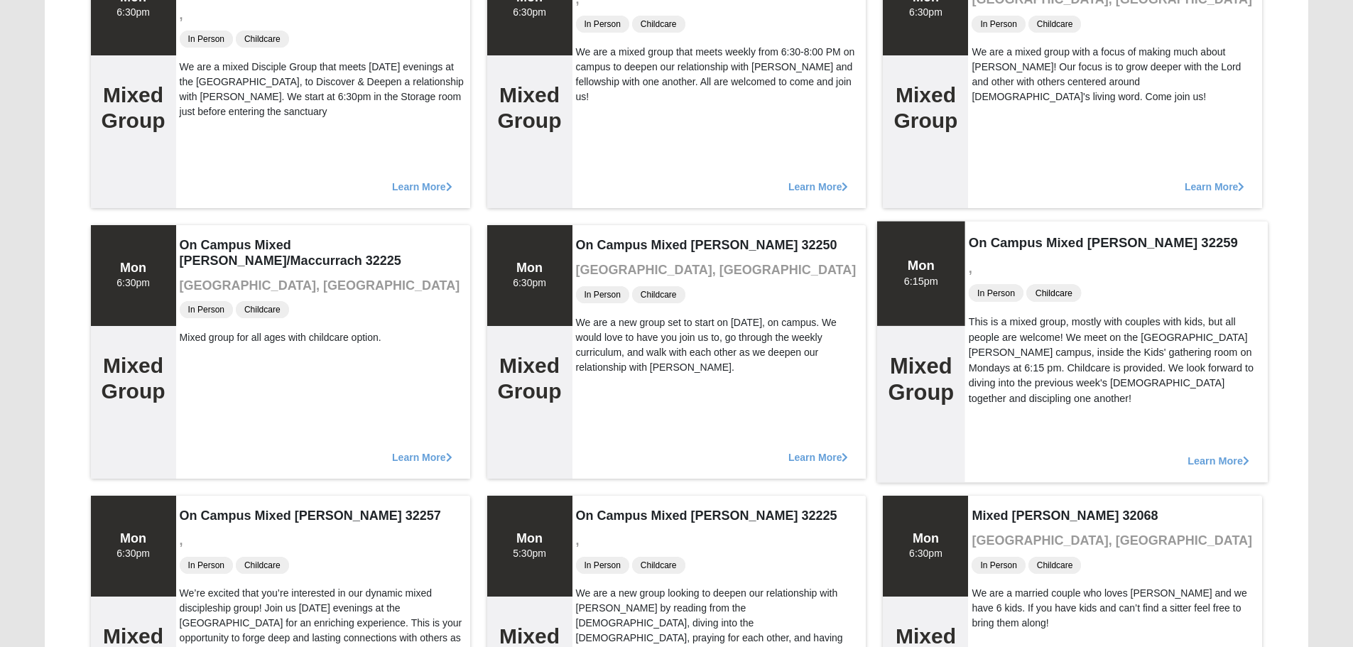
click at [1213, 453] on span "Learn More" at bounding box center [1219, 453] width 62 height 0
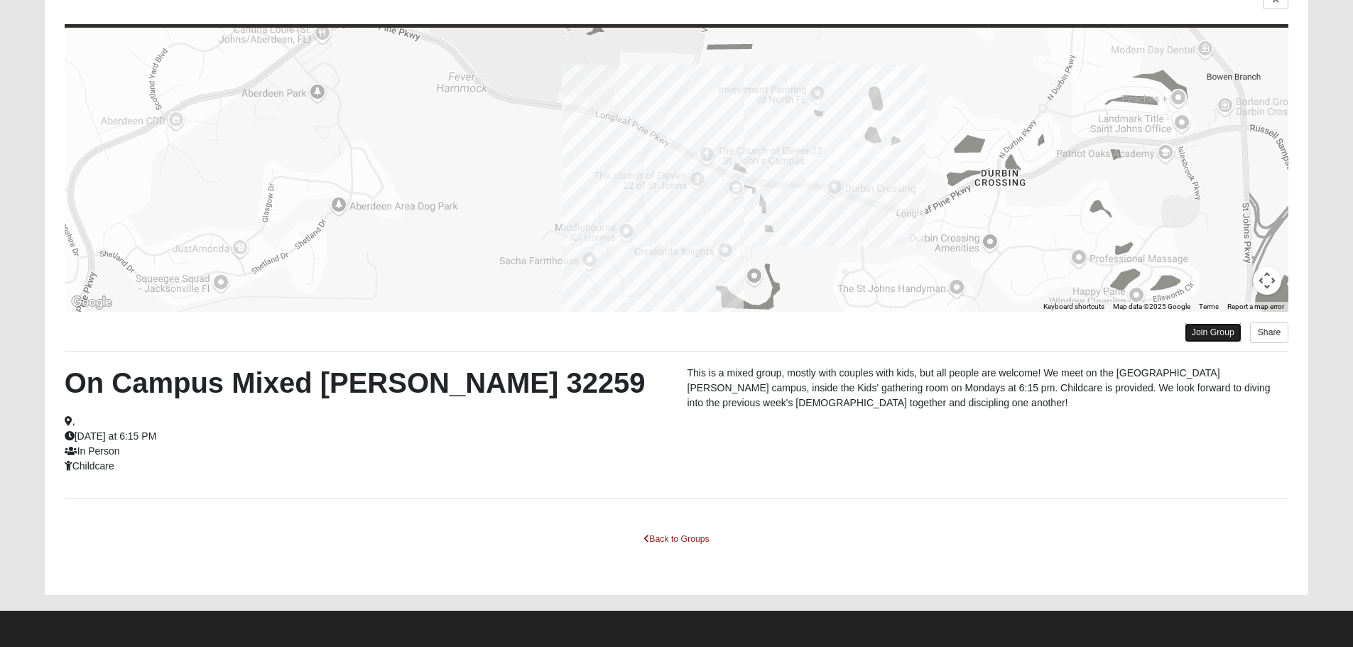
click at [1213, 334] on link "Join Group" at bounding box center [1213, 332] width 57 height 19
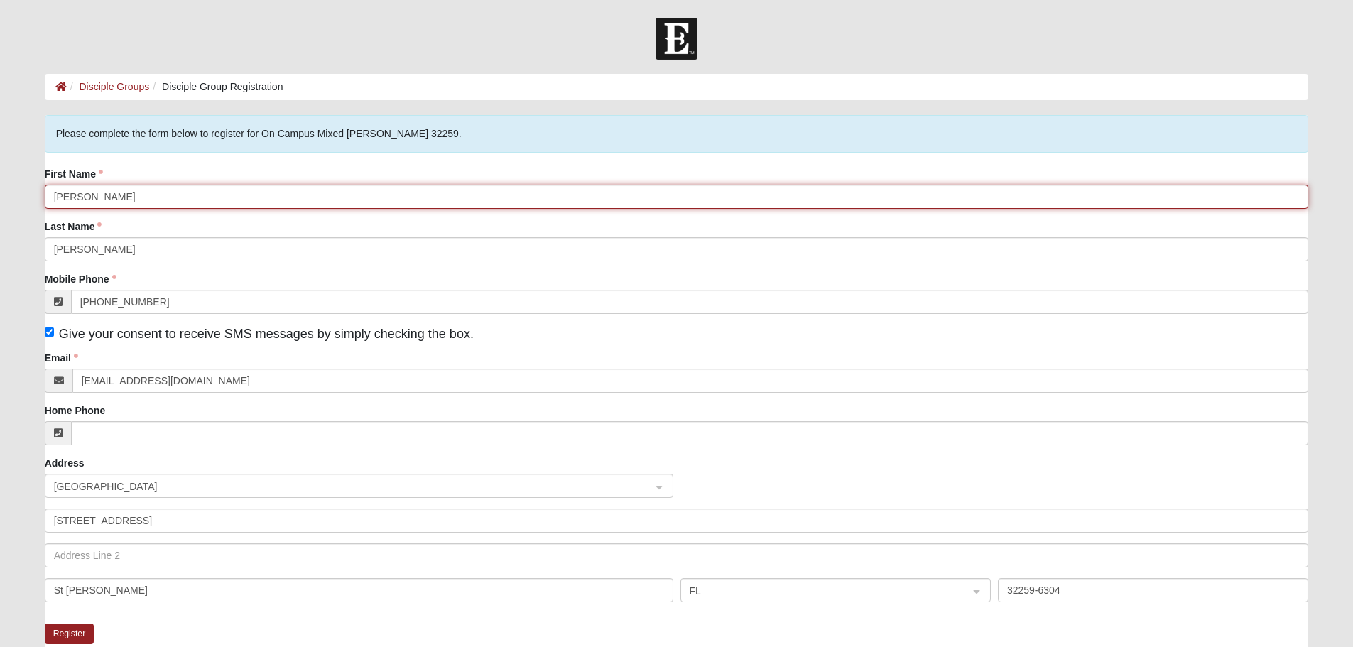
drag, startPoint x: 113, startPoint y: 197, endPoint x: 37, endPoint y: 196, distance: 76.0
click at [38, 196] on div "Please correct the following: Please complete the form below to register for On…" at bounding box center [676, 470] width 1285 height 711
type input "[PERSON_NAME]"
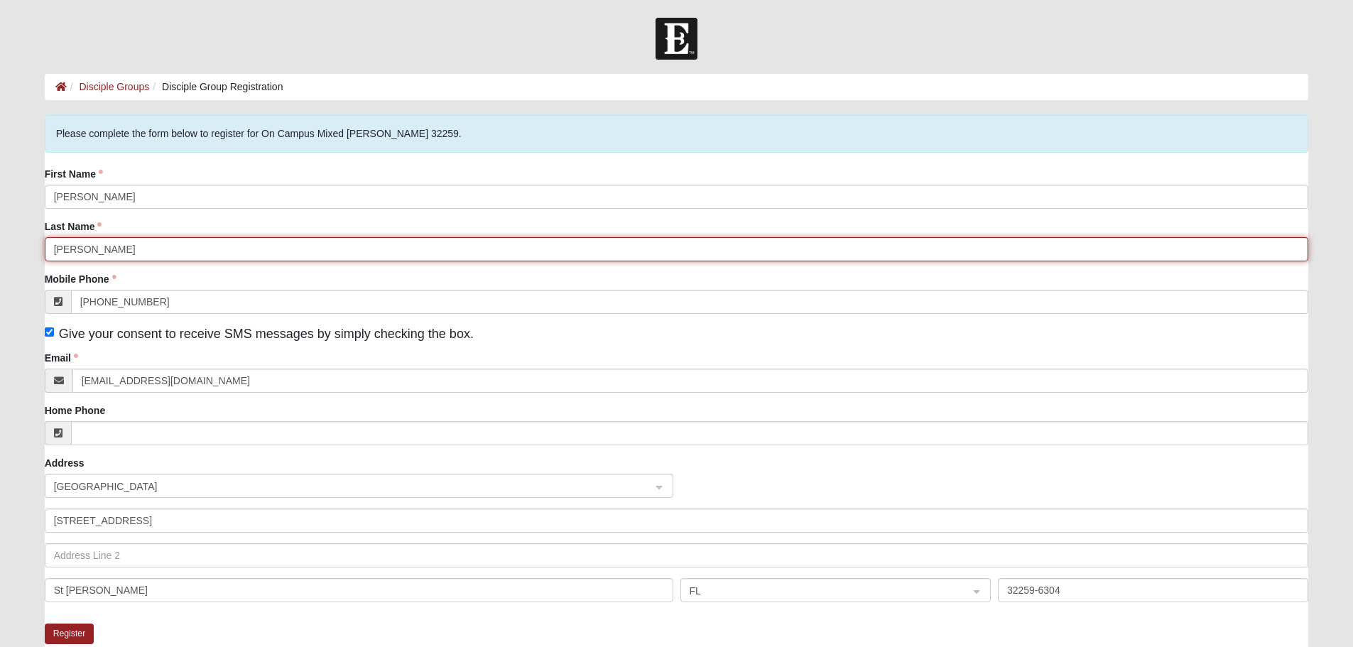
type input "[PERSON_NAME]"
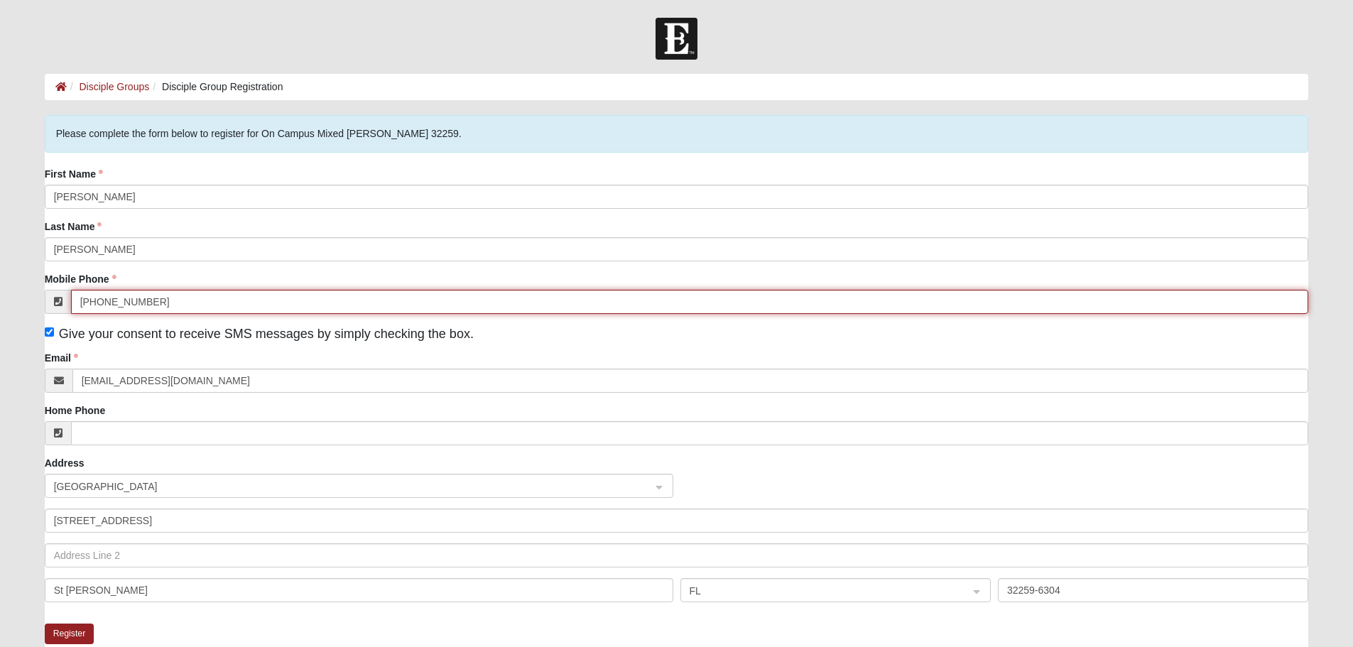
type input "[PHONE_NUMBER]"
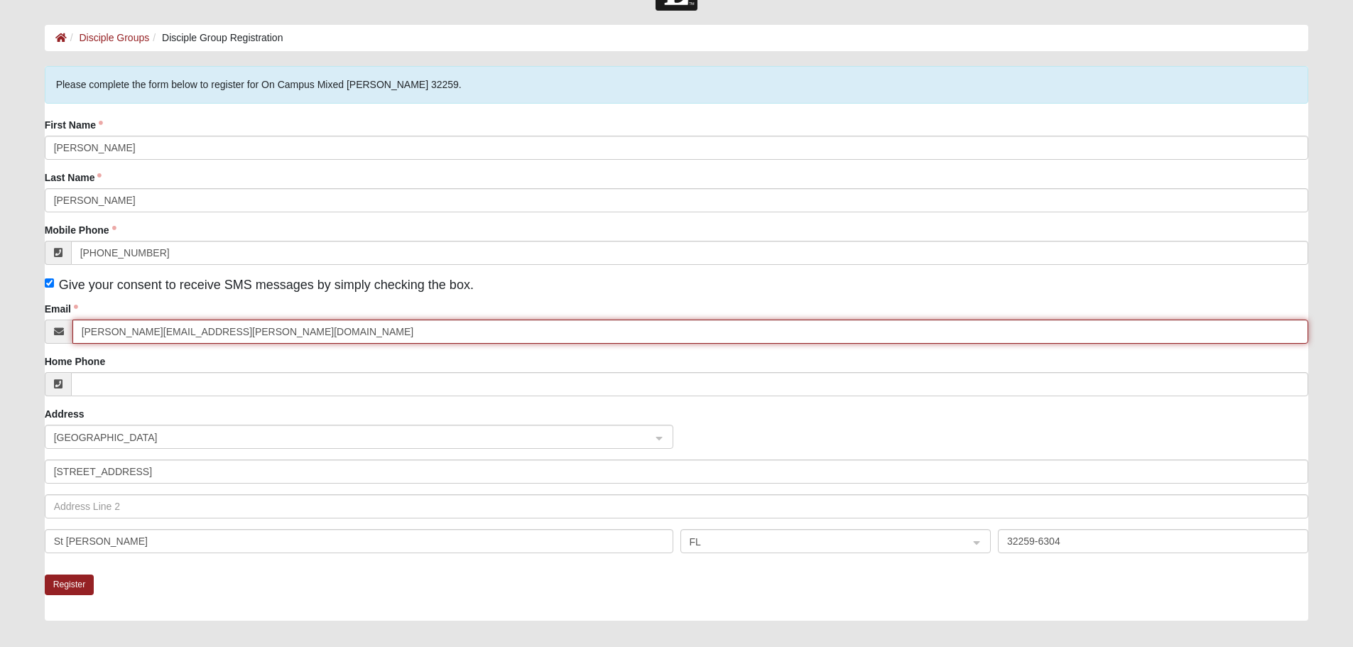
scroll to position [71, 0]
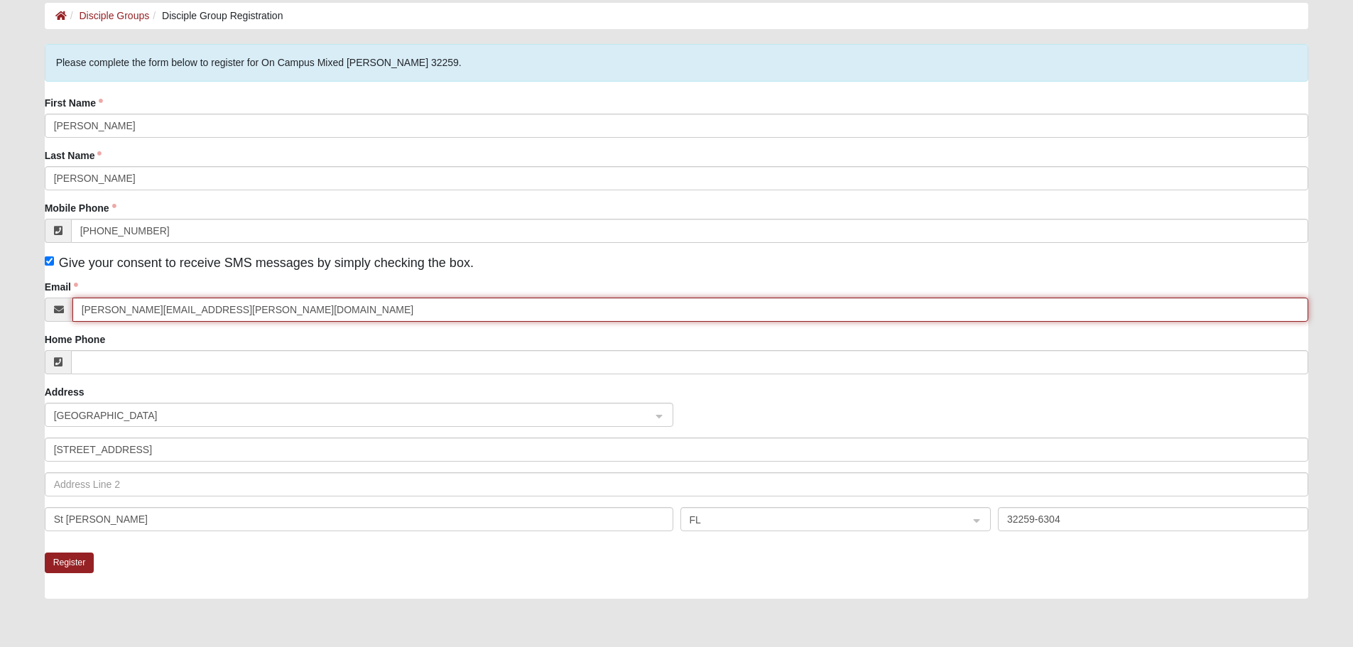
type input "[PERSON_NAME][EMAIL_ADDRESS][PERSON_NAME][DOMAIN_NAME]"
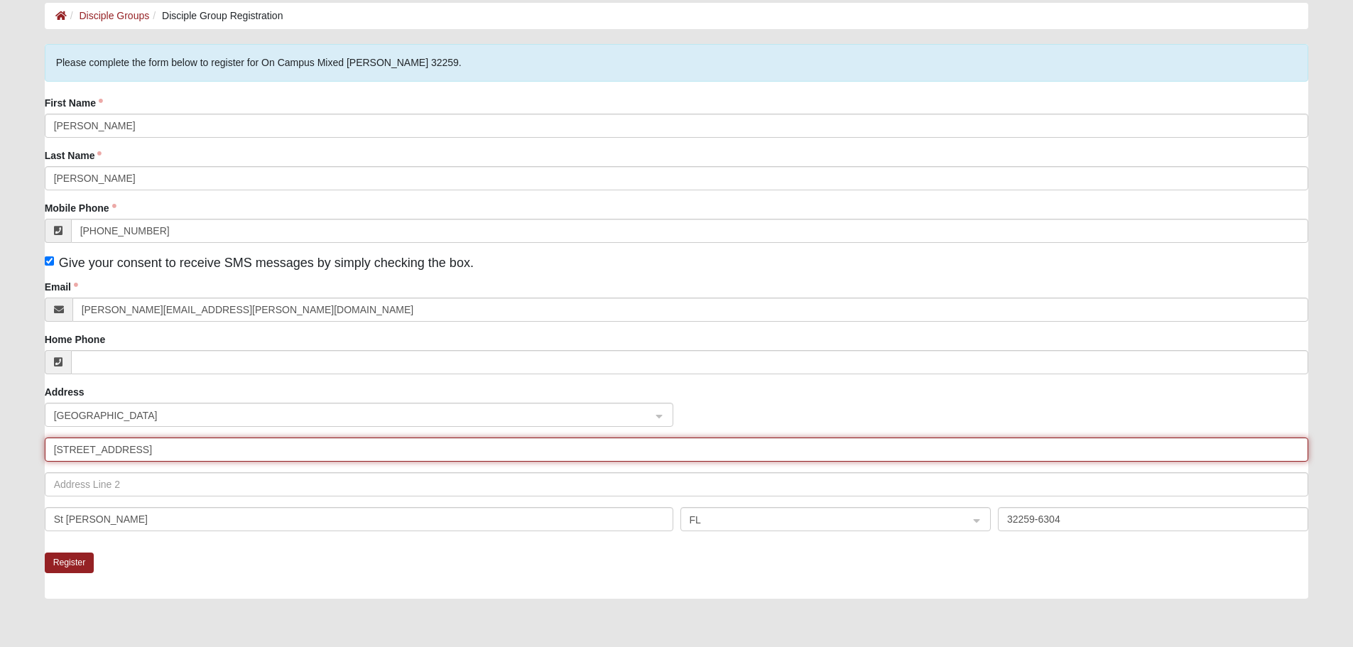
drag, startPoint x: 172, startPoint y: 450, endPoint x: 16, endPoint y: 450, distance: 155.5
click at [17, 450] on form "Hello [PERSON_NAME] My Account Log Out Disciple Group Registration Disciple Gro…" at bounding box center [676, 370] width 1353 height 846
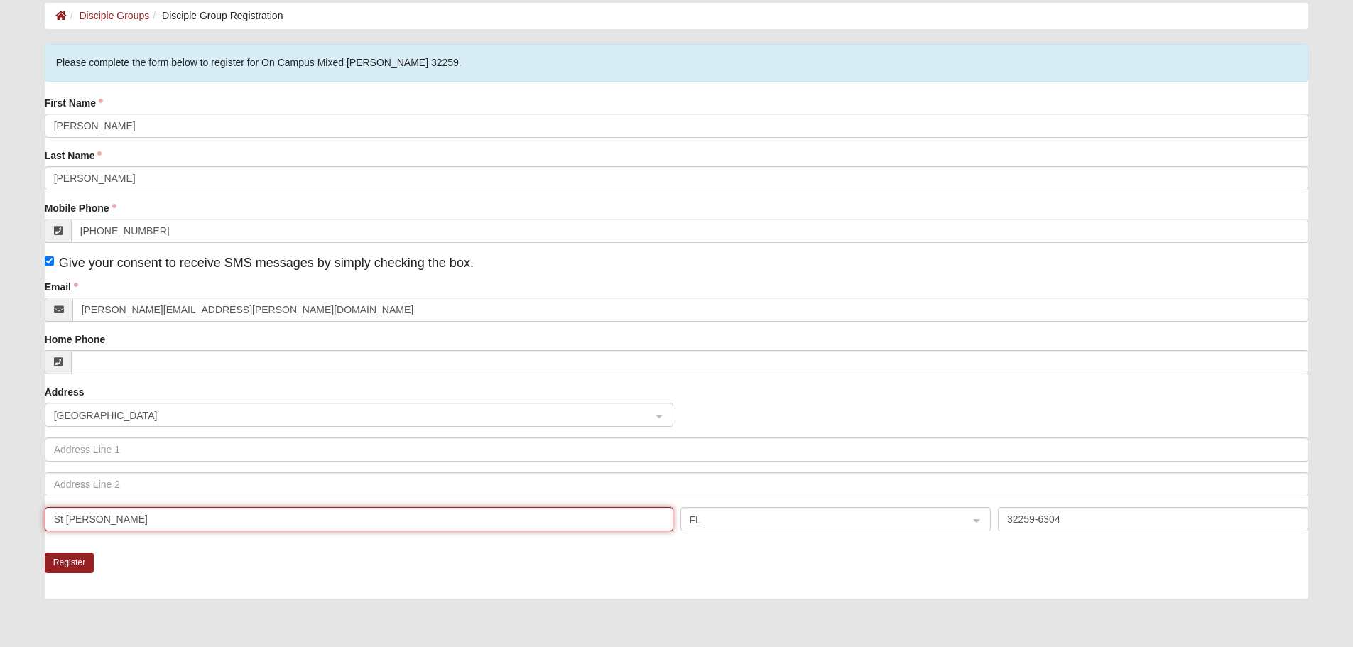
drag, startPoint x: 172, startPoint y: 520, endPoint x: 19, endPoint y: 515, distance: 152.8
click at [20, 516] on form "Hello [PERSON_NAME] My Account Log Out Disciple Group Registration Disciple Gro…" at bounding box center [676, 370] width 1353 height 846
click at [976, 522] on div "FL" at bounding box center [835, 520] width 309 height 24
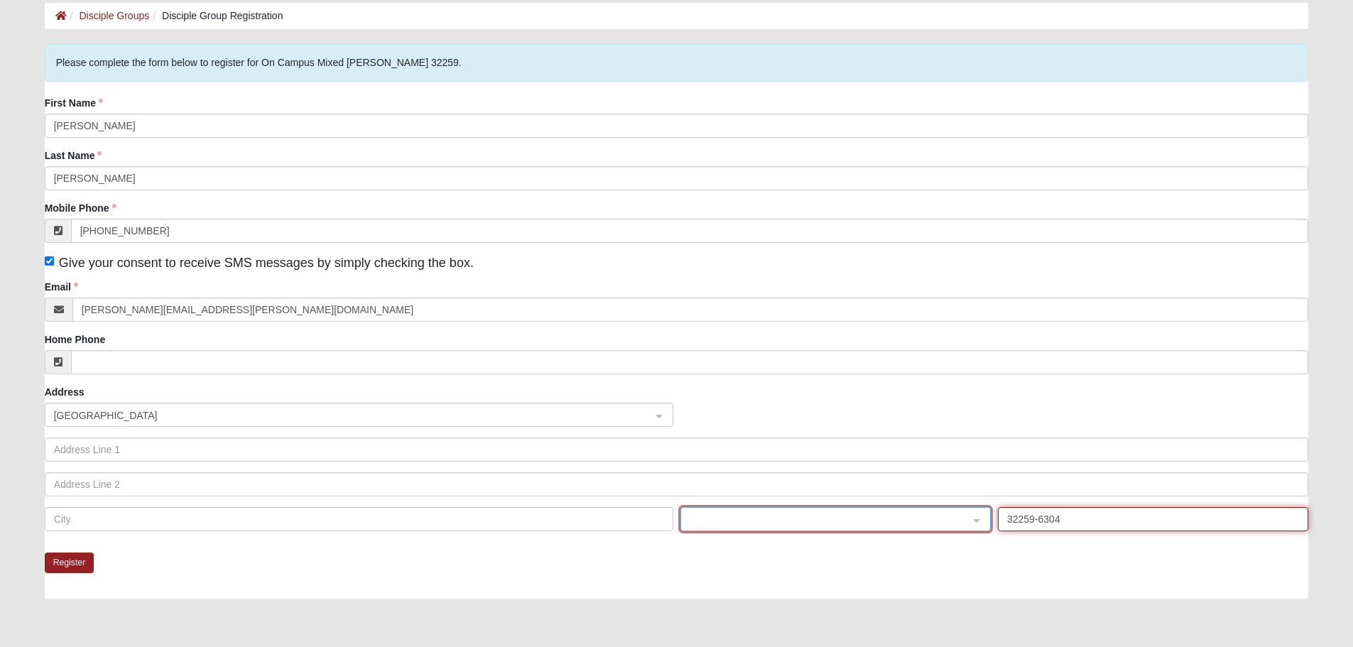
drag, startPoint x: 1082, startPoint y: 525, endPoint x: 950, endPoint y: 524, distance: 131.4
click at [950, 524] on div "FM [GEOGRAPHIC_DATA] [GEOGRAPHIC_DATA] AL AK AS AR AZ CA CO CT DE DC FM [GEOGRA…" at bounding box center [676, 524] width 1271 height 35
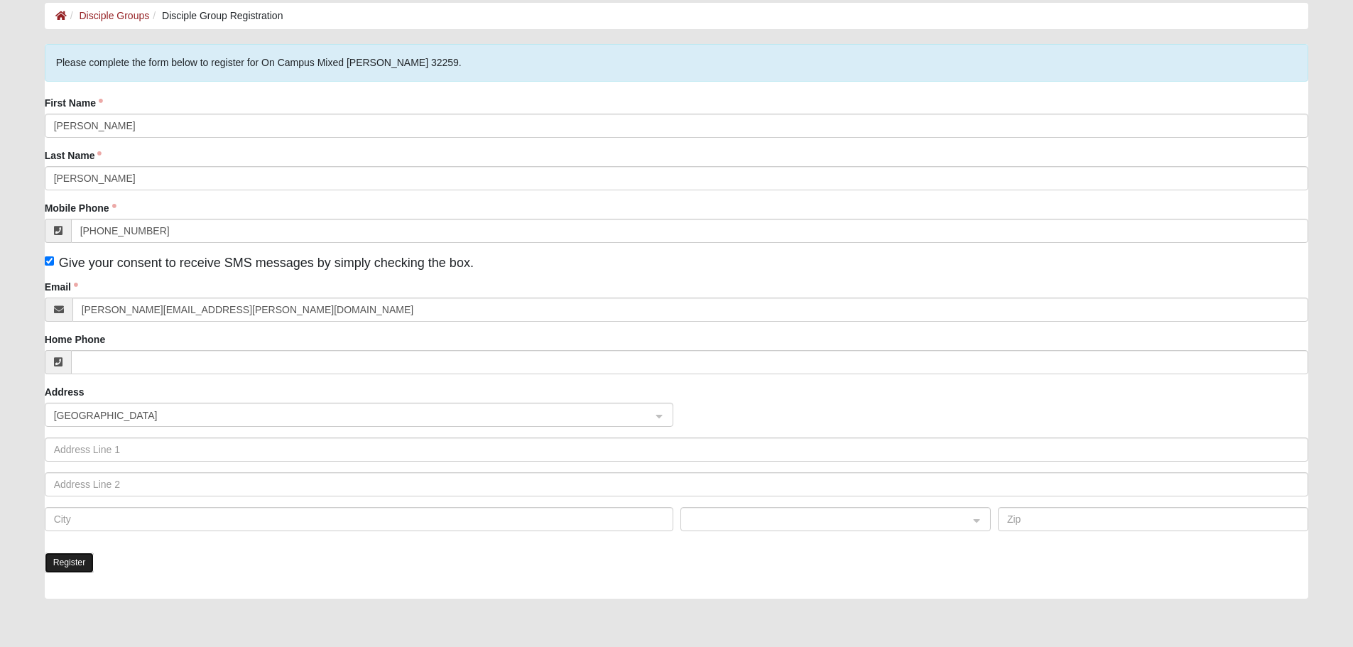
click at [73, 562] on button "Register" at bounding box center [70, 563] width 50 height 21
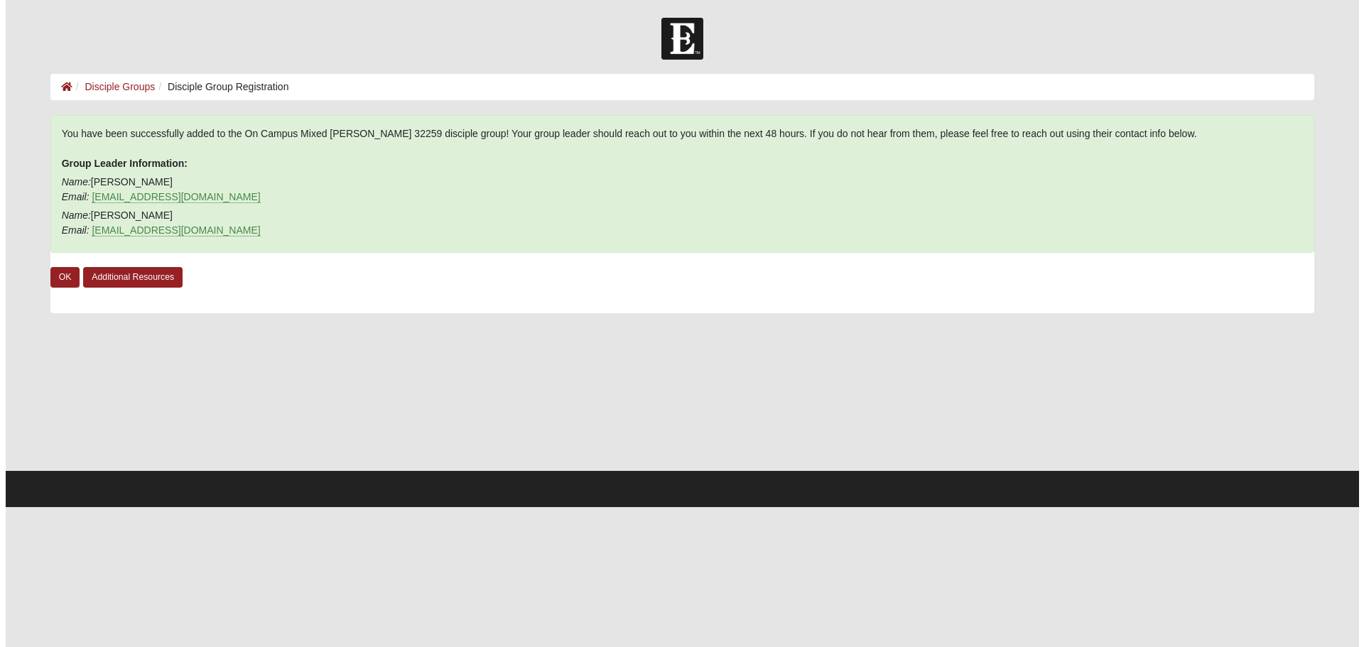
scroll to position [0, 0]
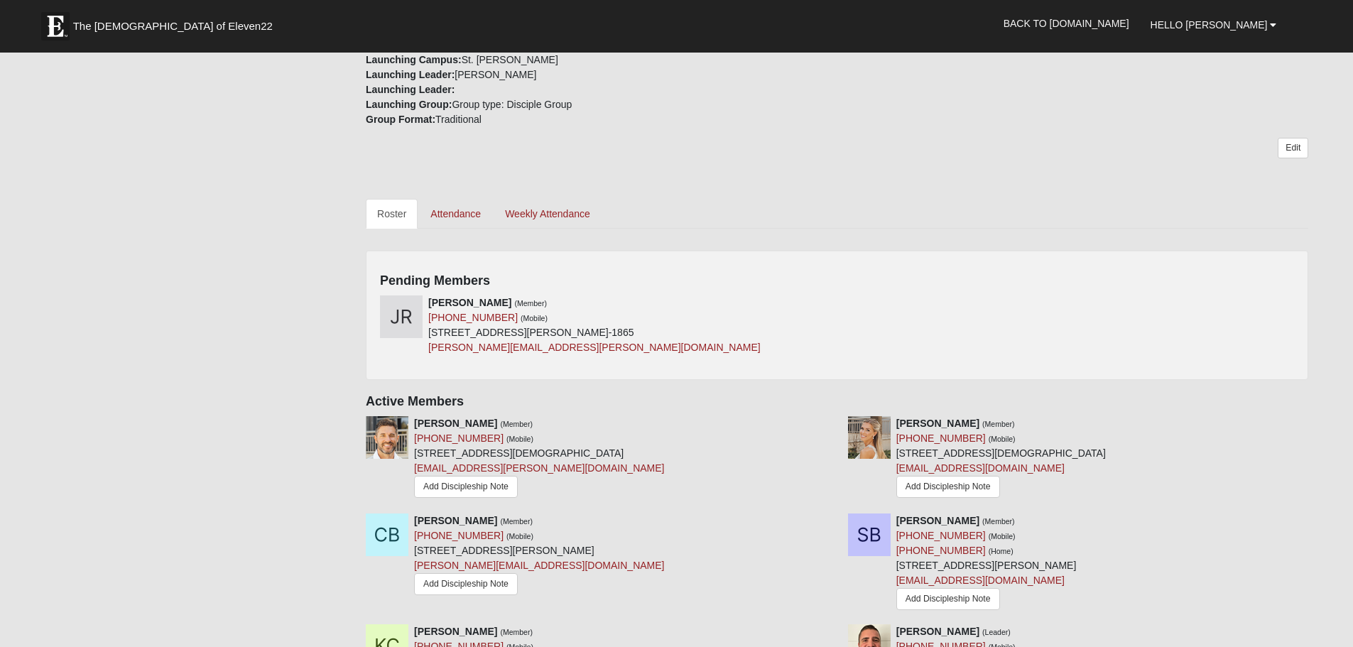
scroll to position [497, 0]
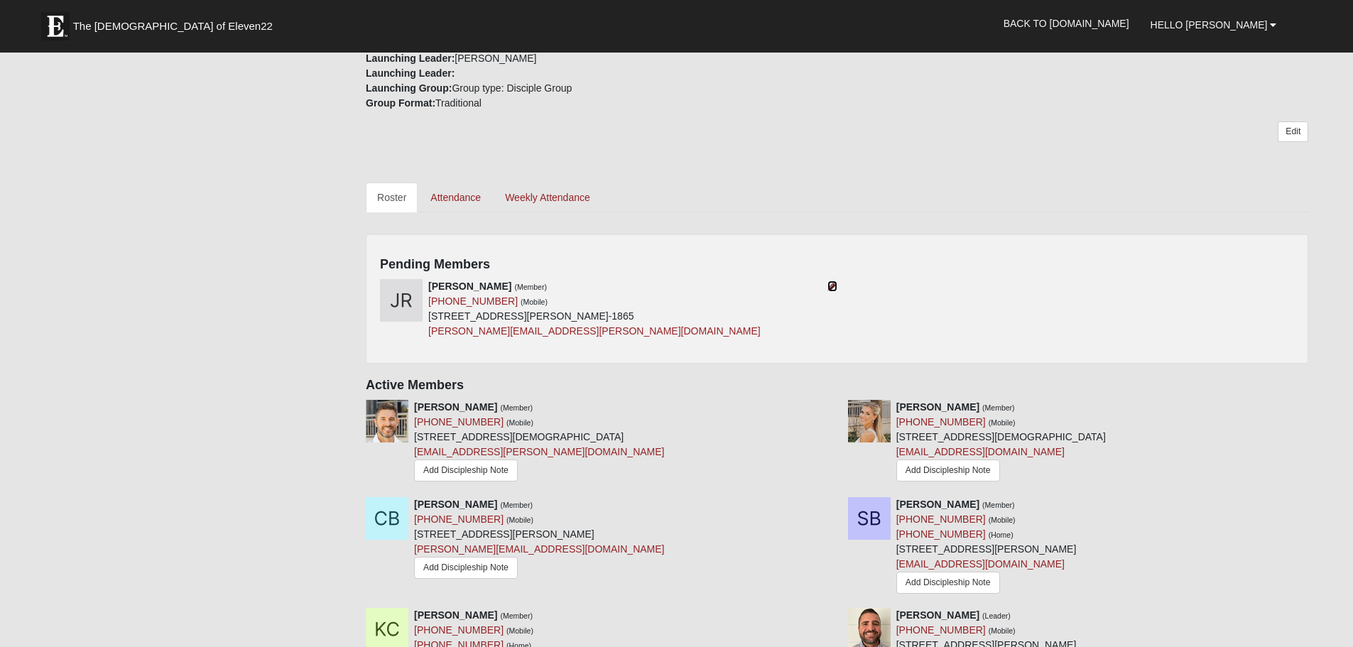
click at [830, 281] on icon at bounding box center [832, 286] width 10 height 10
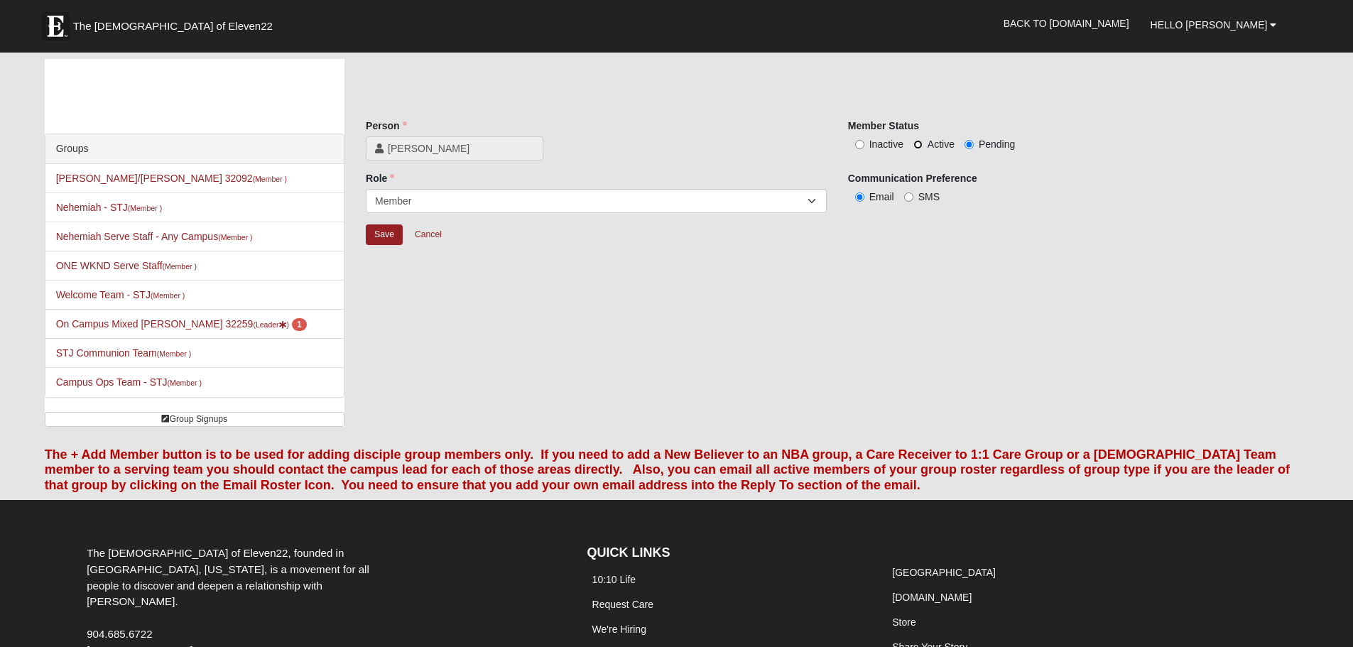
click at [915, 141] on input "Active" at bounding box center [917, 144] width 9 height 9
radio input "true"
click at [382, 236] on input "Save" at bounding box center [384, 234] width 37 height 21
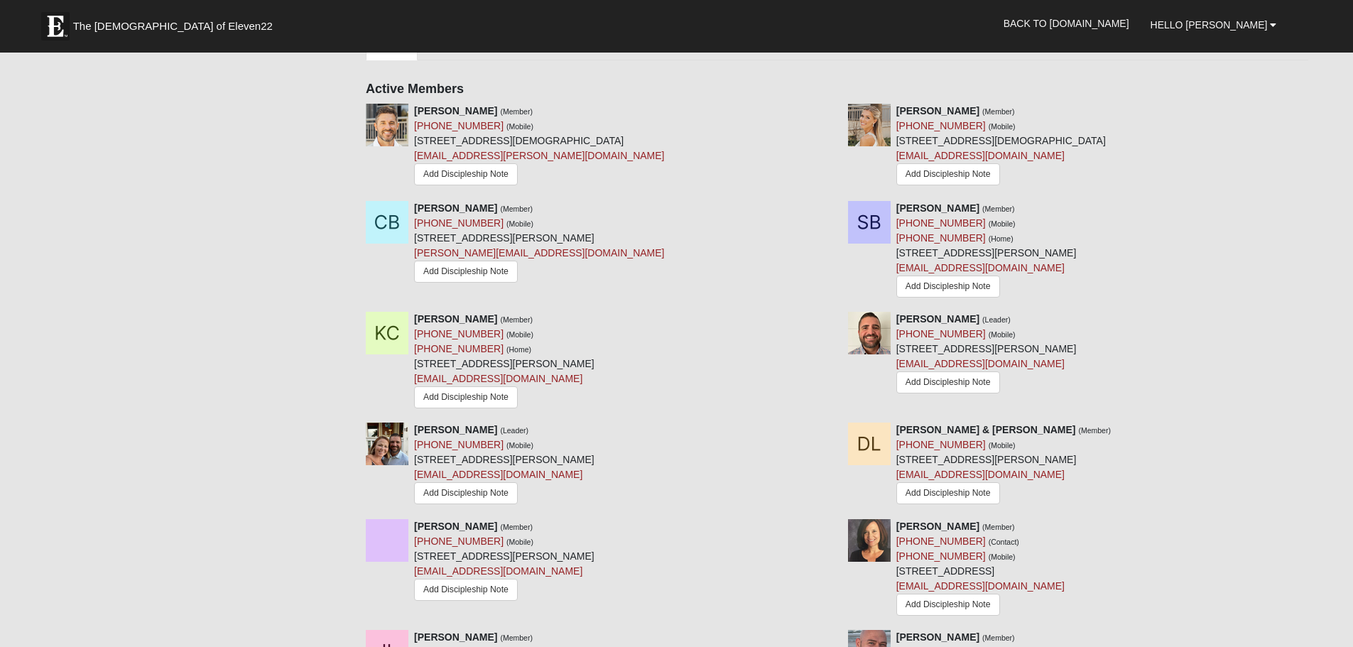
scroll to position [497, 0]
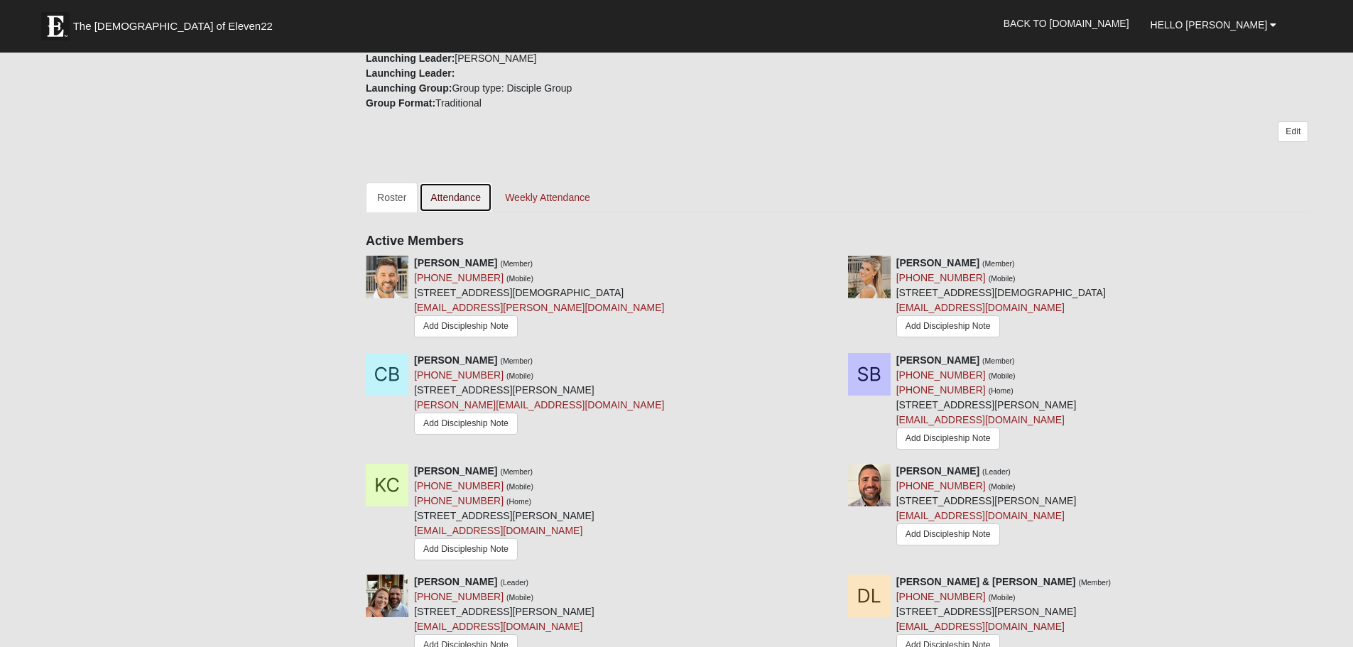
click at [468, 203] on link "Attendance" at bounding box center [455, 198] width 73 height 30
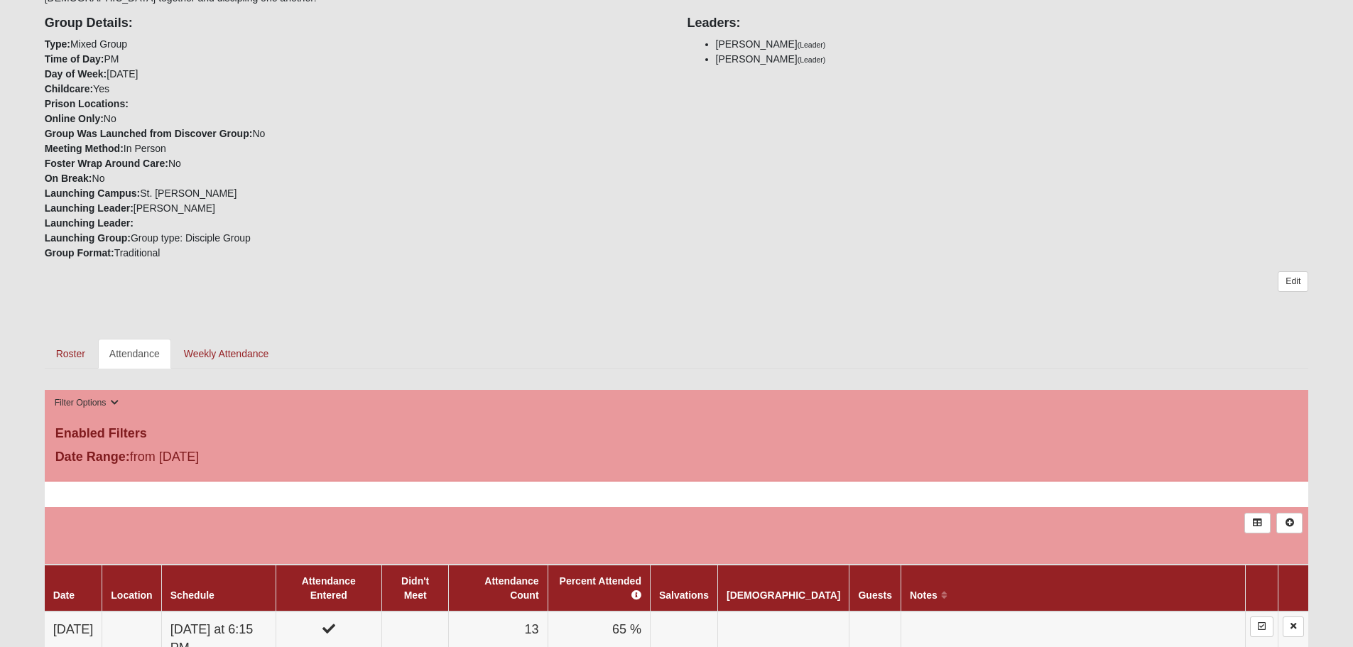
scroll to position [497, 0]
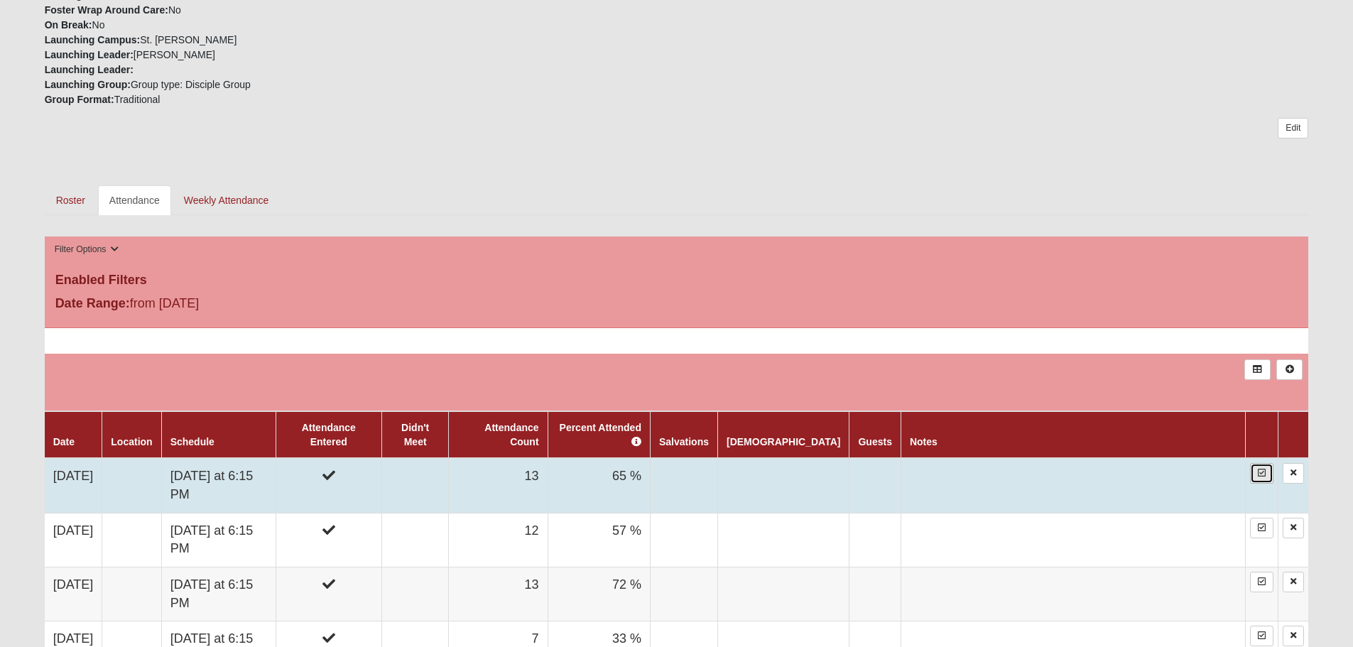
click at [1259, 472] on icon at bounding box center [1262, 473] width 8 height 9
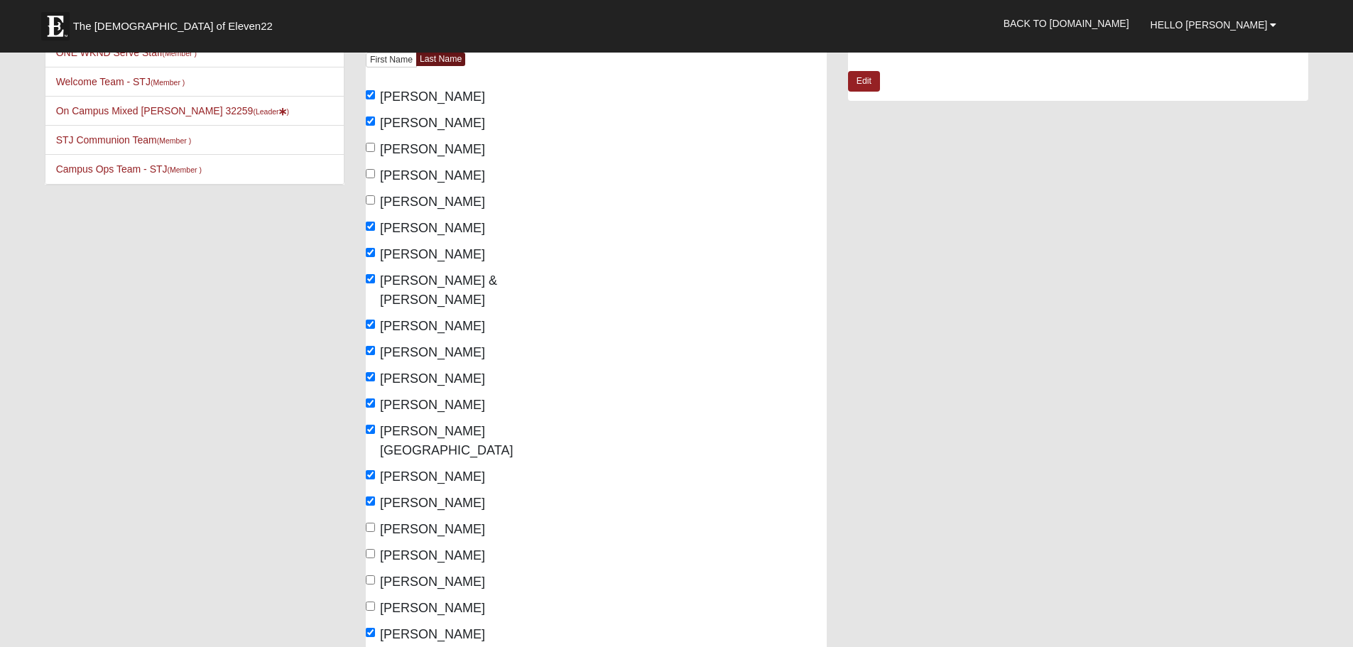
scroll to position [142, 0]
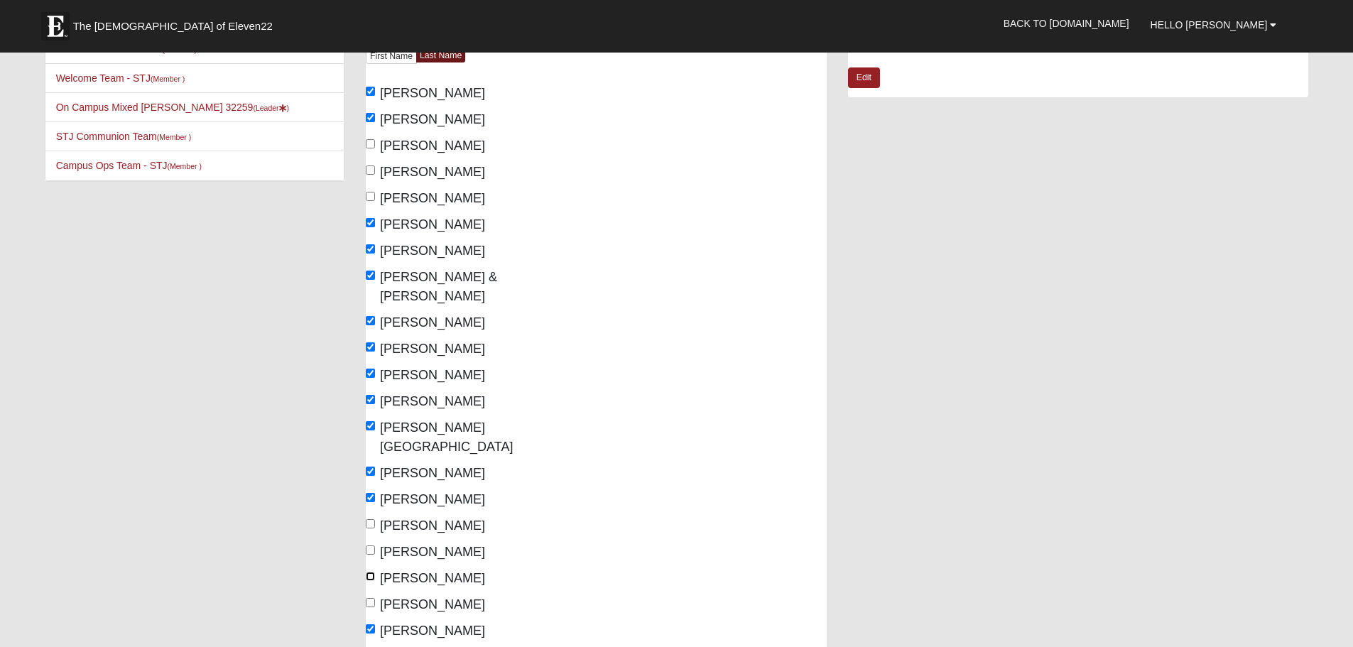
click at [374, 572] on input "[PERSON_NAME]" at bounding box center [370, 576] width 9 height 9
checkbox input "true"
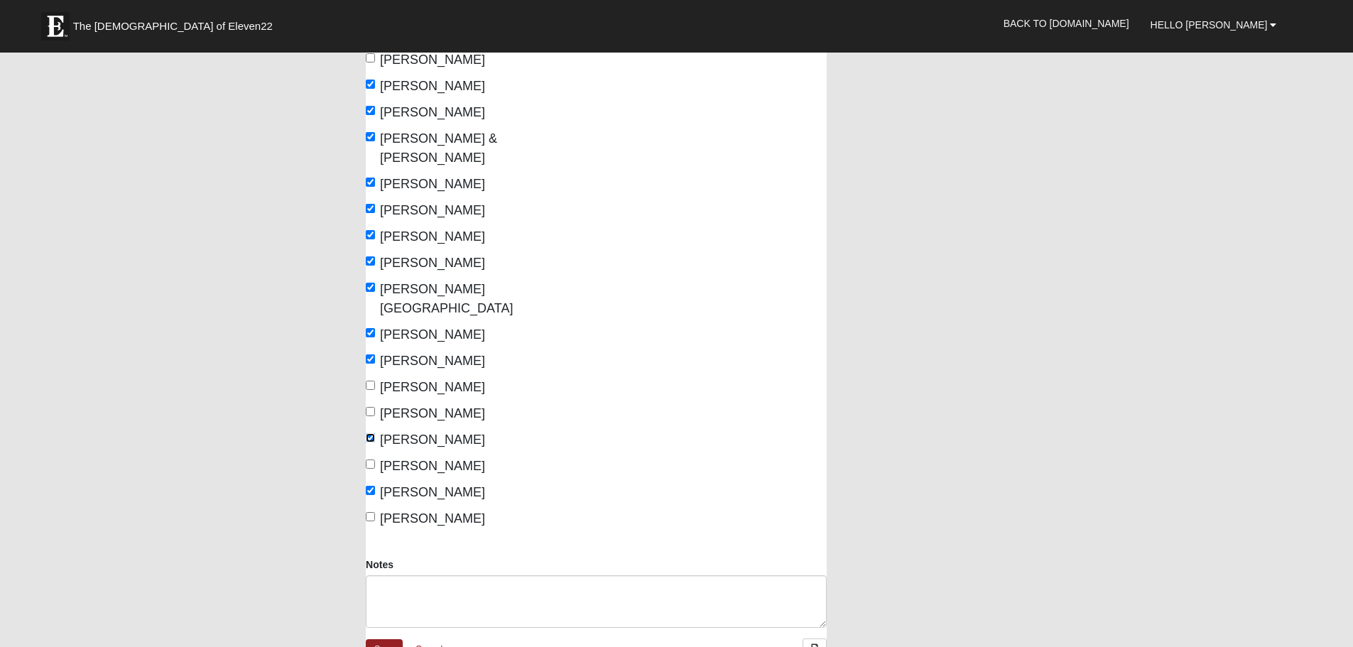
scroll to position [355, 0]
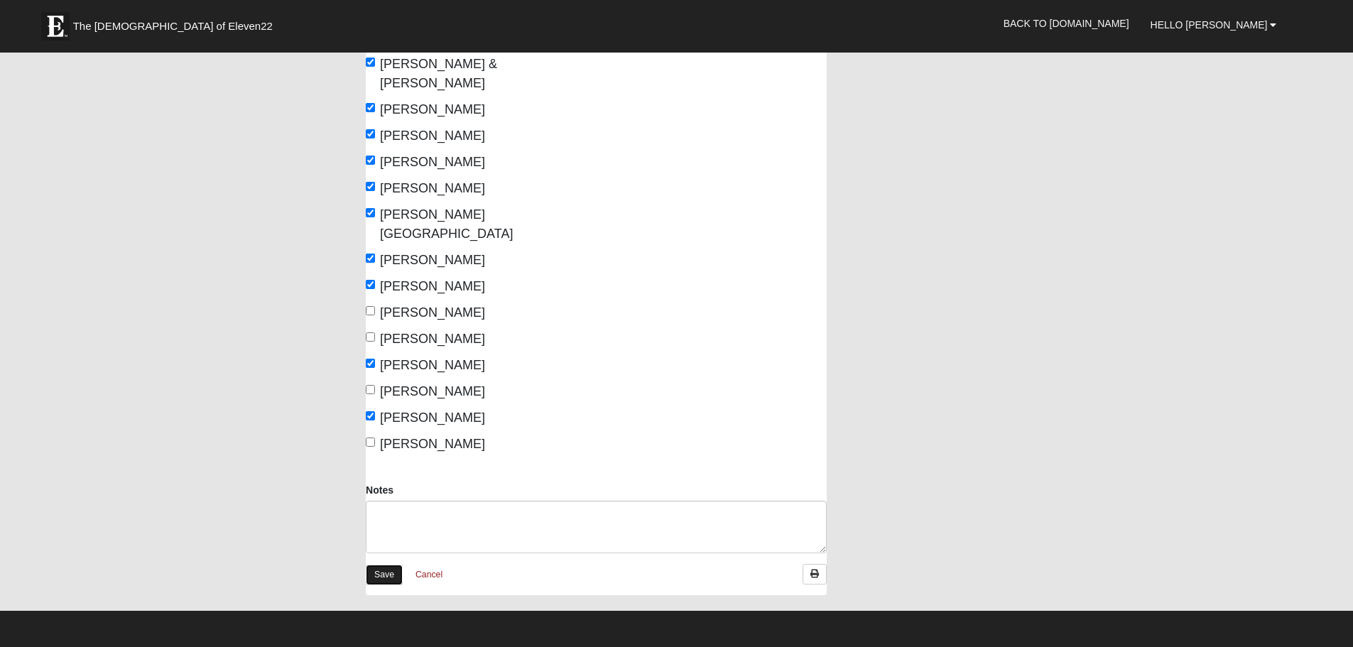
click at [382, 565] on link "Save" at bounding box center [384, 575] width 37 height 21
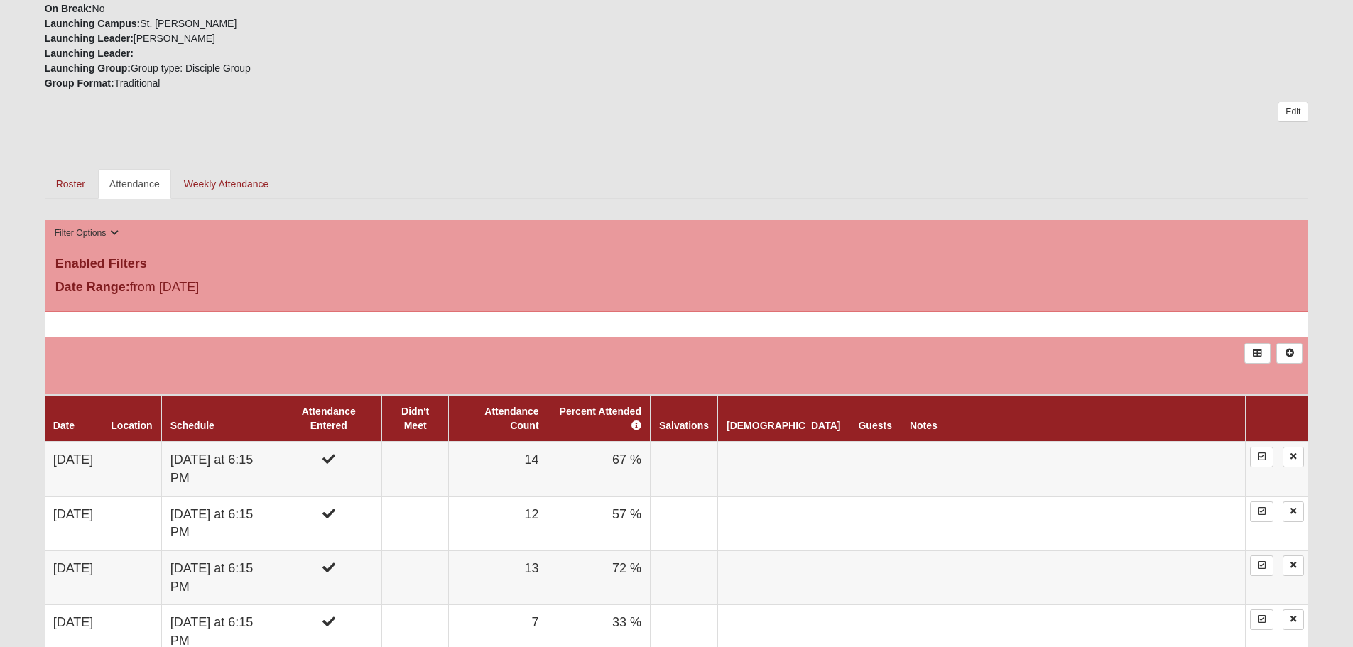
scroll to position [568, 0]
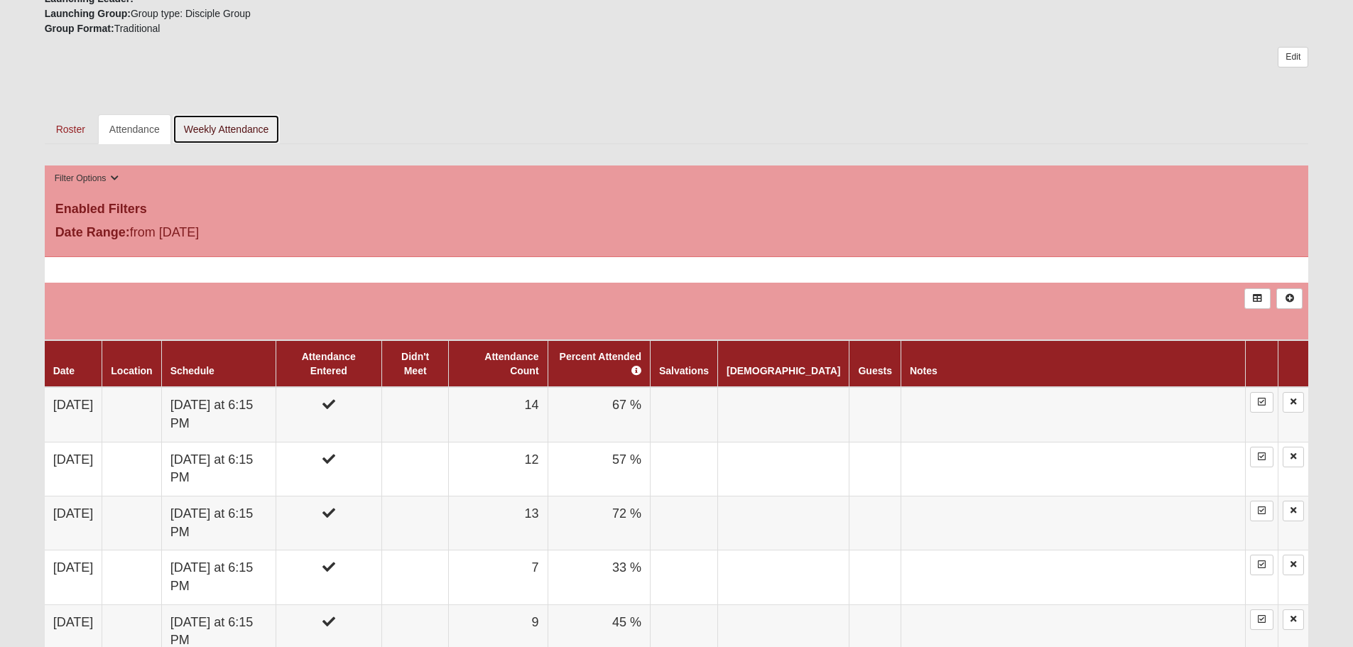
click at [221, 122] on link "Weekly Attendance" at bounding box center [227, 129] width 108 height 30
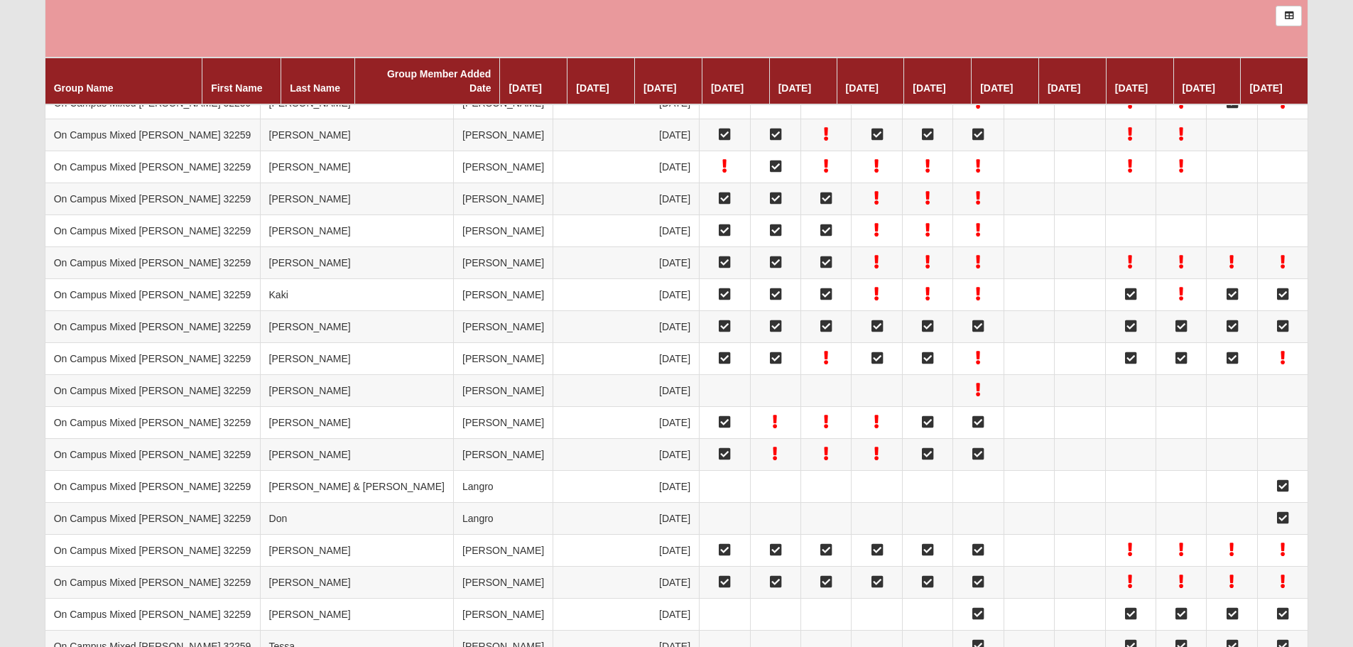
scroll to position [710, 0]
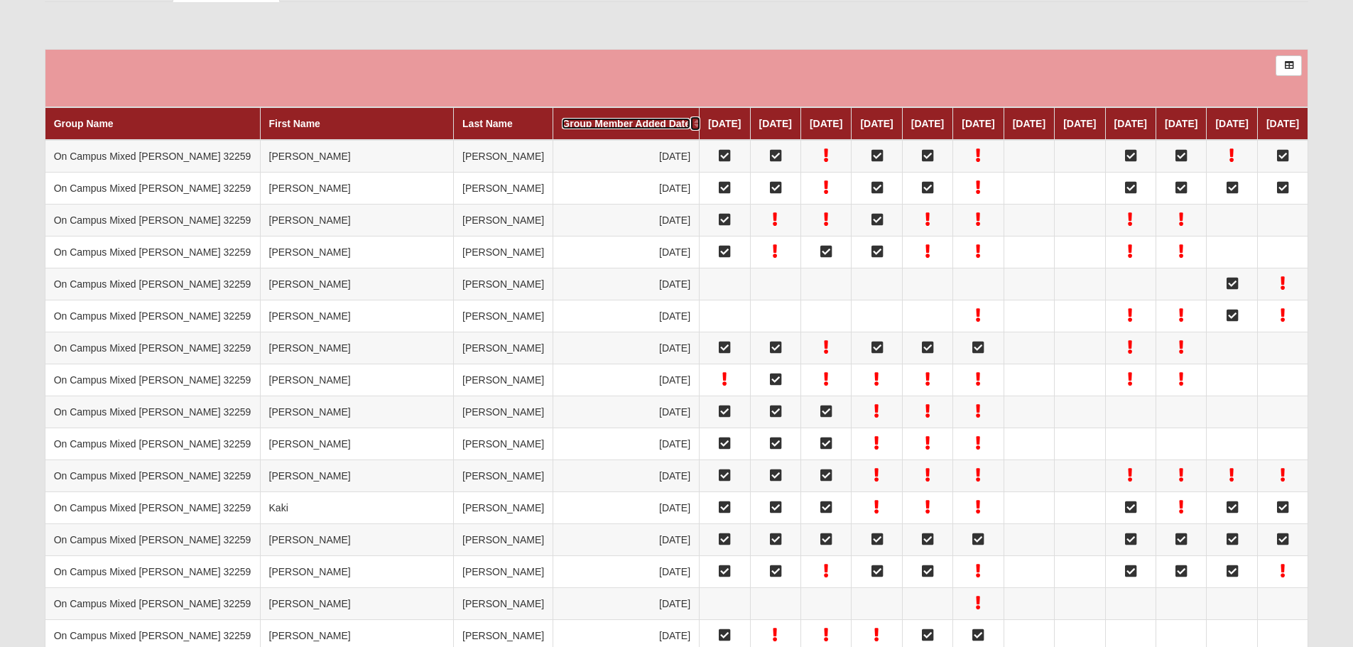
click at [562, 121] on link "Group Member Added Date" at bounding box center [626, 123] width 129 height 11
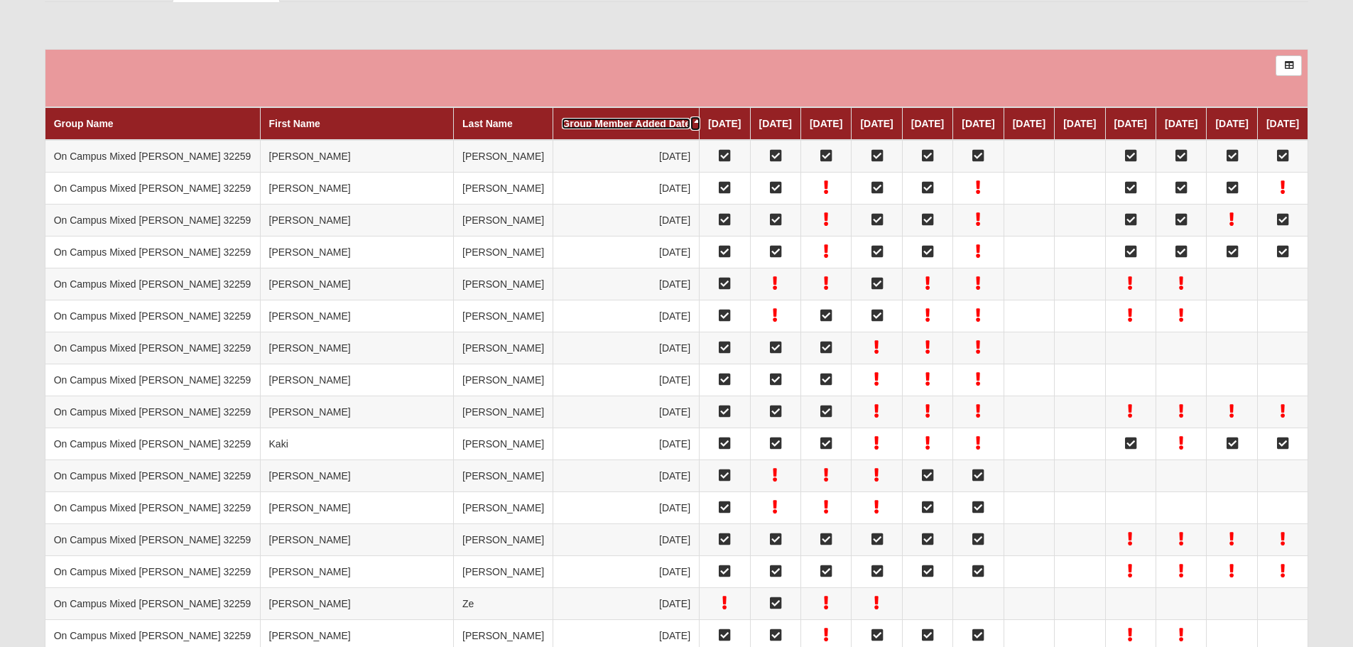
click at [562, 124] on link "Group Member Added Date" at bounding box center [626, 123] width 129 height 11
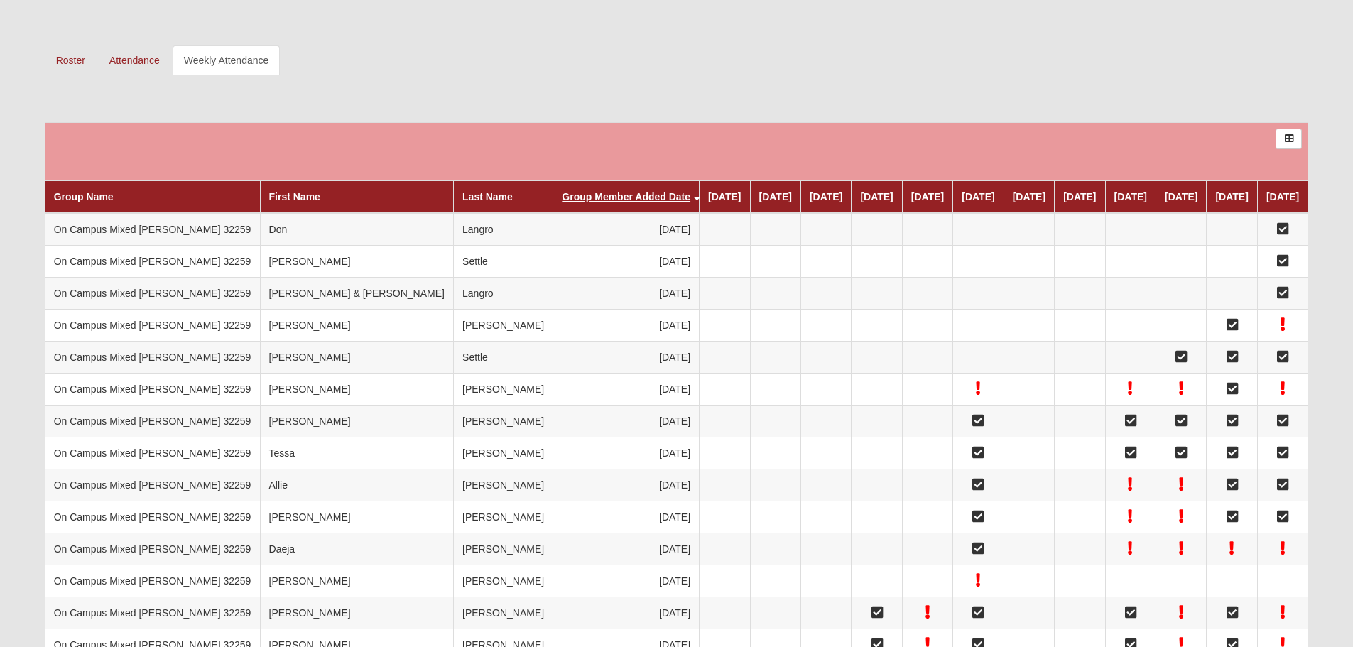
scroll to position [568, 0]
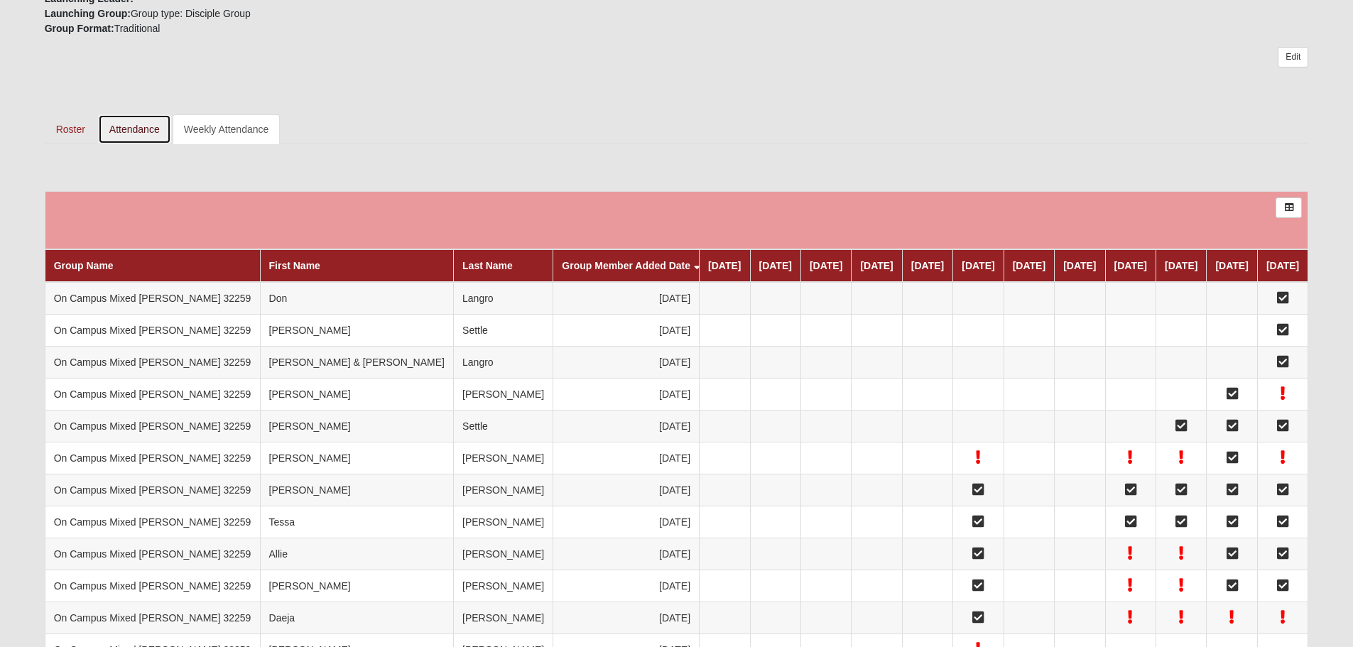
click at [144, 129] on link "Attendance" at bounding box center [134, 129] width 73 height 30
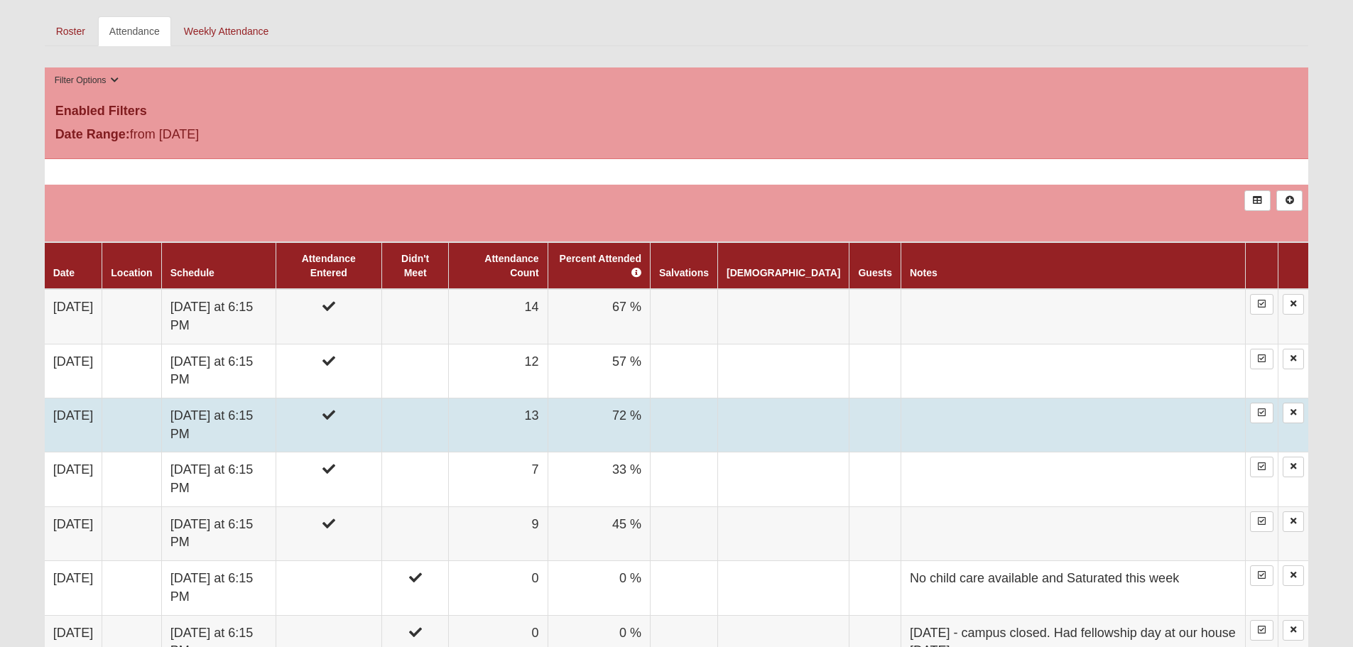
scroll to position [710, 0]
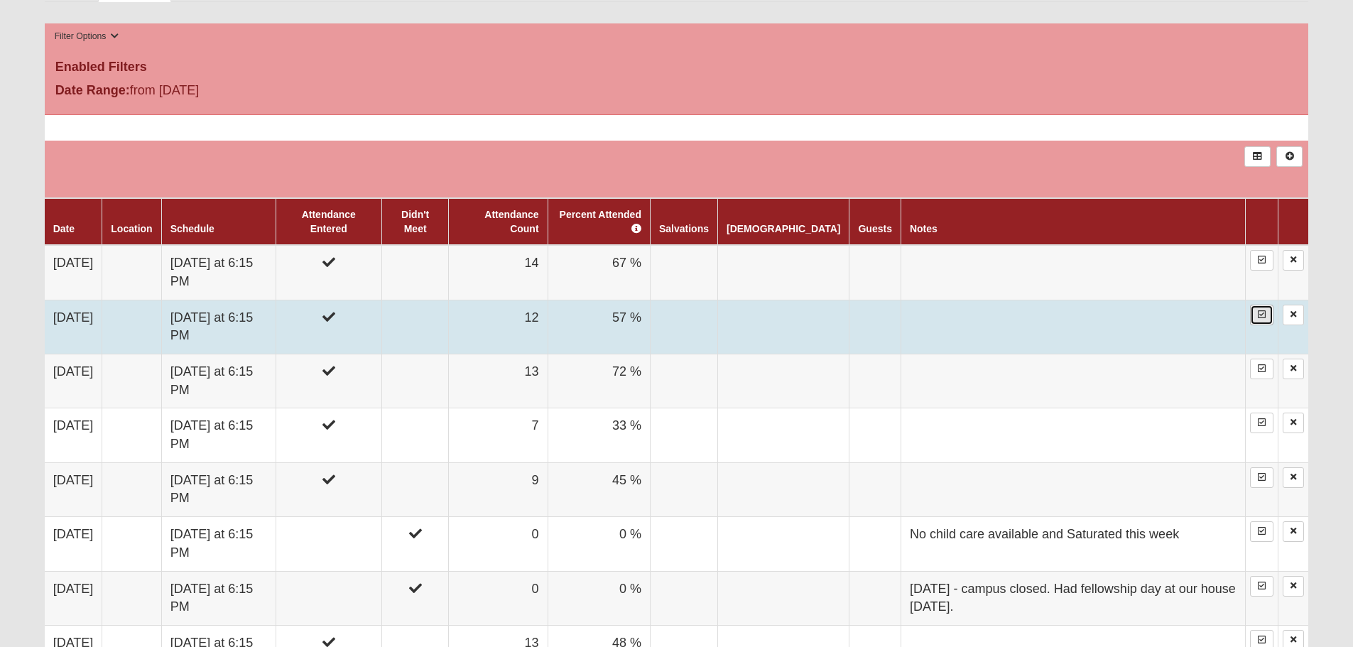
click at [1267, 317] on link at bounding box center [1261, 315] width 23 height 21
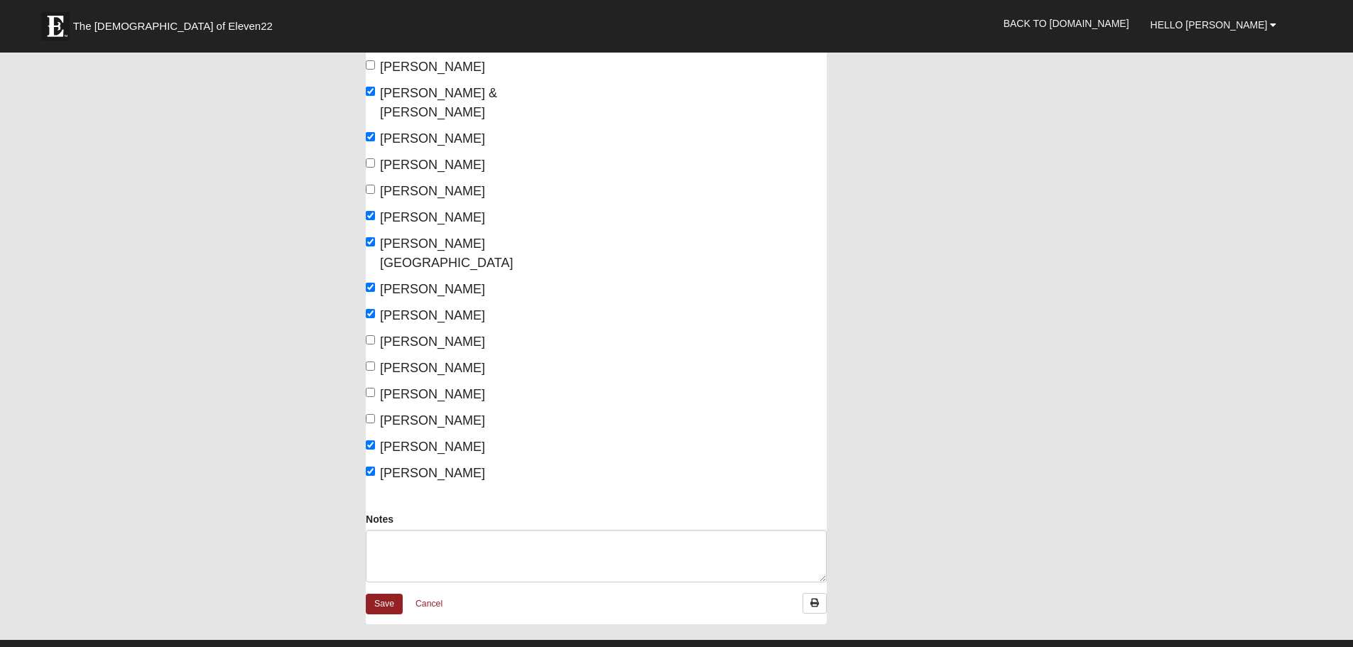
scroll to position [355, 0]
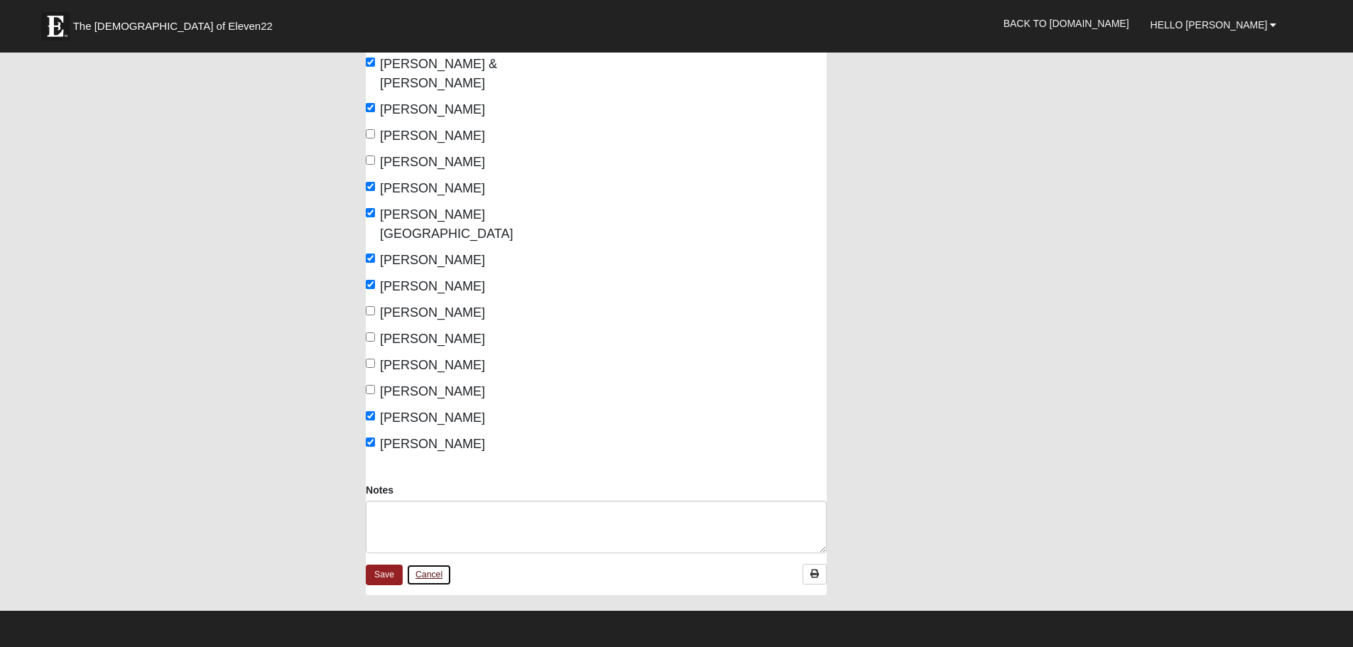
click at [428, 564] on link "Cancel" at bounding box center [428, 575] width 45 height 22
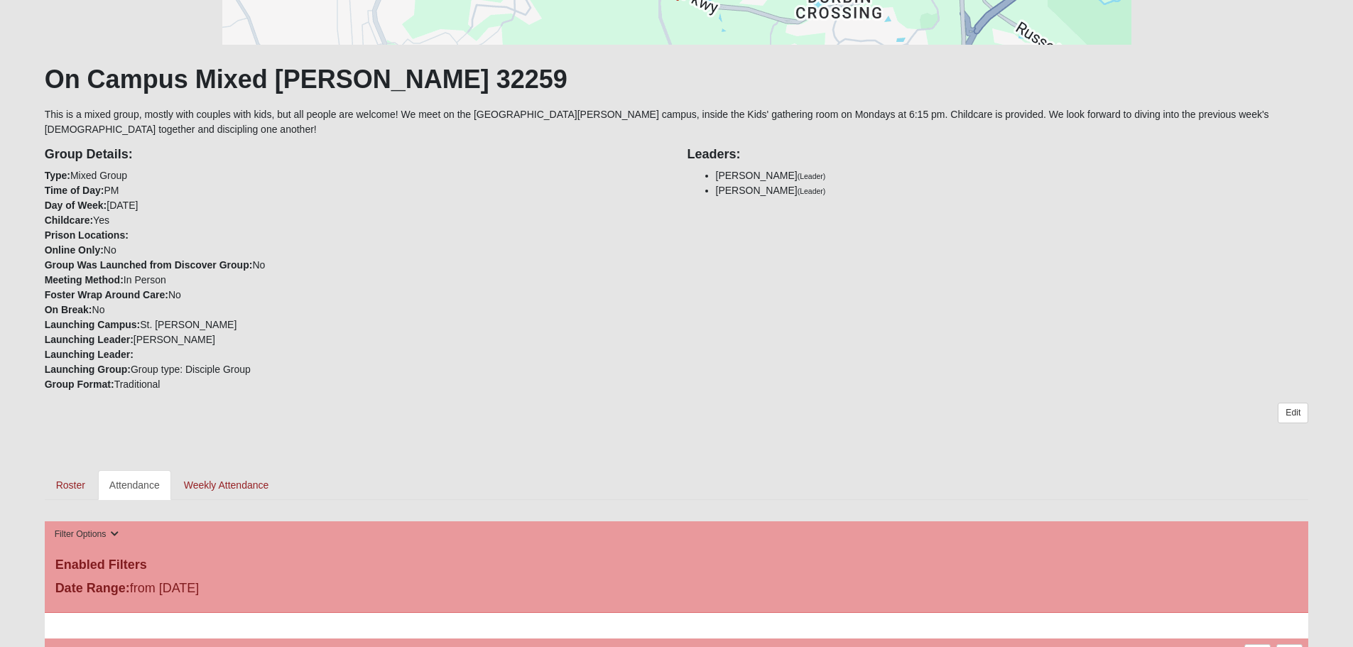
scroll to position [213, 0]
click at [245, 475] on link "Weekly Attendance" at bounding box center [227, 484] width 108 height 30
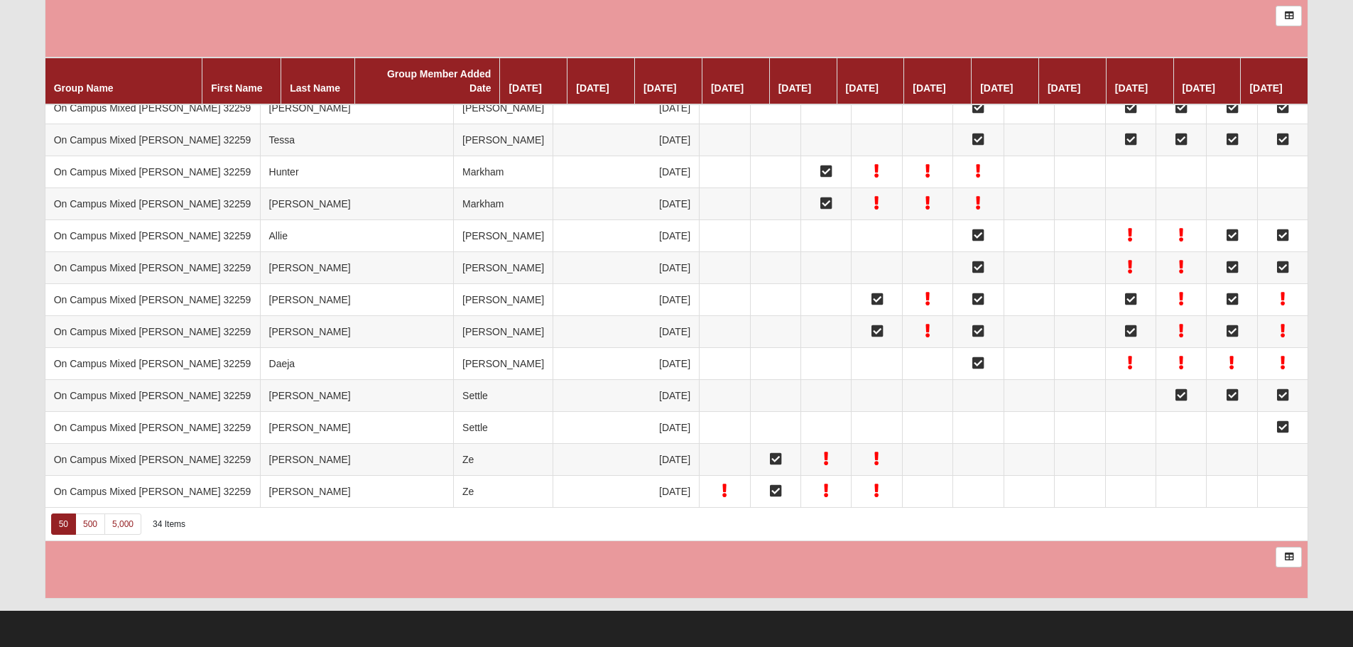
scroll to position [1714, 0]
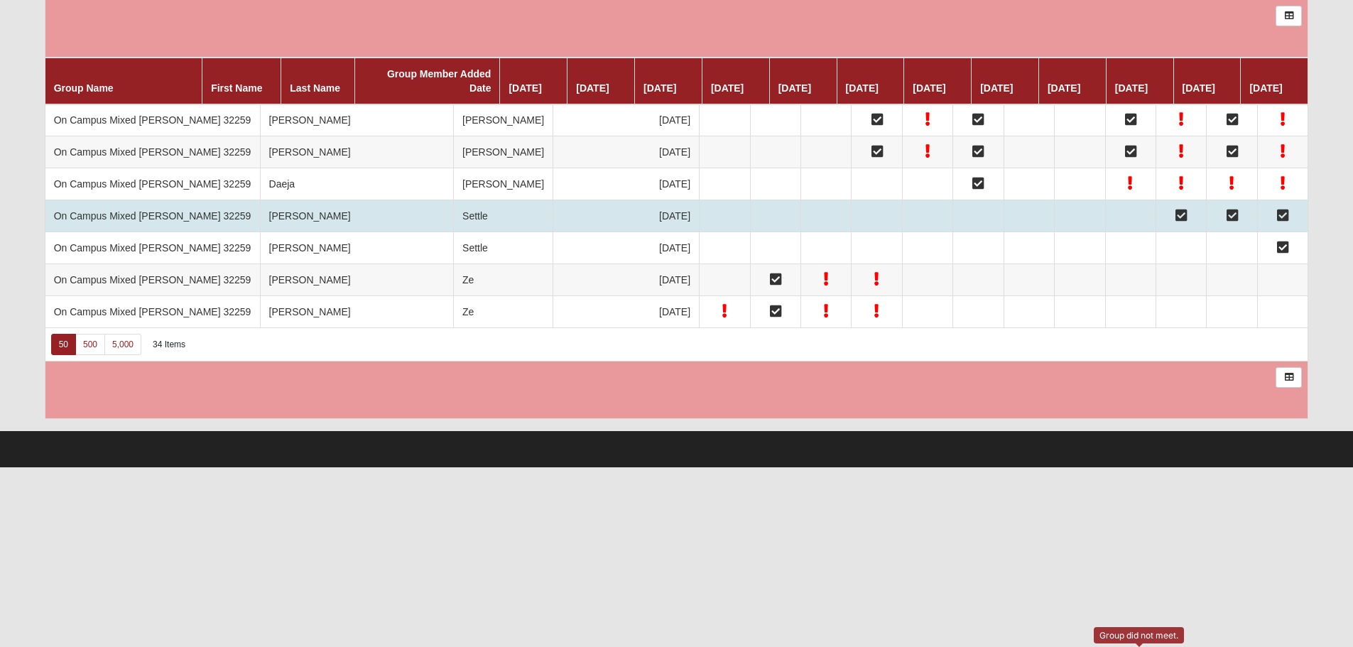
click at [1175, 220] on icon at bounding box center [1180, 215] width 11 height 10
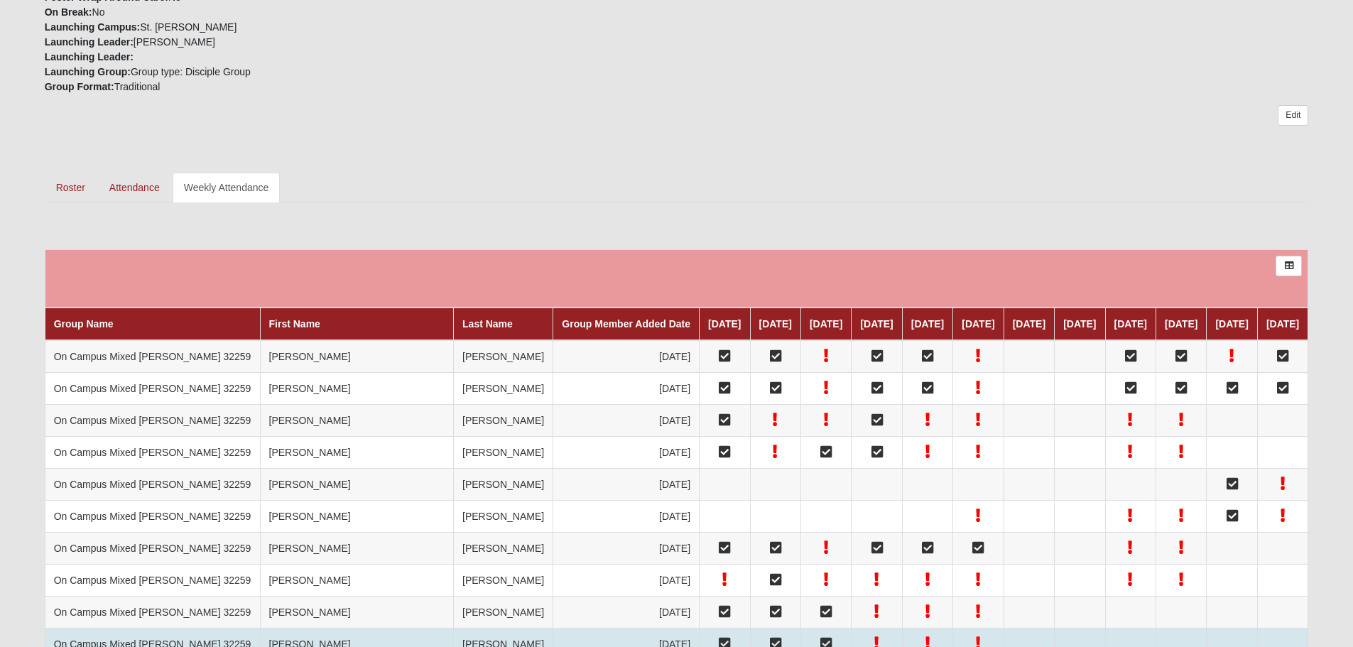
scroll to position [506, 0]
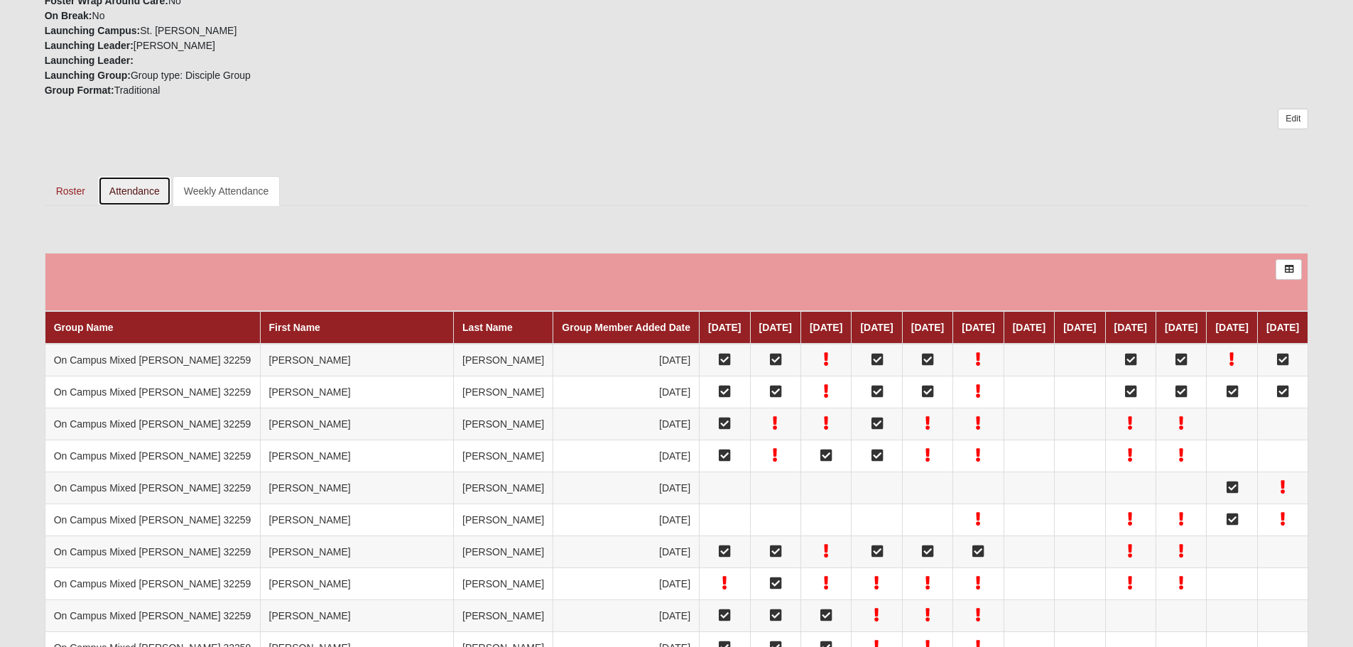
click at [136, 195] on link "Attendance" at bounding box center [134, 191] width 73 height 30
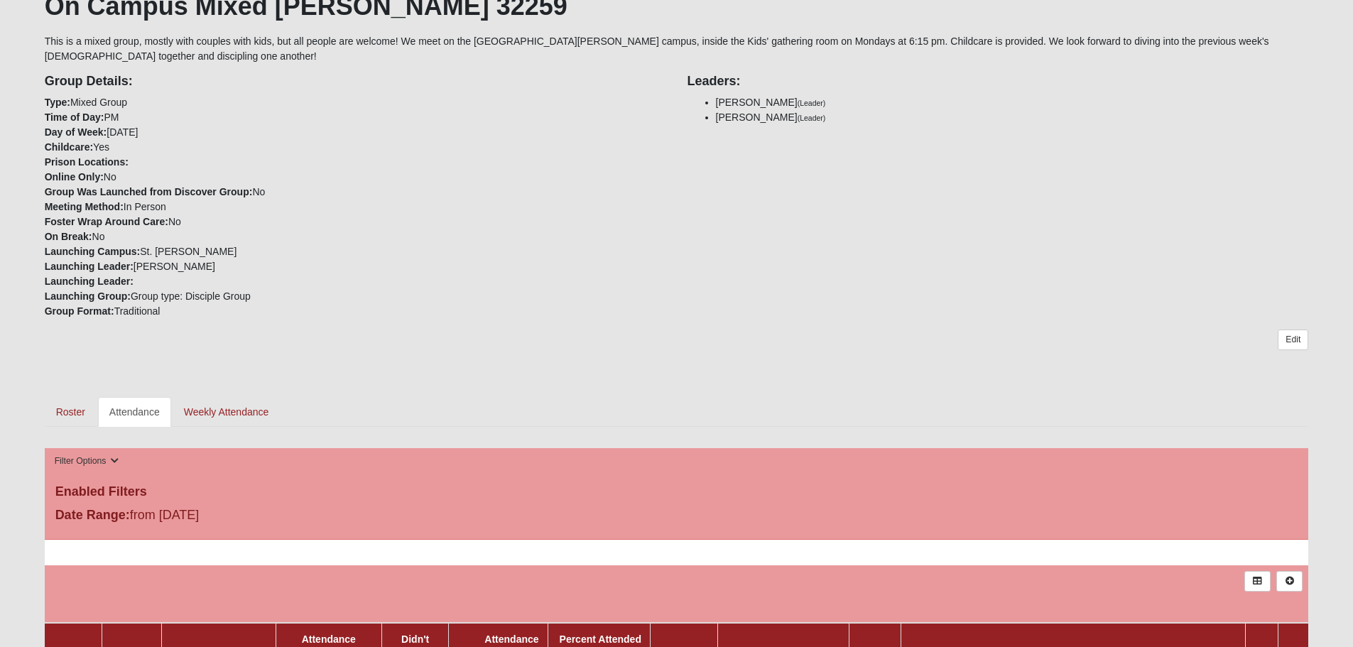
scroll to position [284, 0]
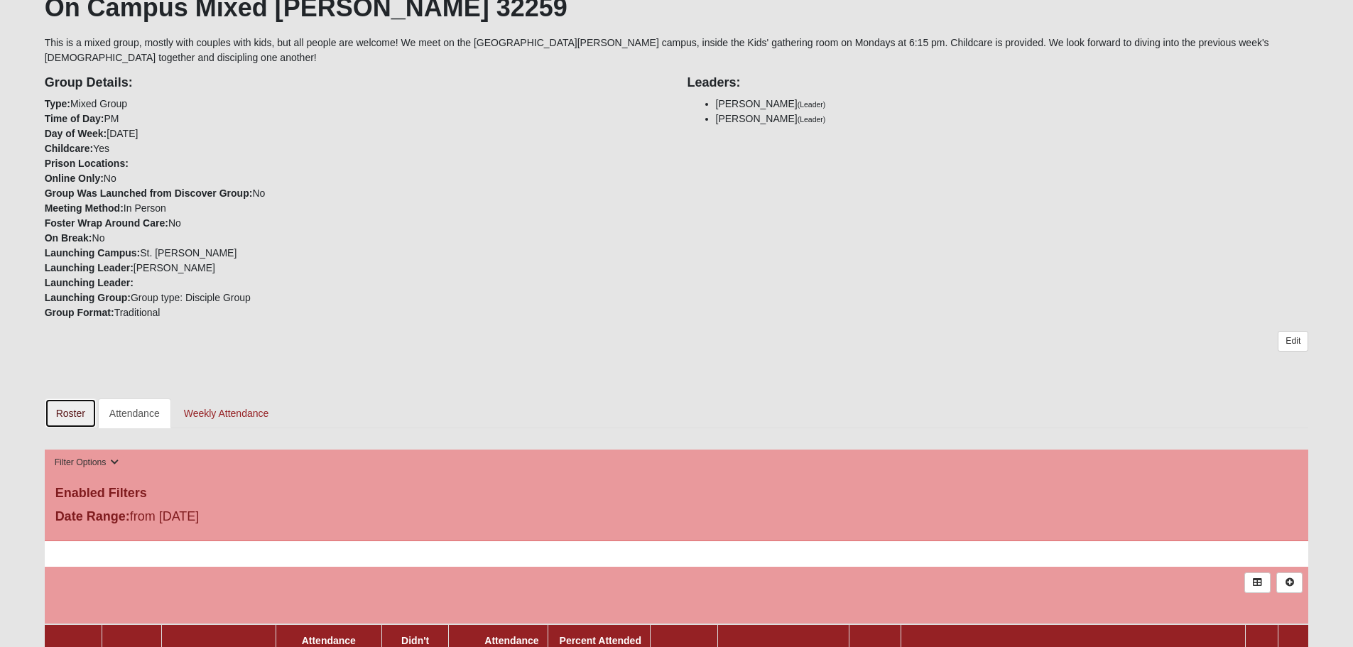
click at [64, 410] on link "Roster" at bounding box center [71, 413] width 52 height 30
